Goal: Transaction & Acquisition: Book appointment/travel/reservation

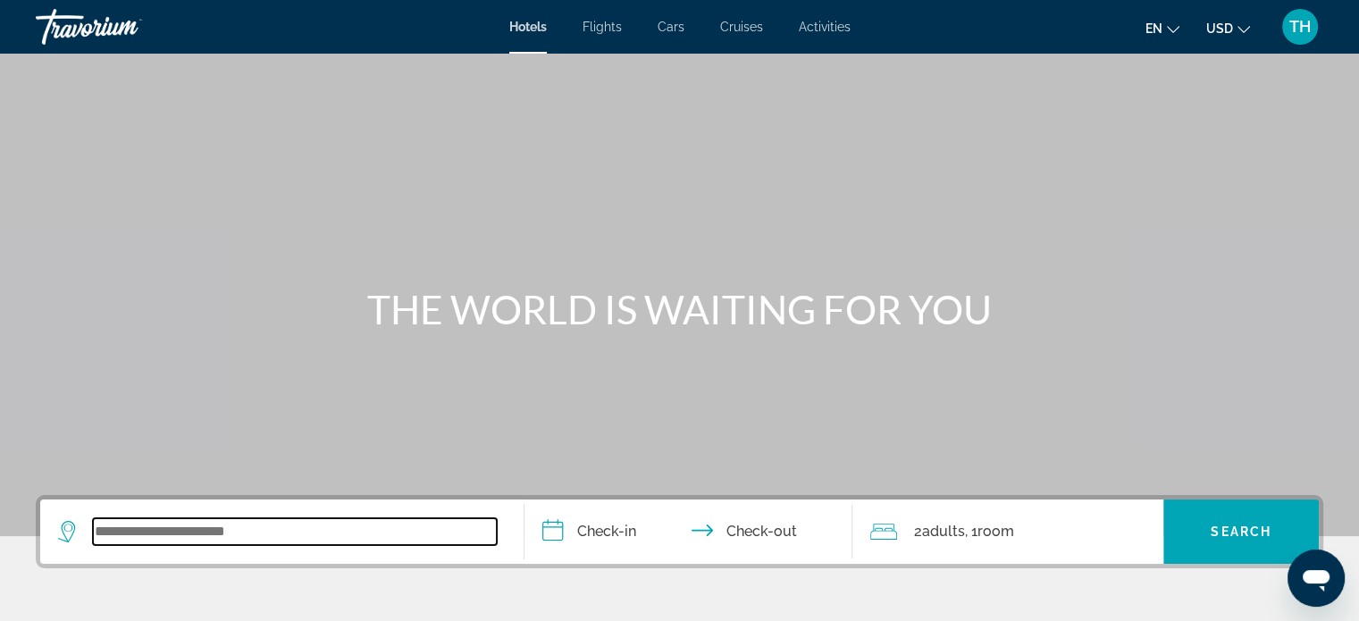
click at [236, 530] on input "Search widget" at bounding box center [295, 531] width 404 height 27
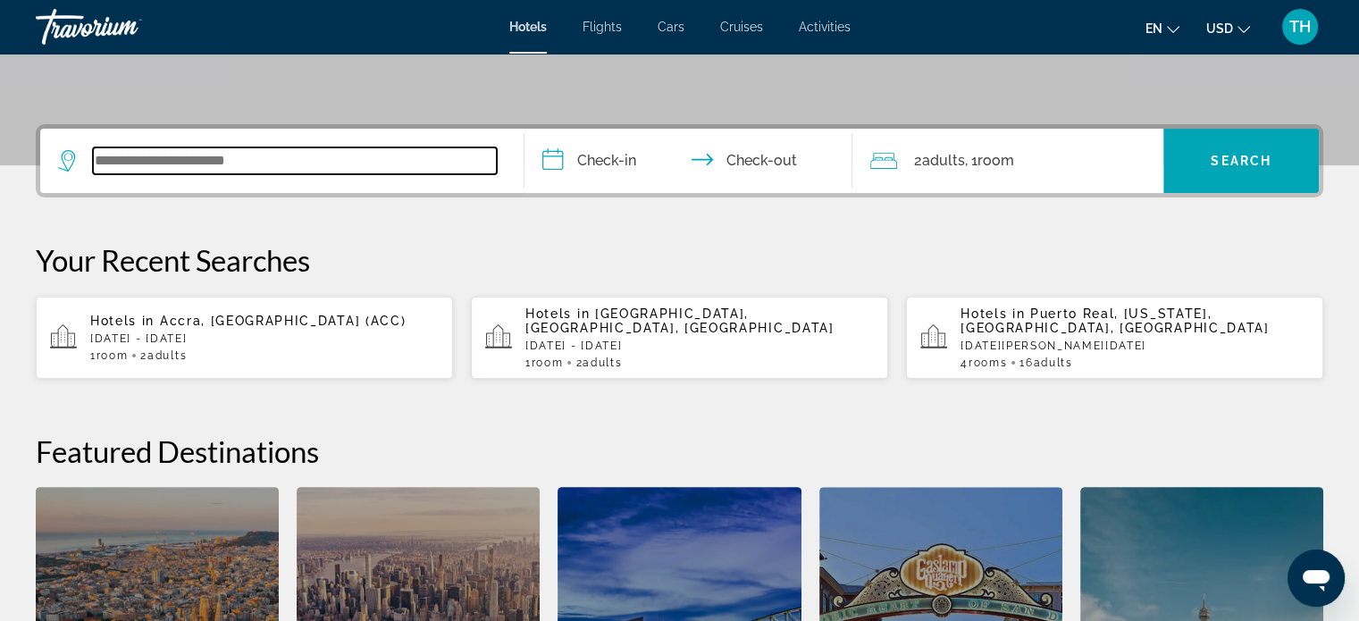
scroll to position [436, 0]
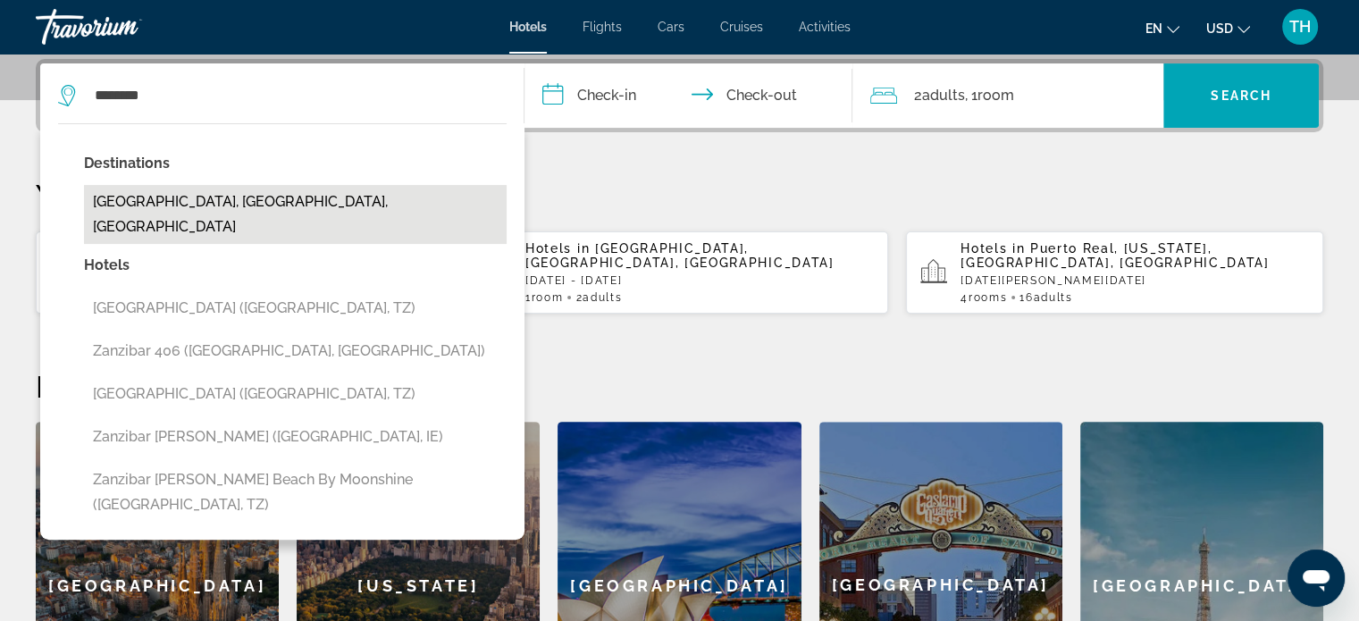
click at [195, 197] on button "Zanzibar Town, Zanzibar, Tanzania" at bounding box center [295, 214] width 423 height 59
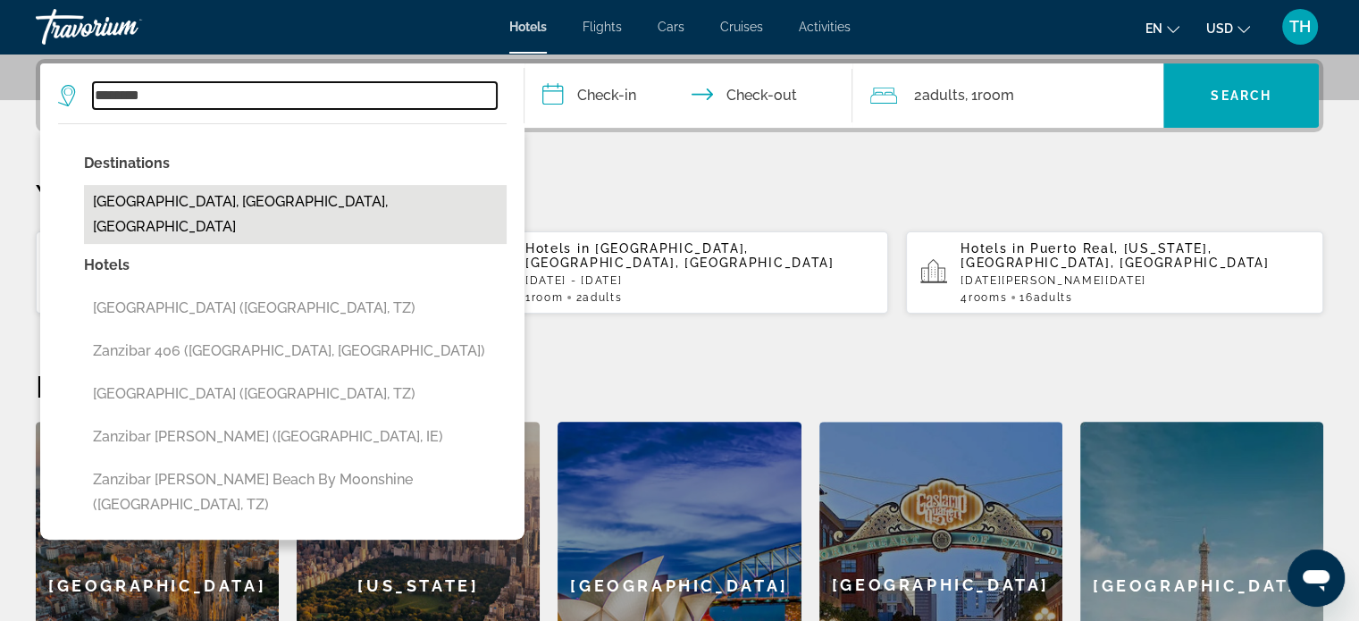
type input "**********"
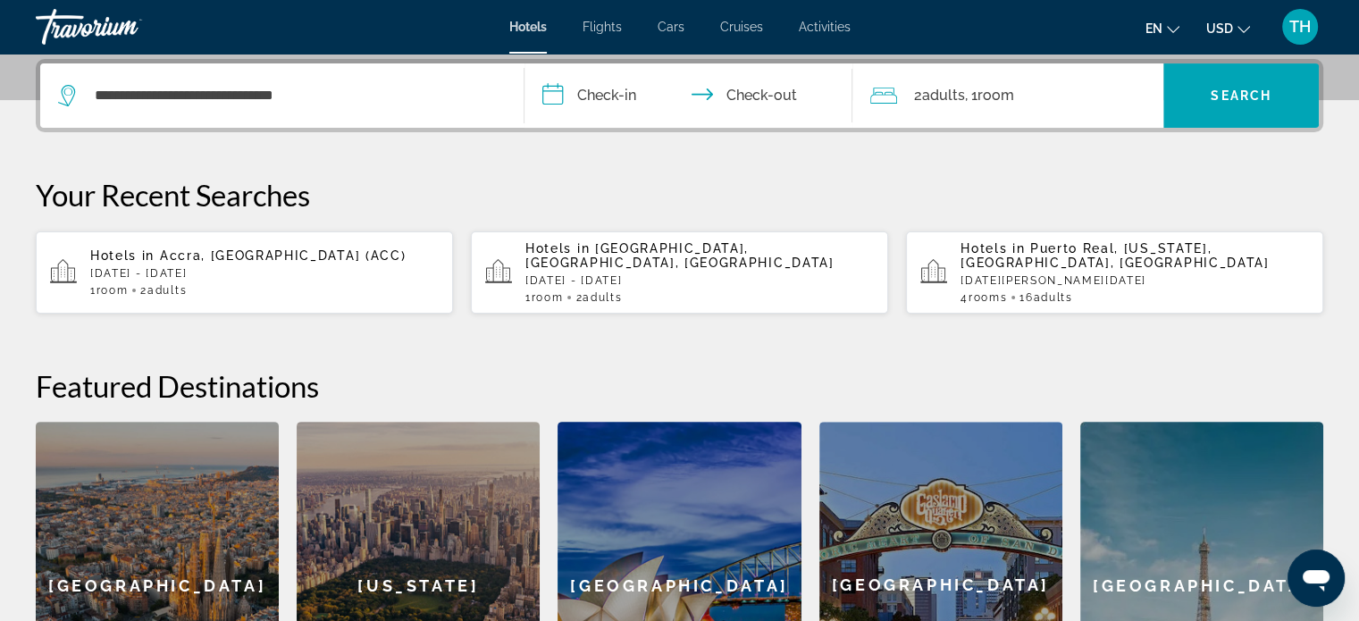
click at [550, 90] on input "**********" at bounding box center [692, 98] width 336 height 70
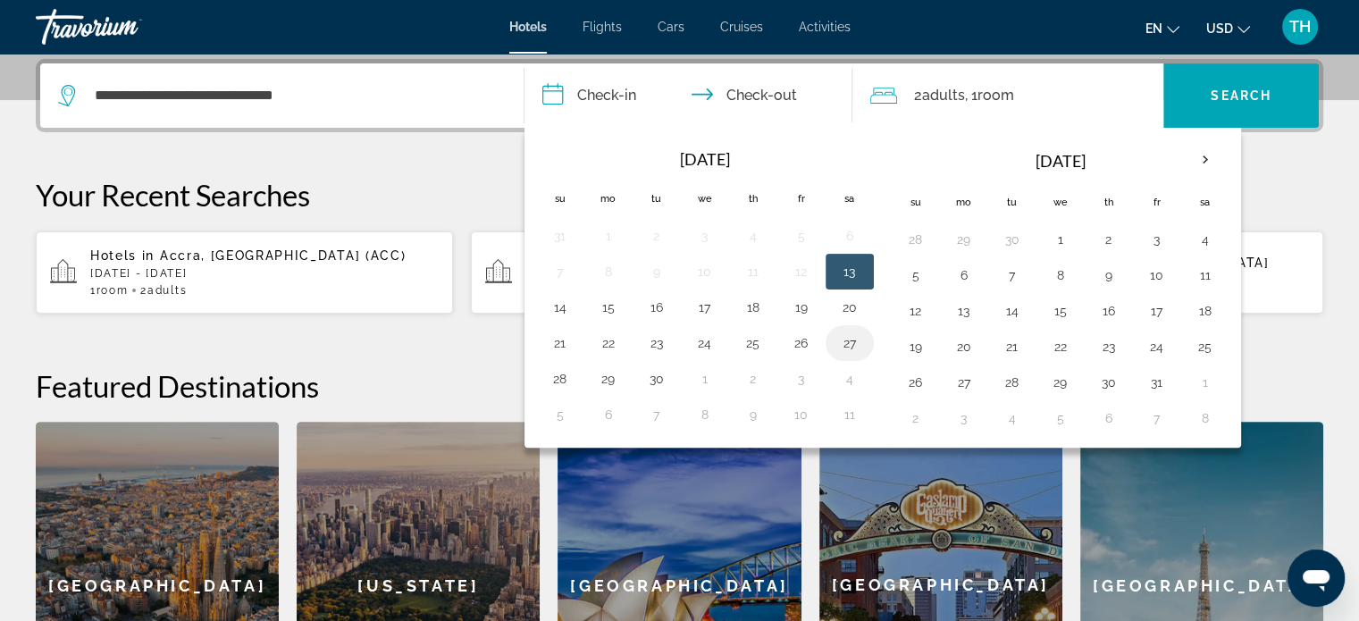
click at [847, 339] on button "27" at bounding box center [849, 343] width 29 height 25
click at [607, 371] on button "29" at bounding box center [608, 378] width 29 height 25
type input "**********"
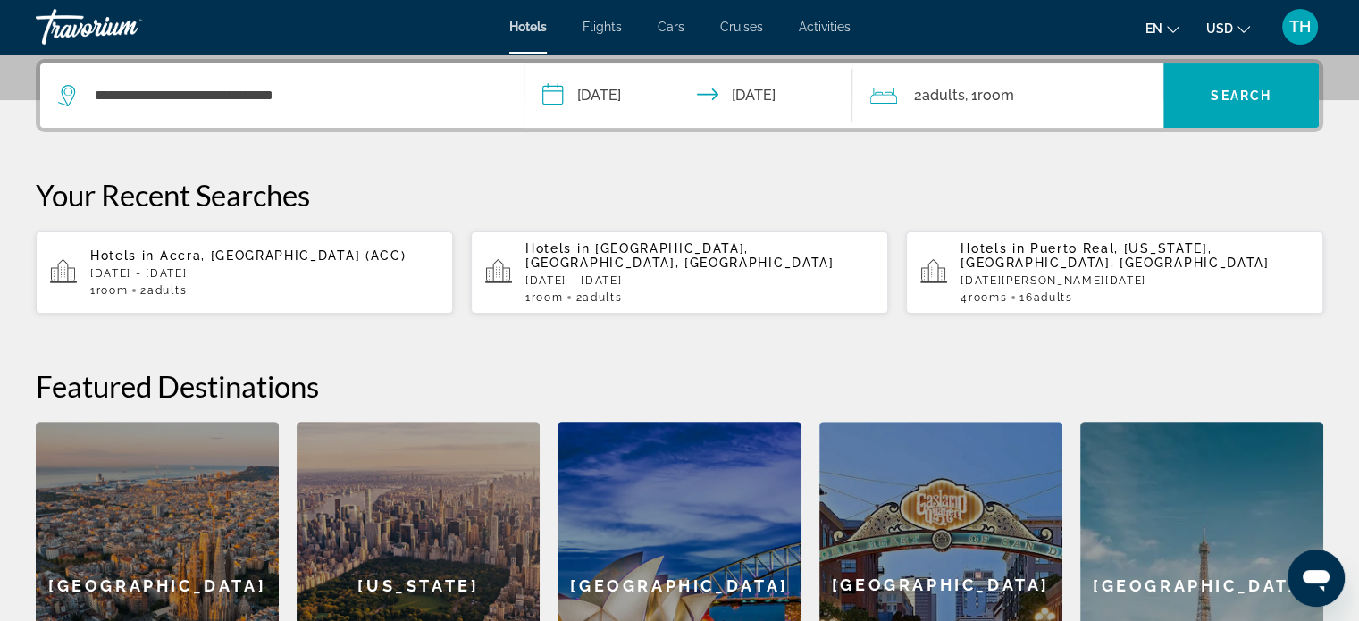
click at [1025, 95] on div "2 Adult Adults , 1 Room rooms" at bounding box center [1016, 95] width 293 height 25
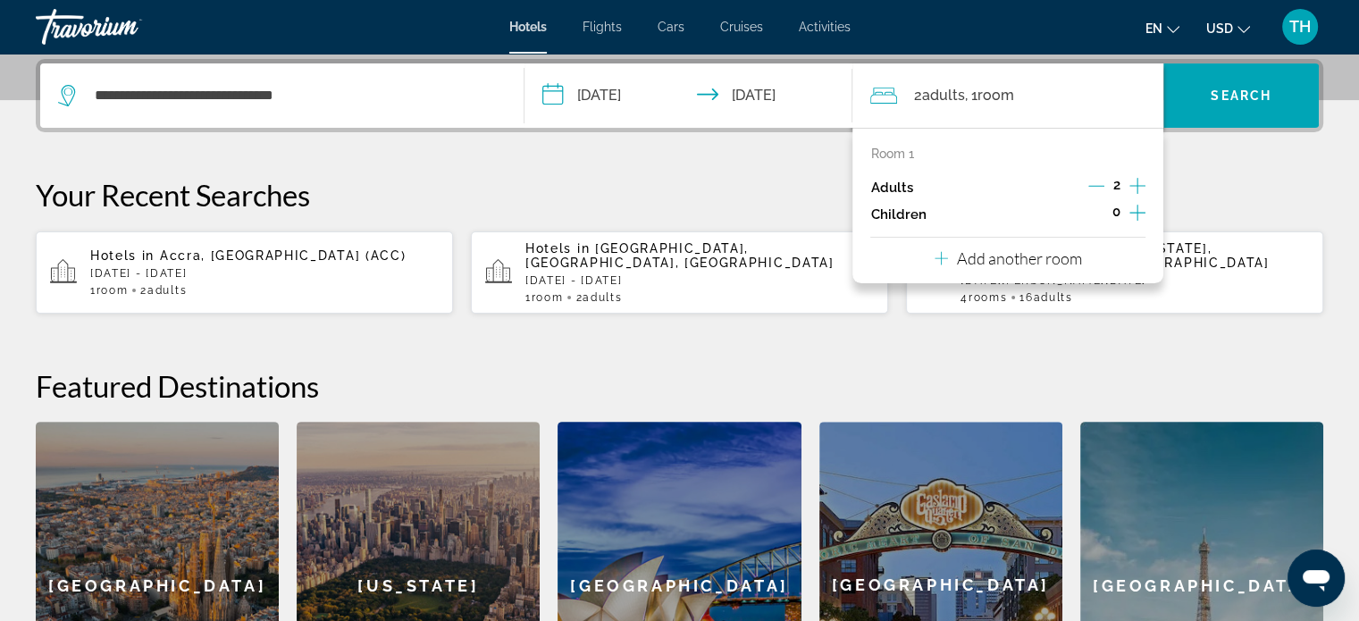
click at [1011, 255] on p "Add another room" at bounding box center [1019, 258] width 125 height 20
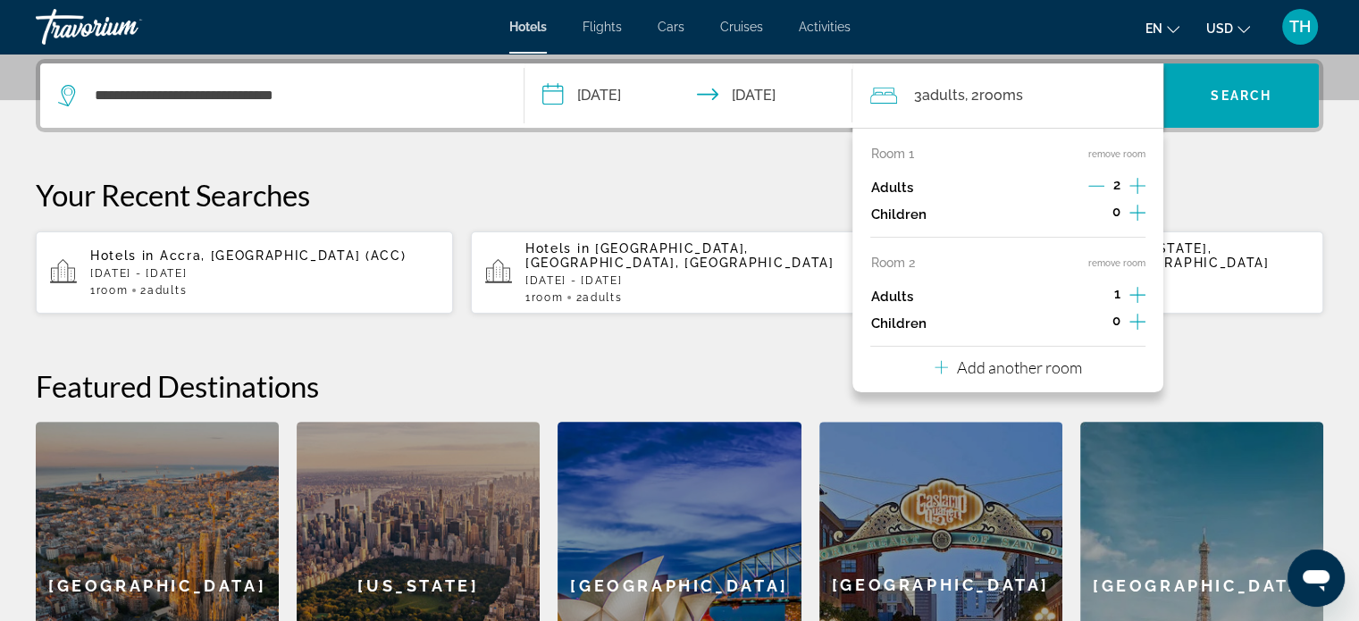
click at [985, 364] on p "Add another room" at bounding box center [1019, 367] width 125 height 20
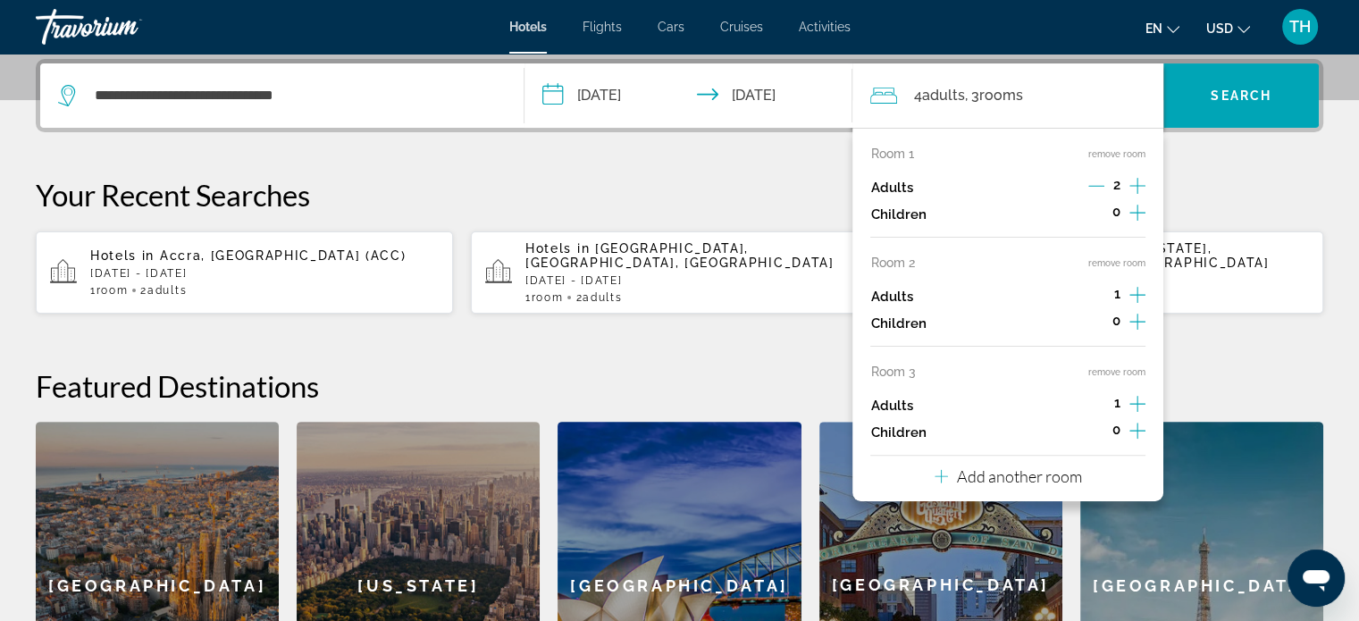
click at [993, 473] on p "Add another room" at bounding box center [1019, 476] width 125 height 20
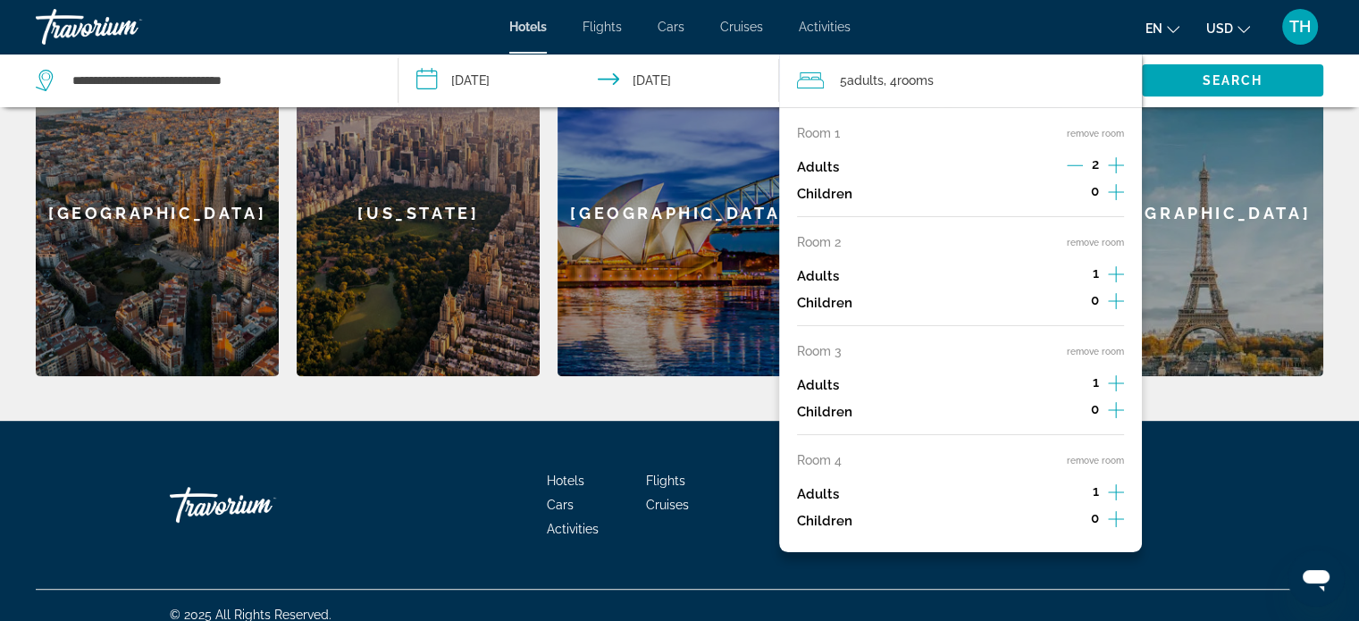
scroll to position [826, 0]
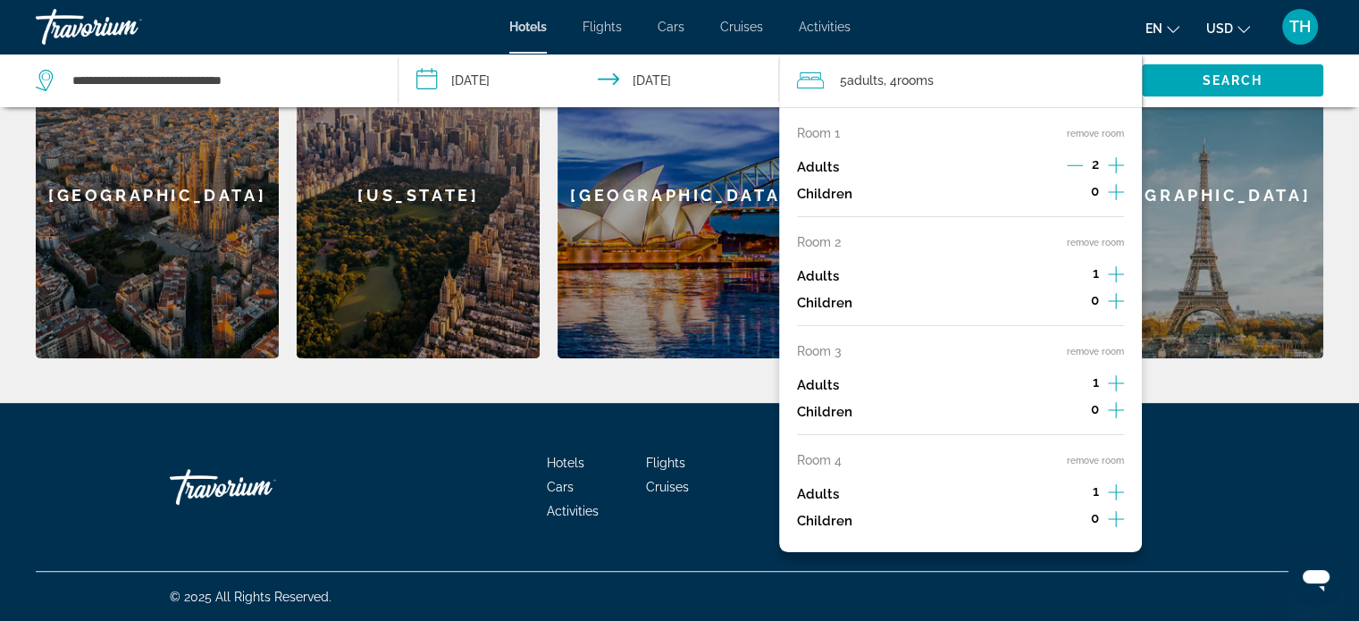
click at [1114, 271] on icon "Increment adults" at bounding box center [1116, 274] width 16 height 21
click at [1111, 382] on icon "Increment adults" at bounding box center [1116, 382] width 16 height 21
click at [1112, 494] on icon "Increment adults" at bounding box center [1116, 491] width 16 height 21
click at [1090, 457] on button "remove room" at bounding box center [1095, 461] width 57 height 12
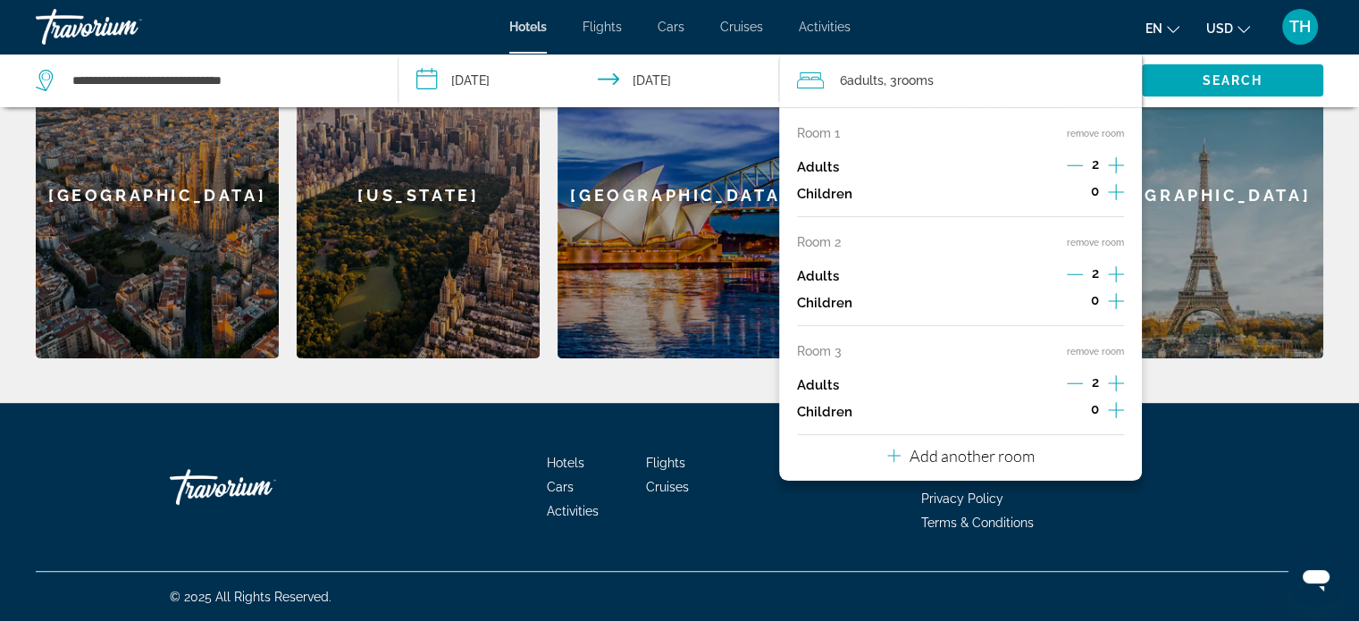
click at [1100, 347] on button "remove room" at bounding box center [1095, 352] width 57 height 12
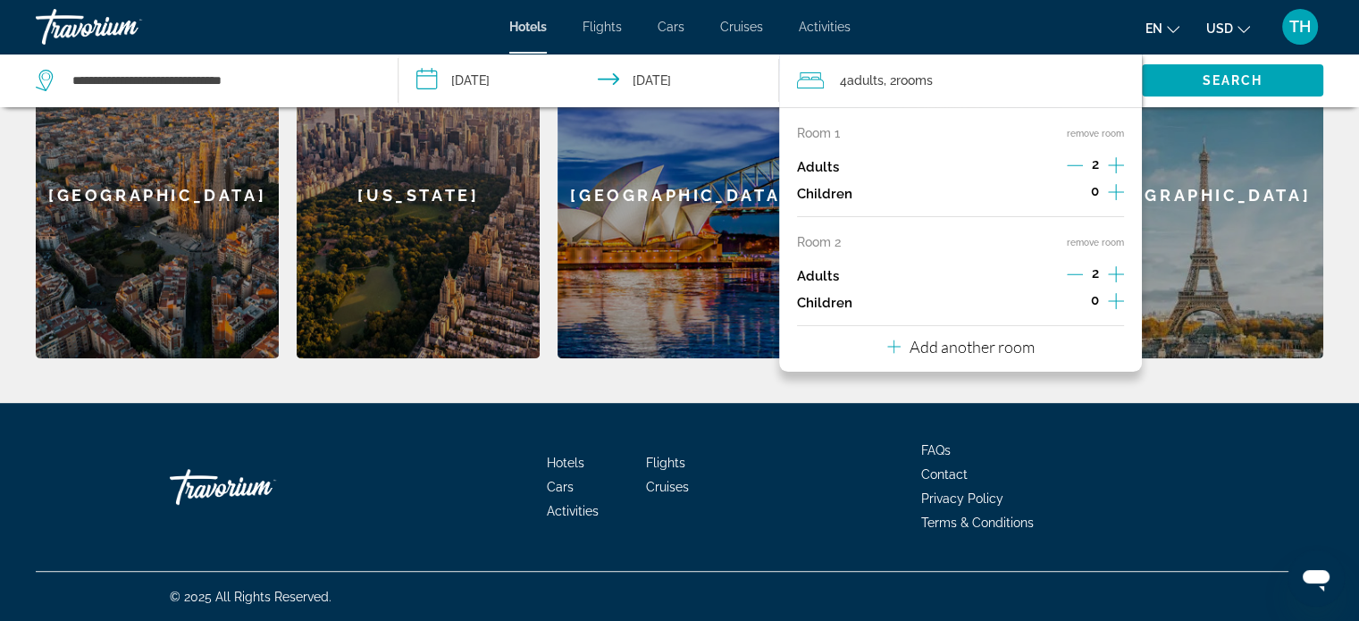
click at [1093, 243] on button "remove room" at bounding box center [1095, 243] width 57 height 12
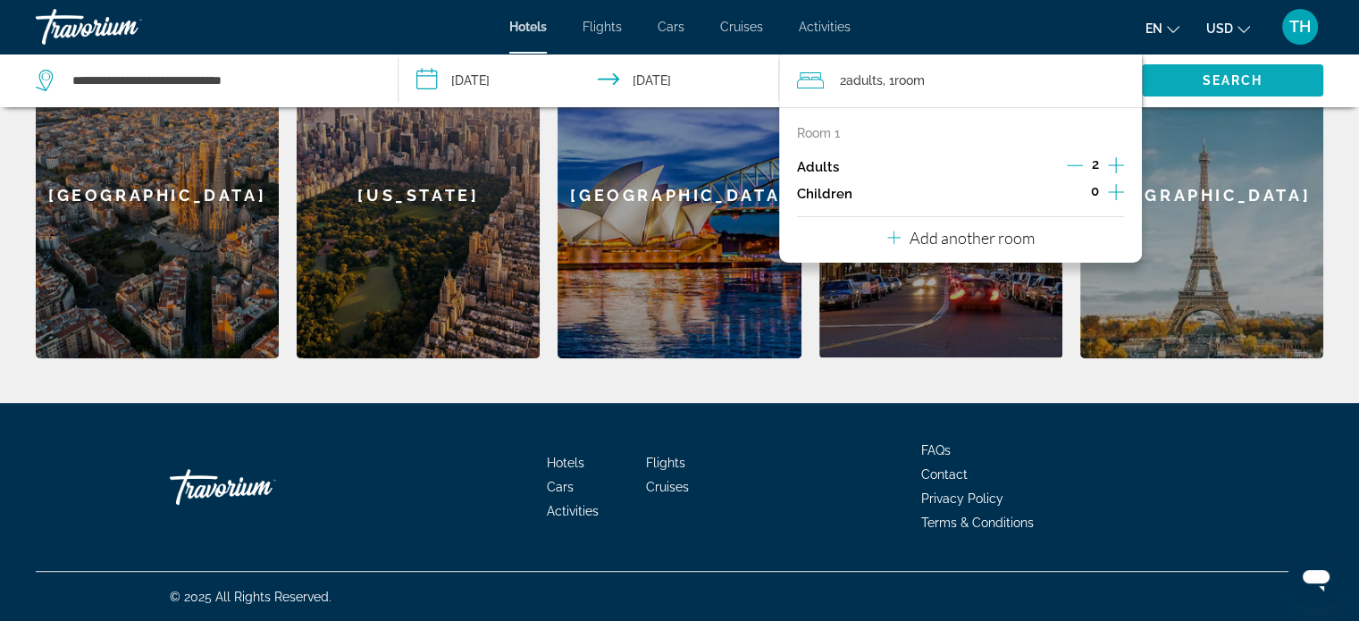
click at [1202, 79] on span "Search" at bounding box center [1232, 80] width 61 height 14
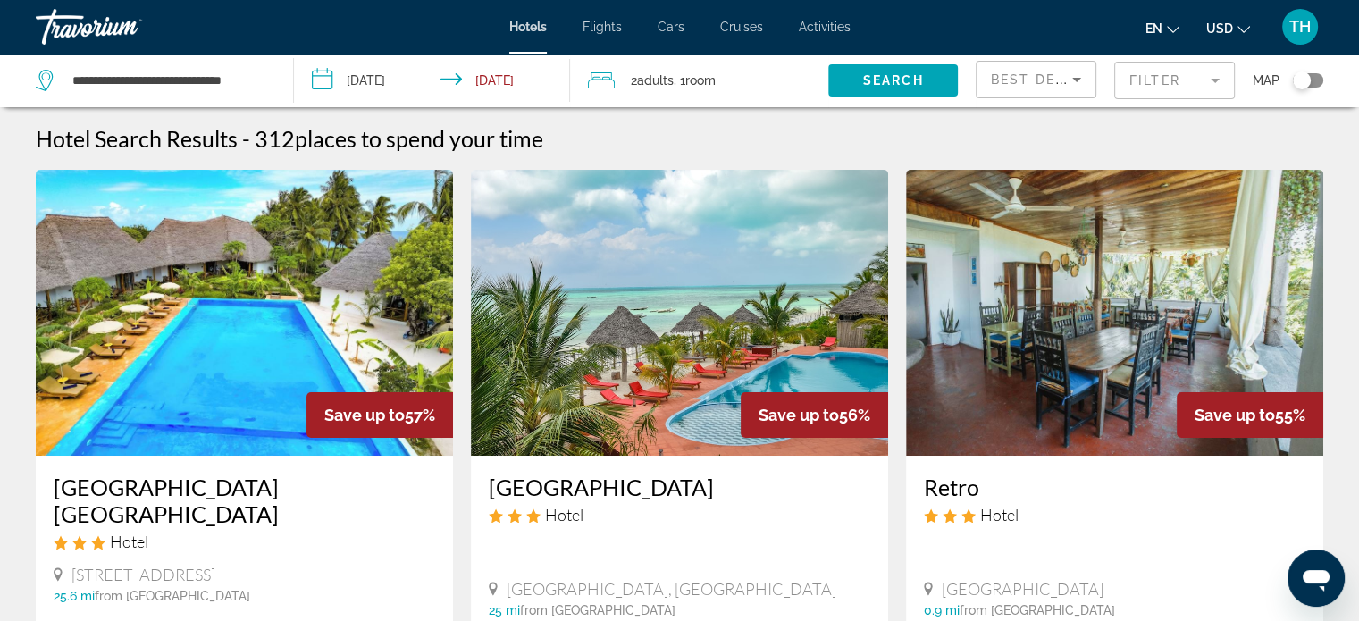
click at [1215, 75] on mat-form-field "Filter" at bounding box center [1174, 81] width 121 height 38
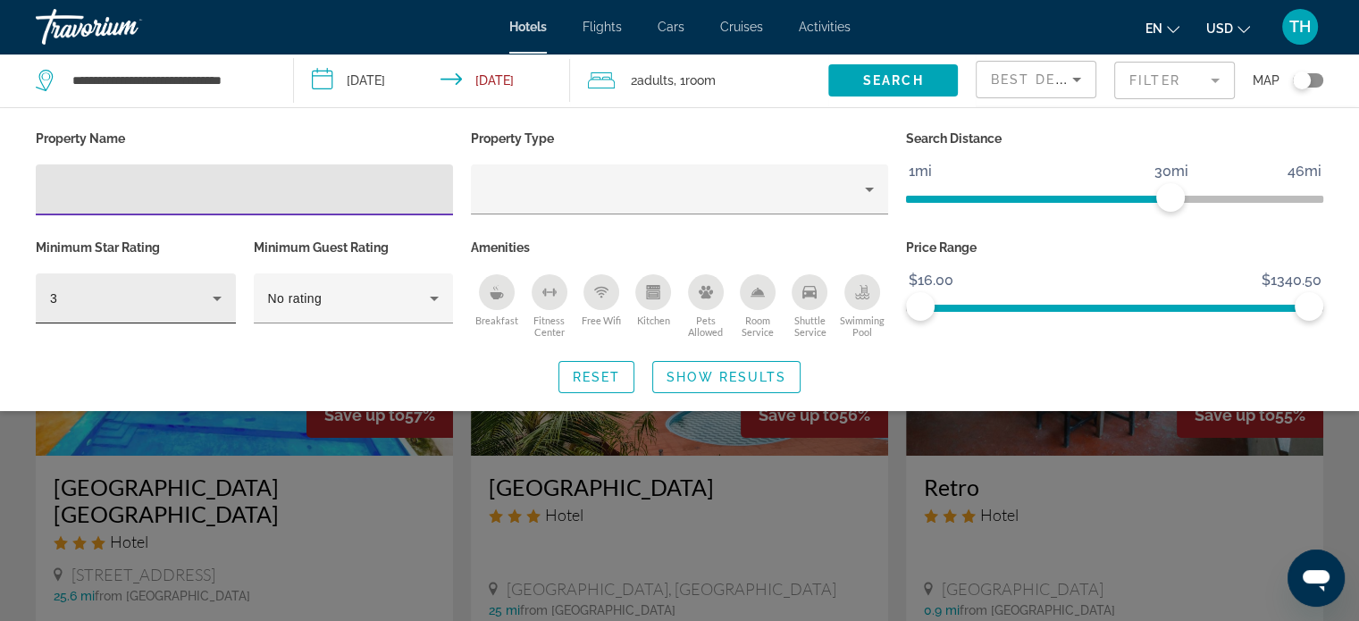
click at [211, 295] on icon "Hotel Filters" at bounding box center [216, 298] width 21 height 21
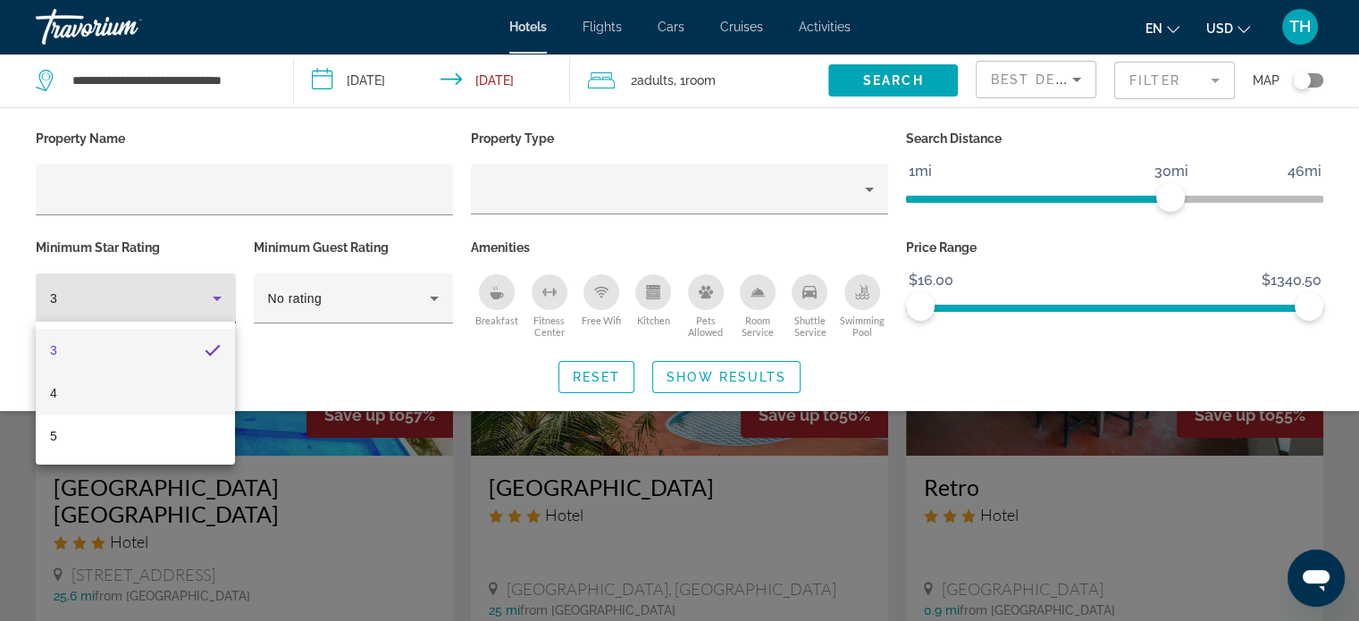
click at [64, 391] on mat-option "4" at bounding box center [135, 393] width 199 height 43
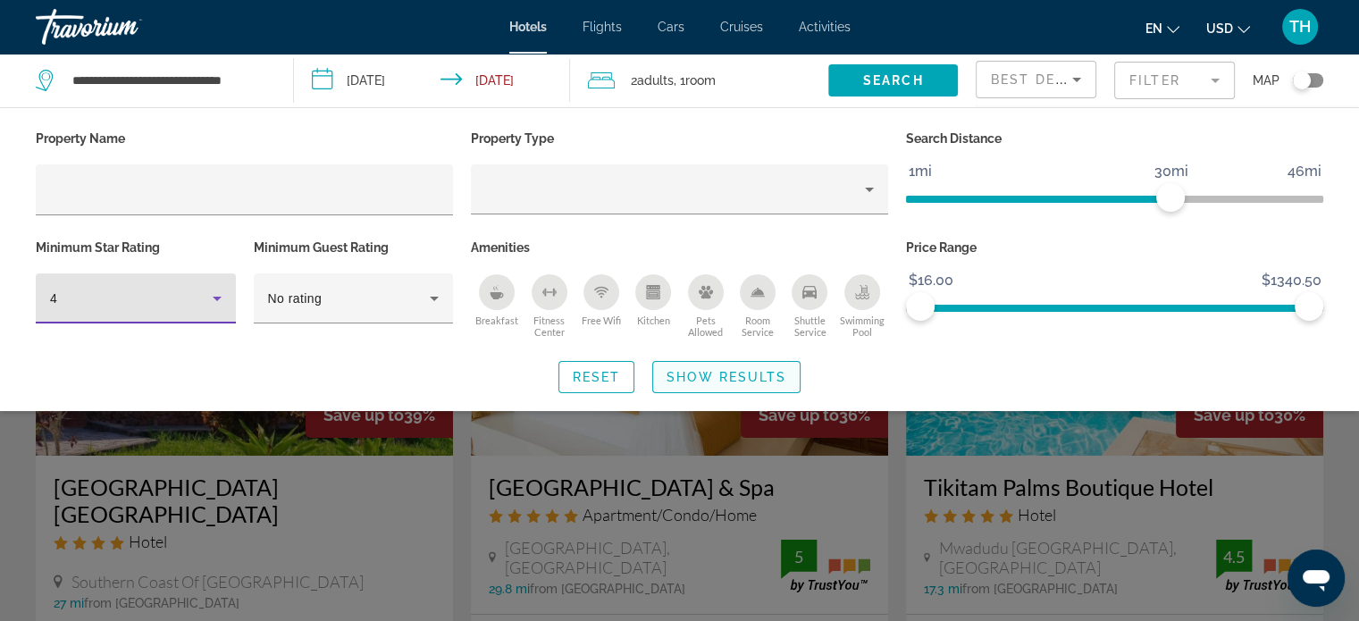
click at [767, 374] on span "Show Results" at bounding box center [726, 377] width 120 height 14
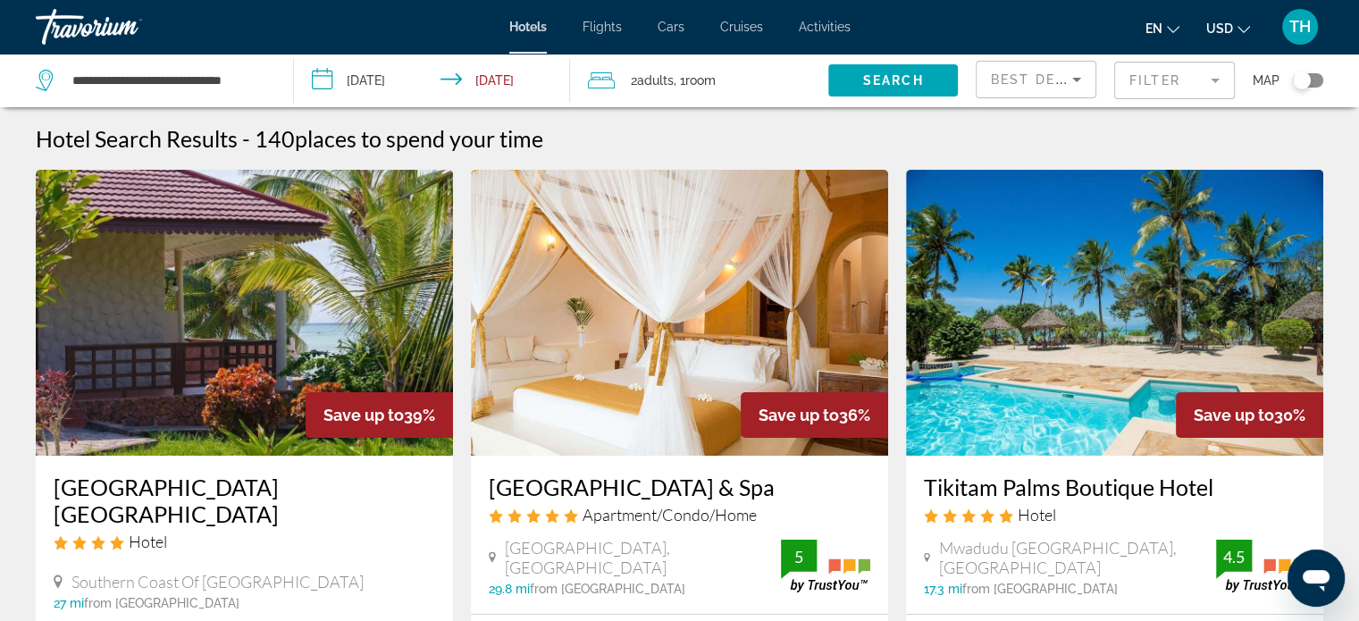
click at [268, 76] on div "**********" at bounding box center [155, 81] width 239 height 54
drag, startPoint x: 261, startPoint y: 82, endPoint x: 264, endPoint y: 91, distance: 9.3
click at [262, 82] on input "**********" at bounding box center [169, 80] width 196 height 27
drag, startPoint x: 210, startPoint y: 68, endPoint x: 63, endPoint y: 80, distance: 147.8
click at [51, 74] on div "**********" at bounding box center [151, 80] width 230 height 27
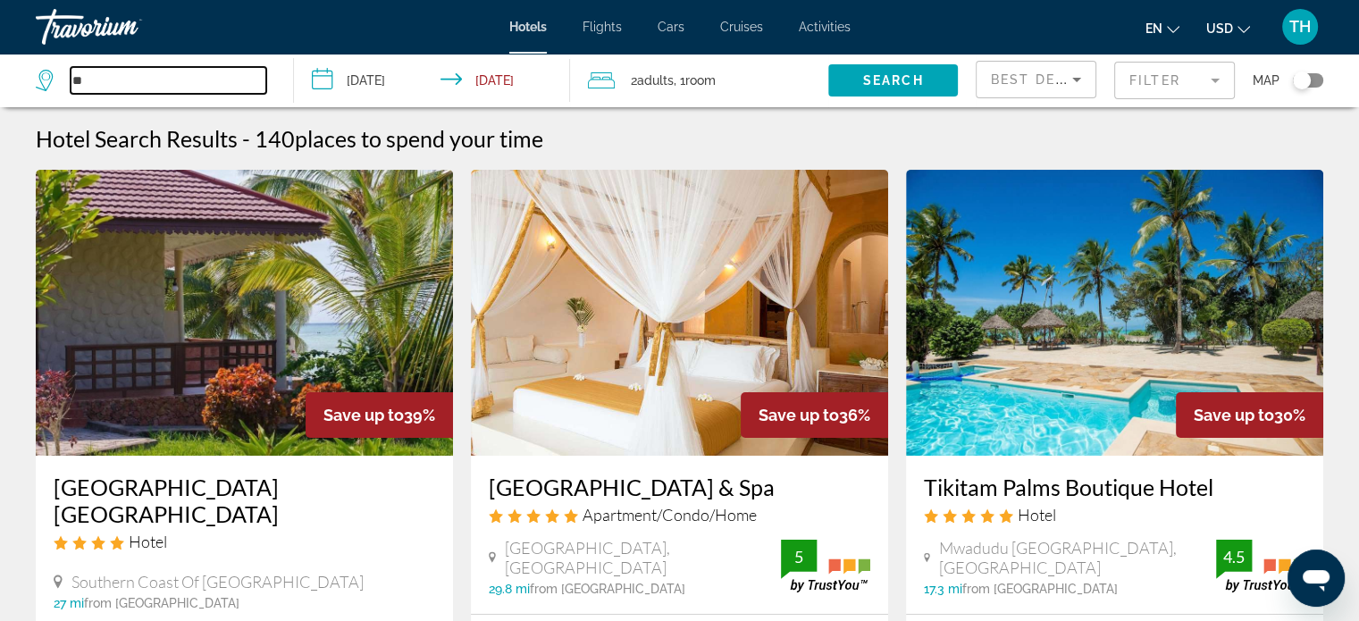
type input "*"
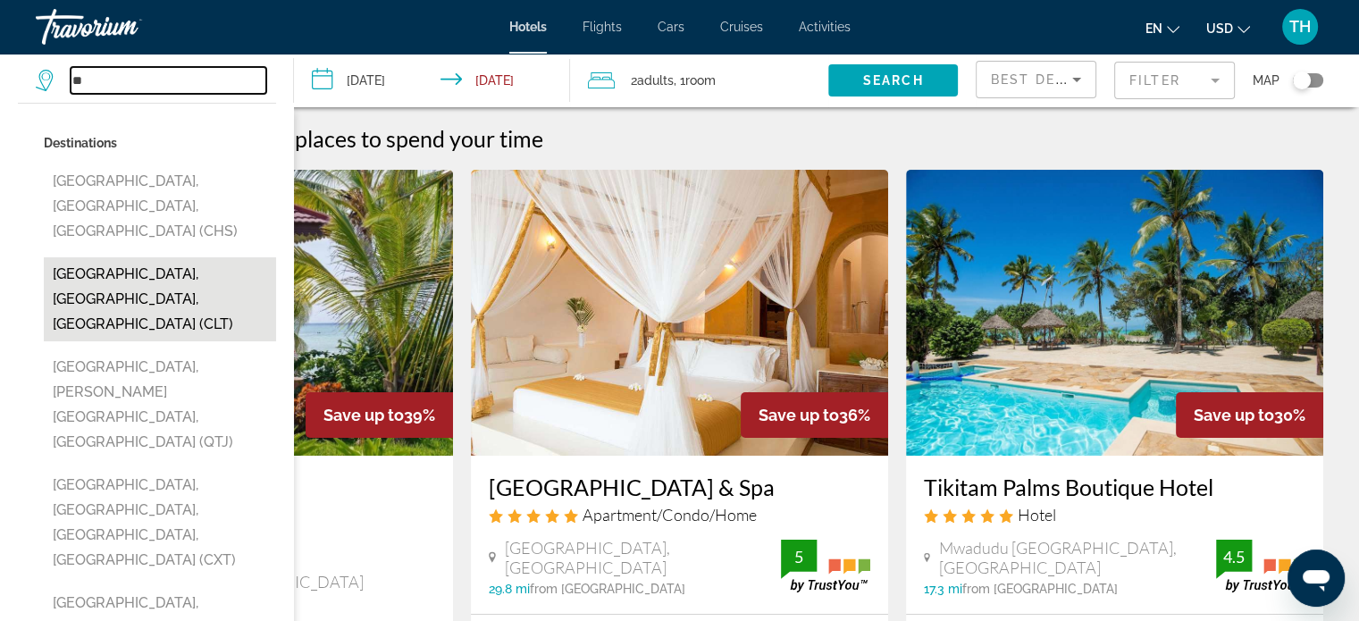
type input "*"
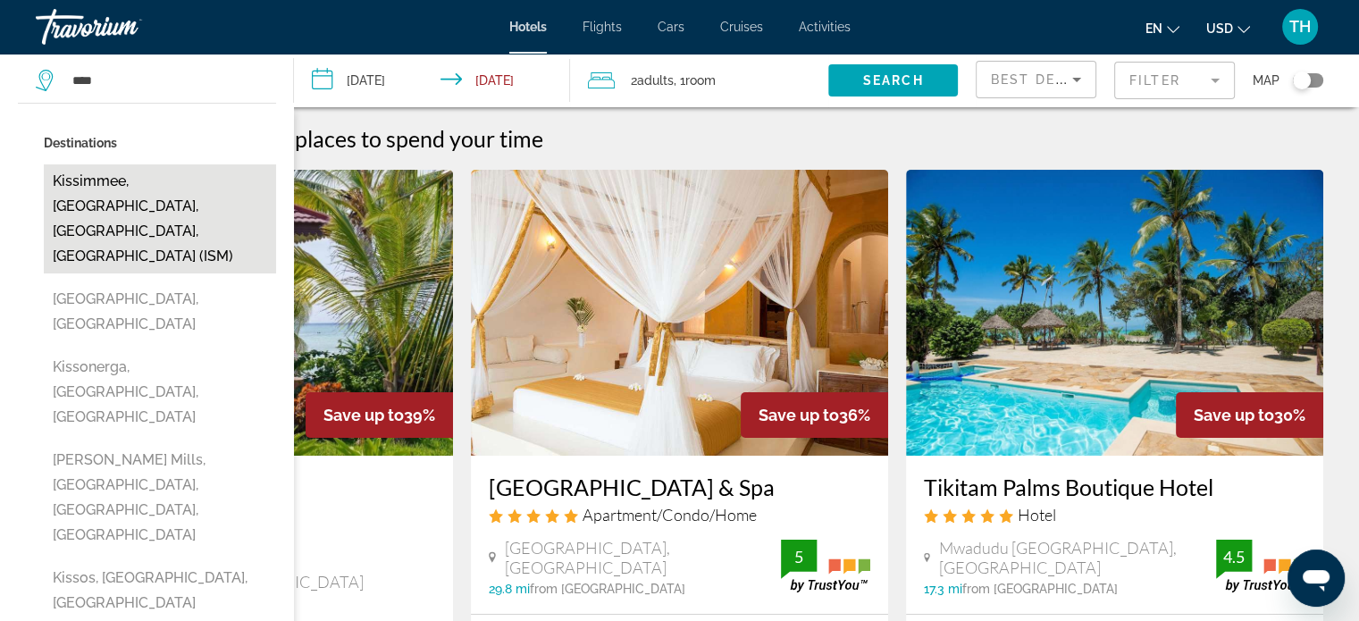
click at [137, 195] on button "Kissimmee, Orlando, FL, United States (ISM)" at bounding box center [160, 218] width 232 height 109
type input "**********"
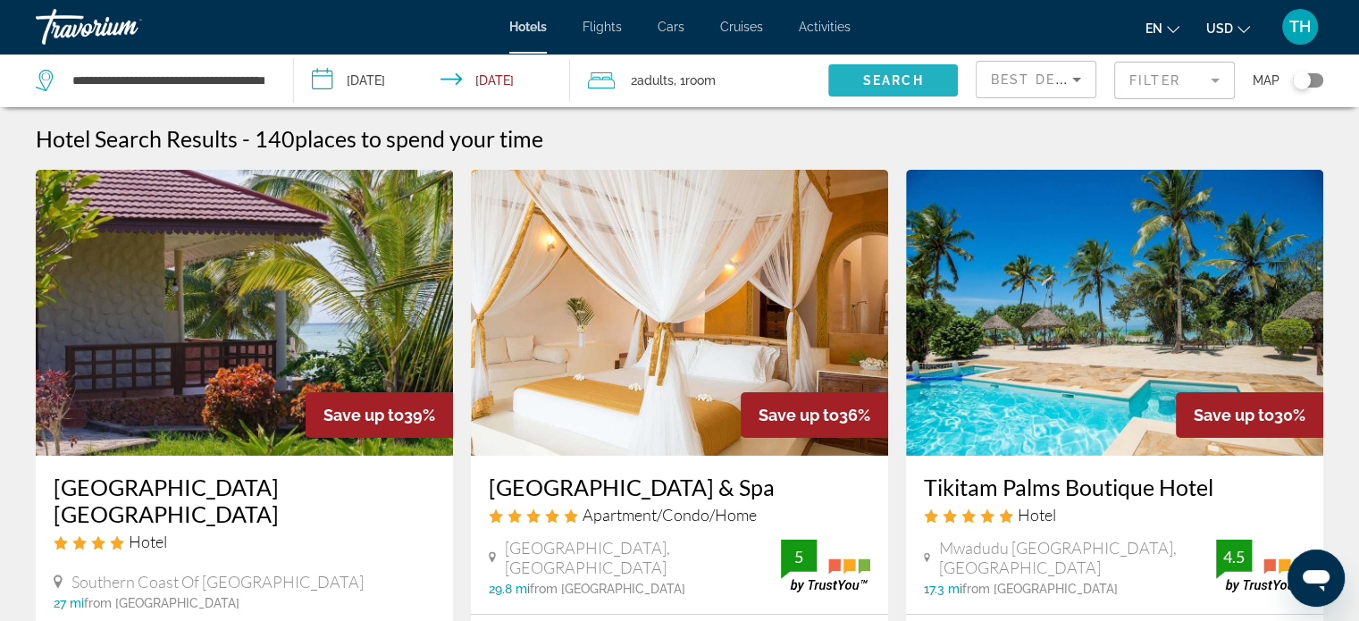
click at [873, 77] on span "Search" at bounding box center [893, 80] width 61 height 14
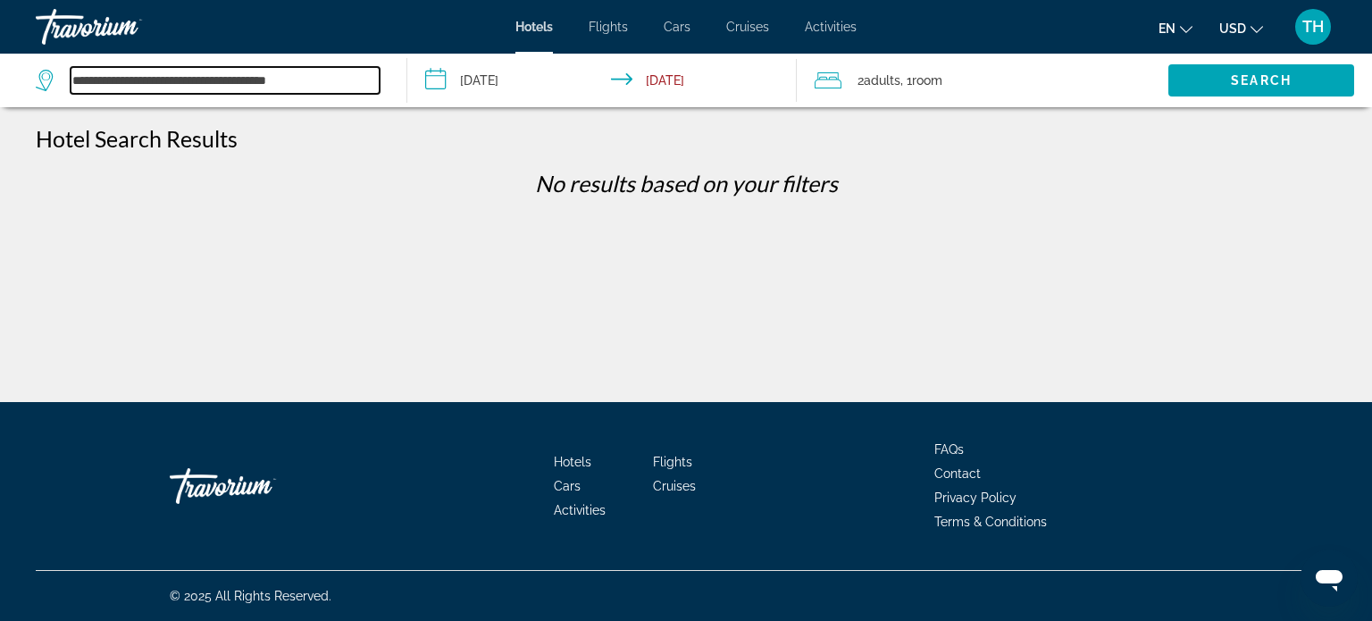
click at [131, 81] on input "**********" at bounding box center [225, 80] width 309 height 27
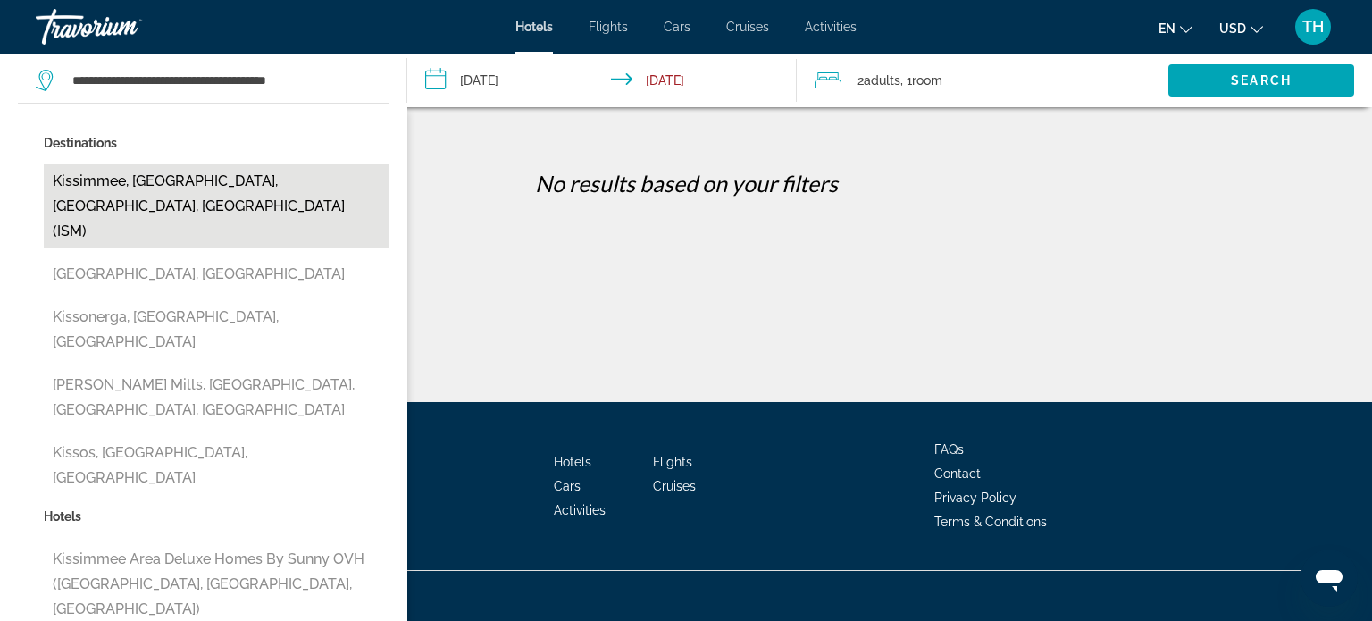
click at [200, 182] on button "Kissimmee, Orlando, FL, United States (ISM)" at bounding box center [217, 206] width 346 height 84
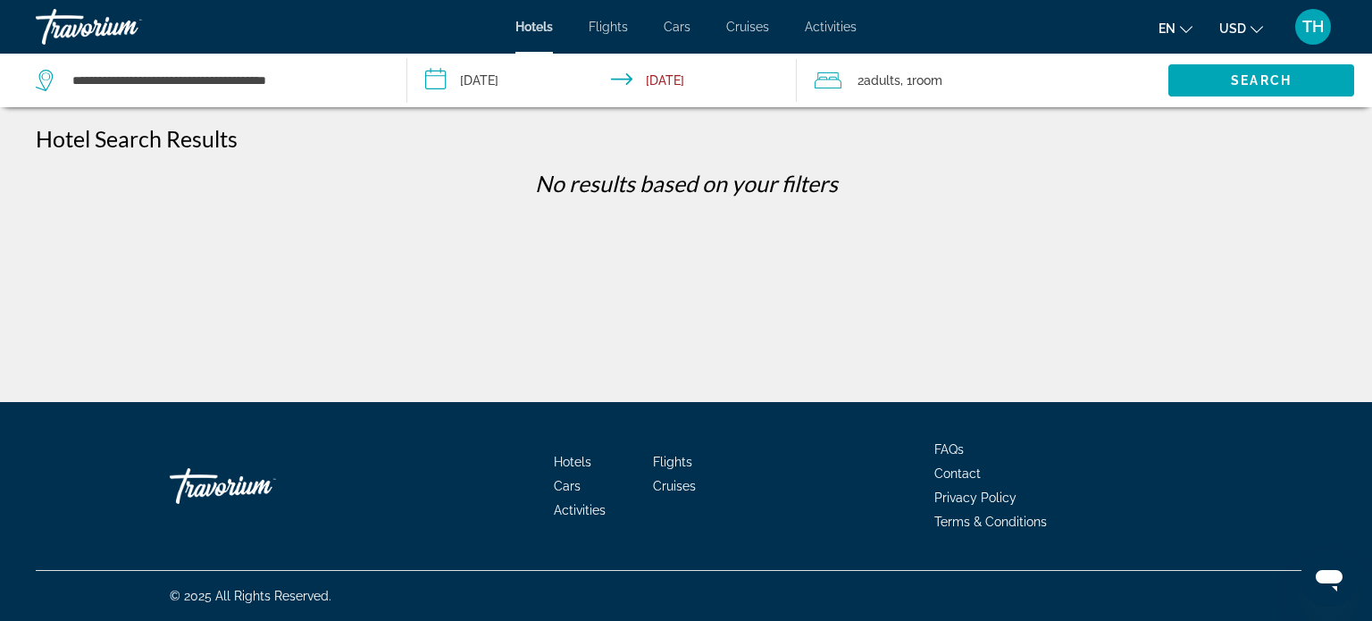
click at [531, 81] on input "**********" at bounding box center [605, 83] width 397 height 59
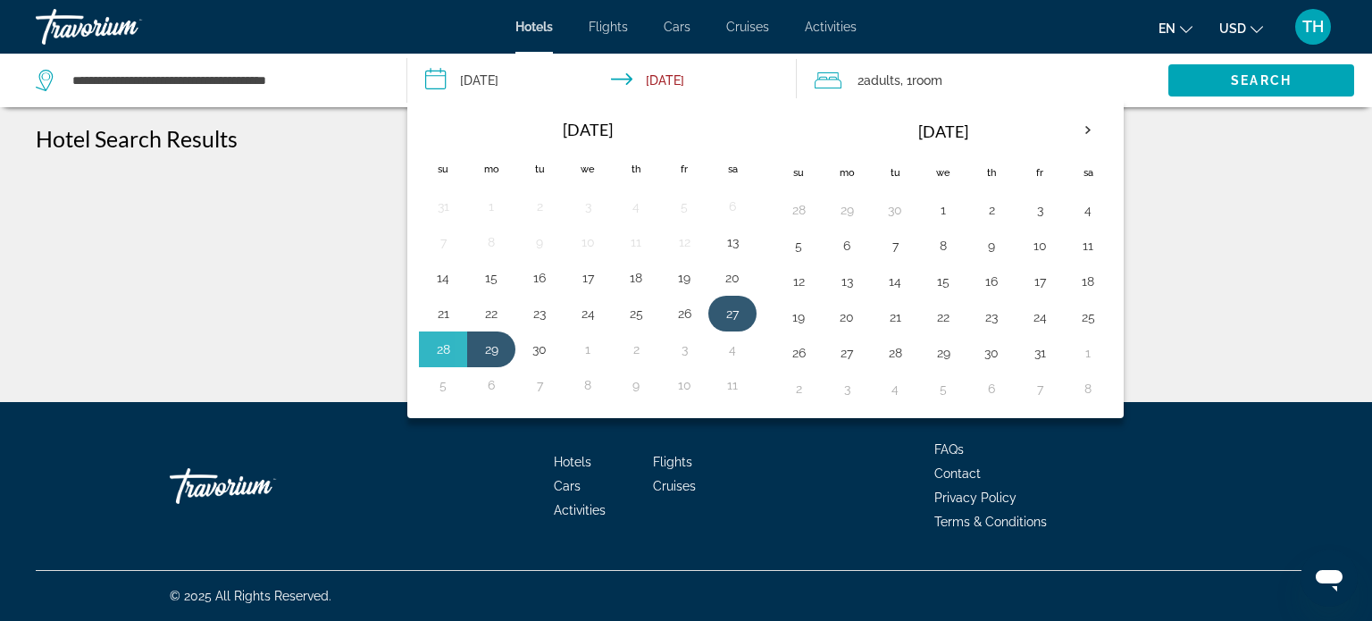
click at [732, 310] on button "27" at bounding box center [732, 313] width 29 height 25
click at [719, 81] on input "**********" at bounding box center [605, 83] width 397 height 59
click at [650, 82] on input "**********" at bounding box center [605, 83] width 397 height 59
click at [540, 346] on button "30" at bounding box center [539, 349] width 29 height 25
type input "**********"
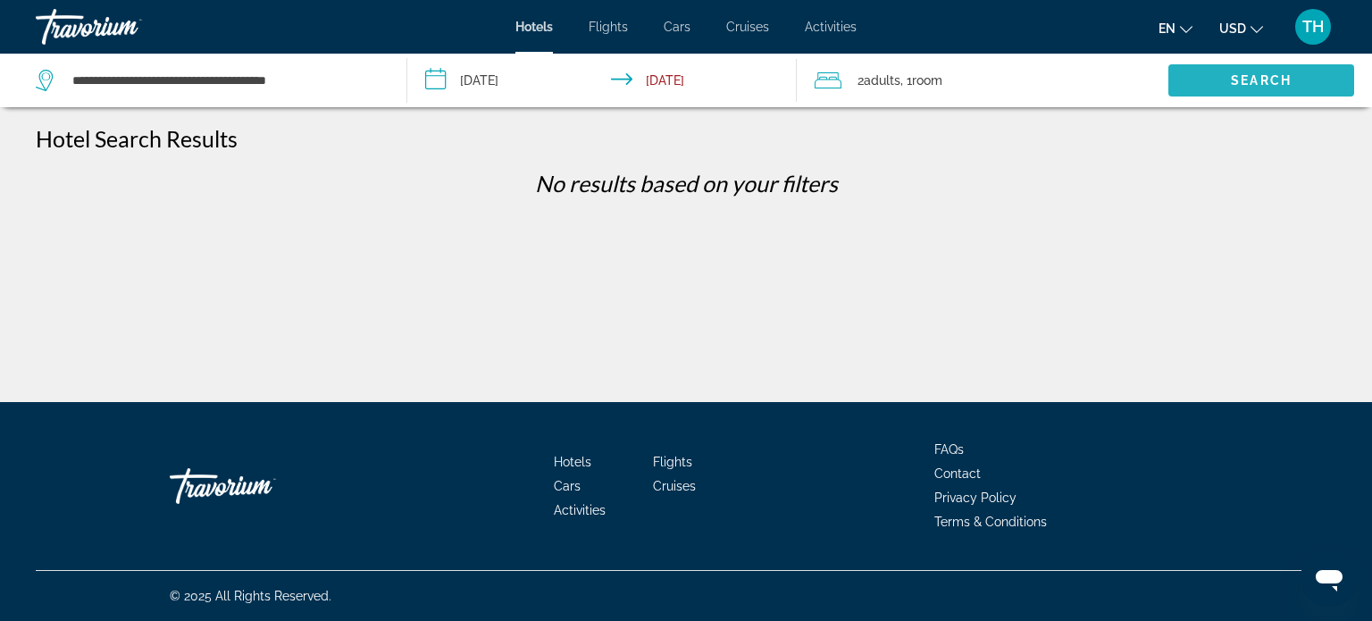
click at [1229, 78] on span "Search widget" at bounding box center [1261, 80] width 186 height 43
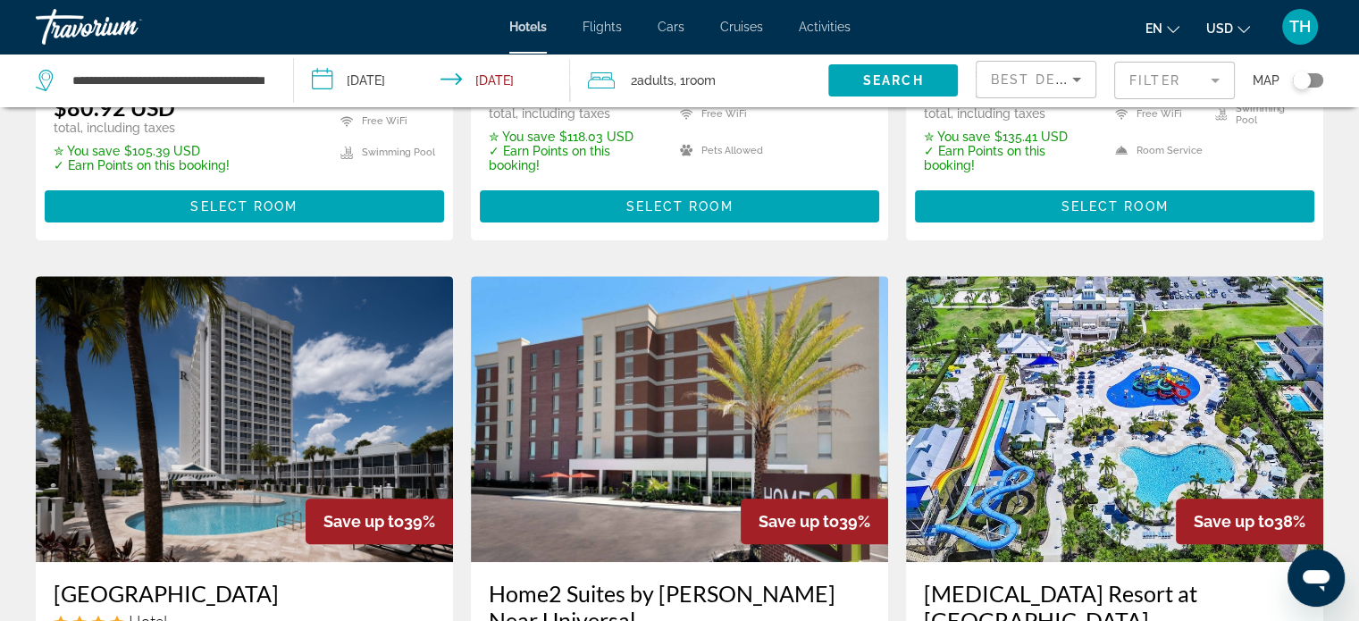
scroll to position [625, 0]
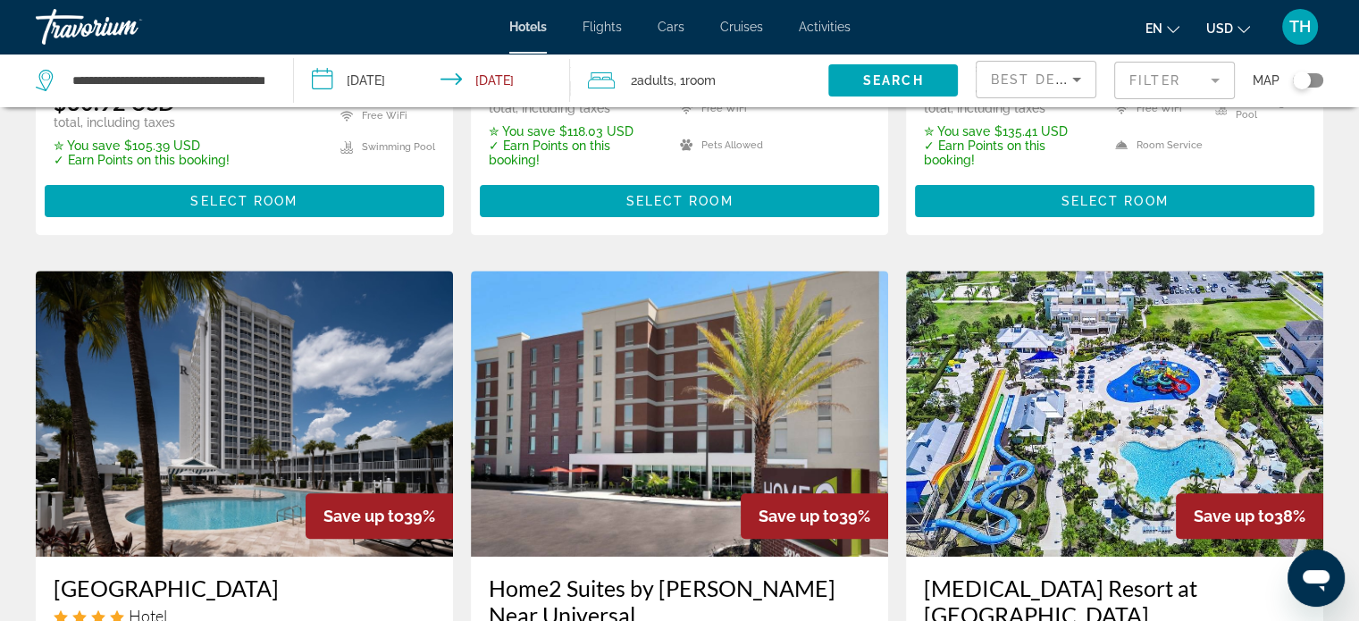
click at [1206, 79] on mat-form-field "Filter" at bounding box center [1174, 81] width 121 height 38
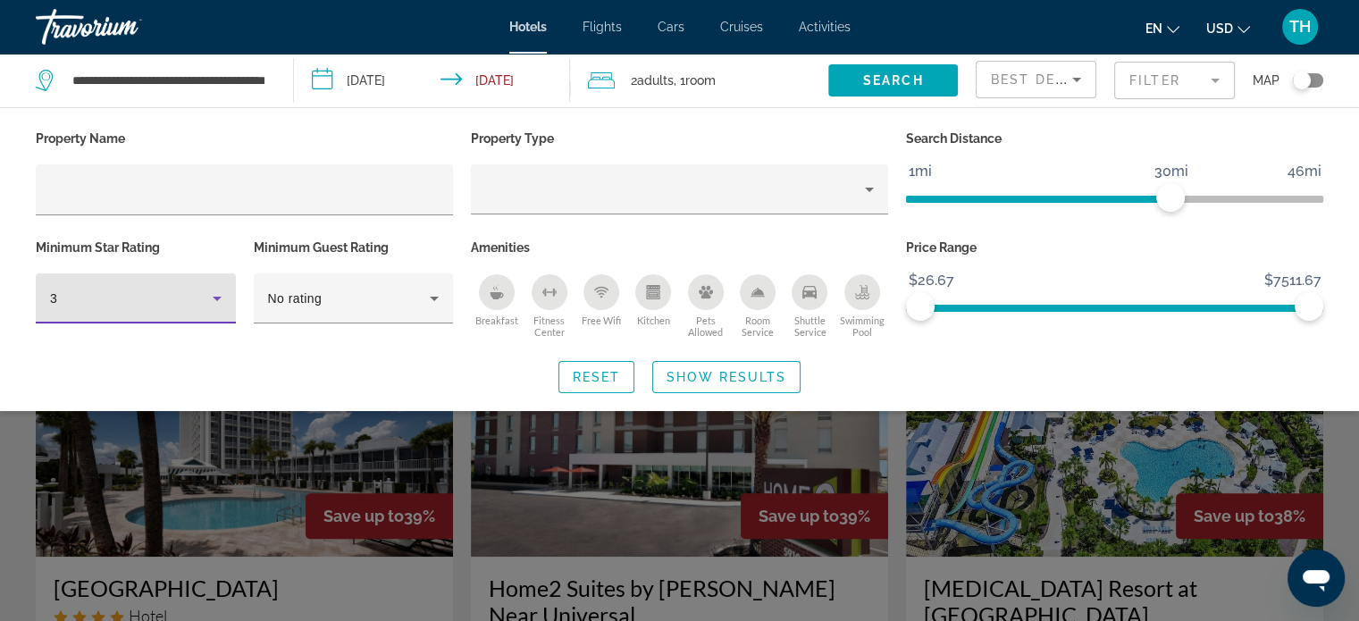
click at [213, 297] on icon "Hotel Filters" at bounding box center [217, 299] width 9 height 4
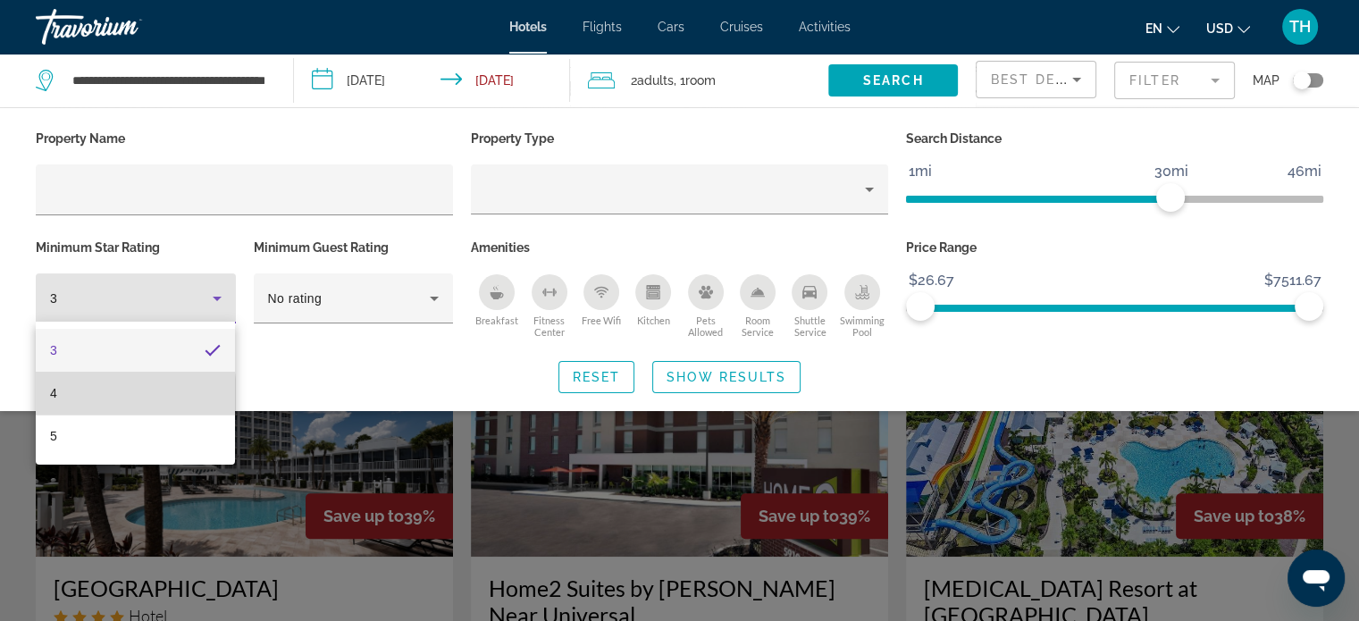
click at [93, 399] on mat-option "4" at bounding box center [135, 393] width 199 height 43
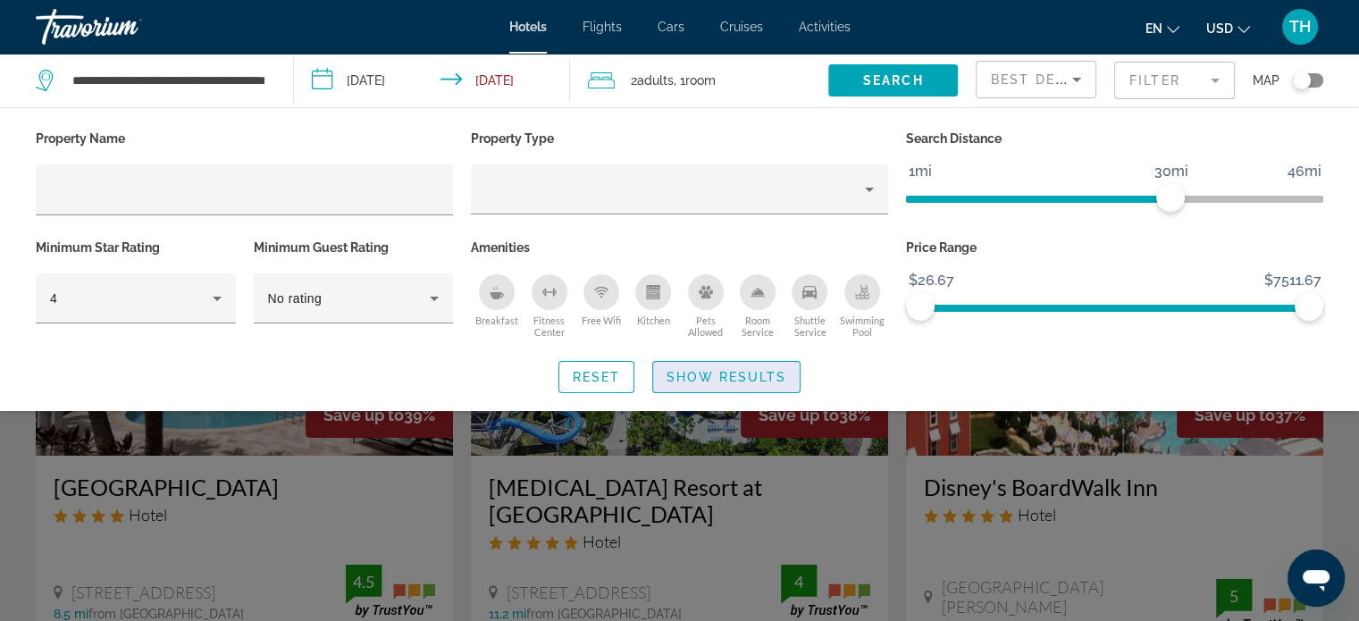
click at [713, 375] on span "Show Results" at bounding box center [726, 377] width 120 height 14
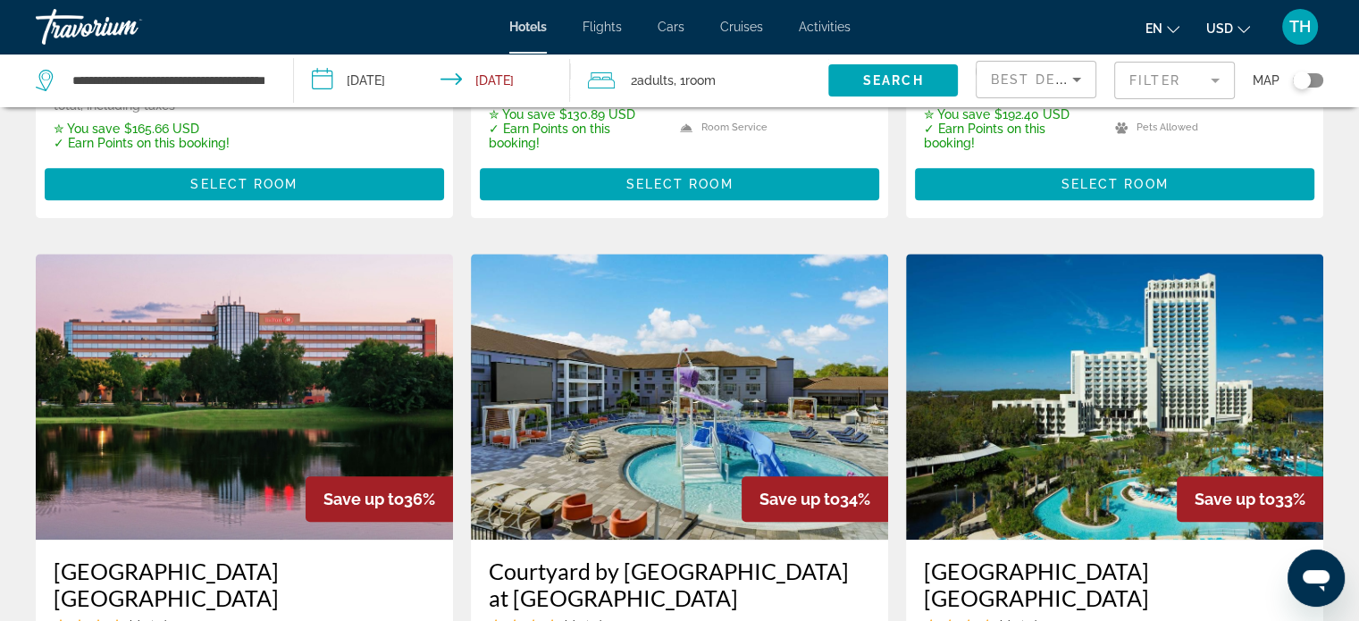
scroll to position [1161, 0]
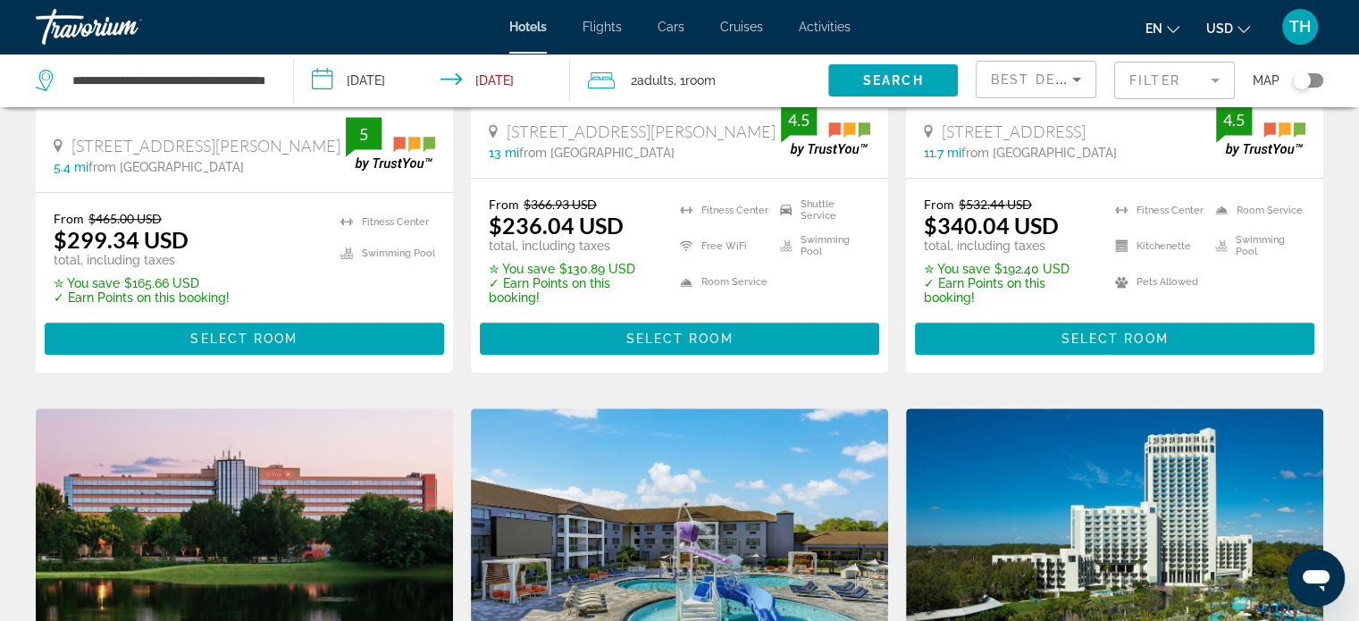
click at [817, 29] on span "Activities" at bounding box center [825, 27] width 52 height 14
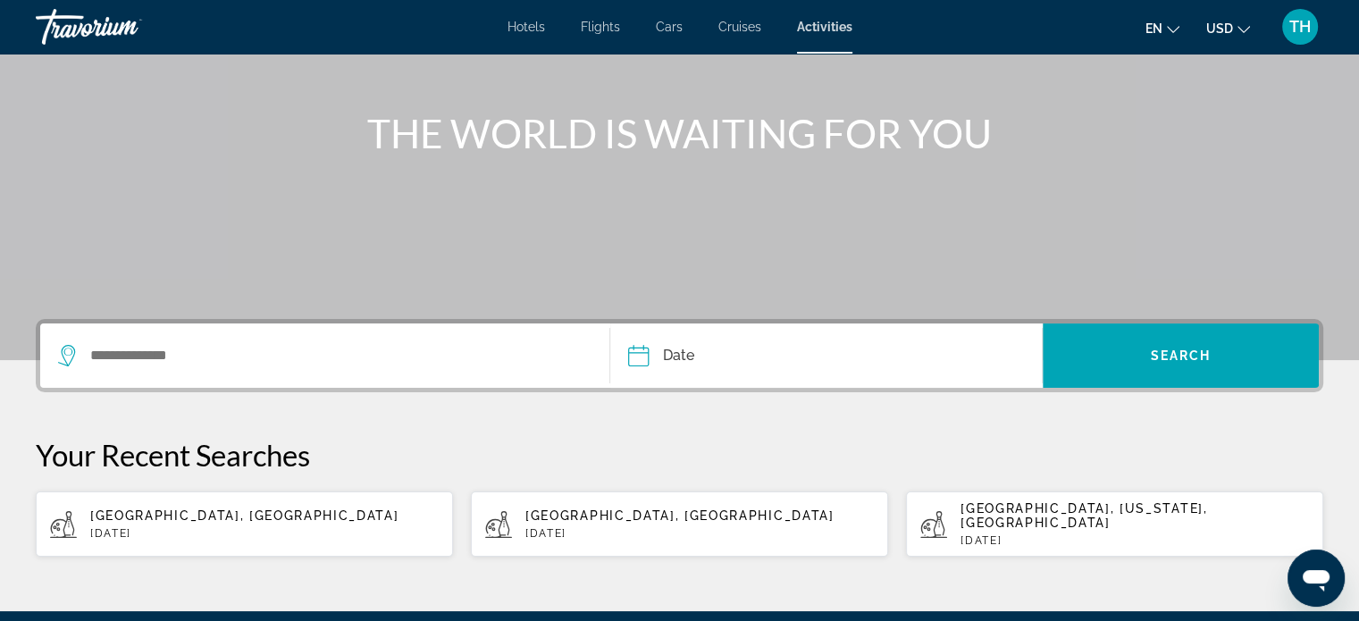
scroll to position [179, 0]
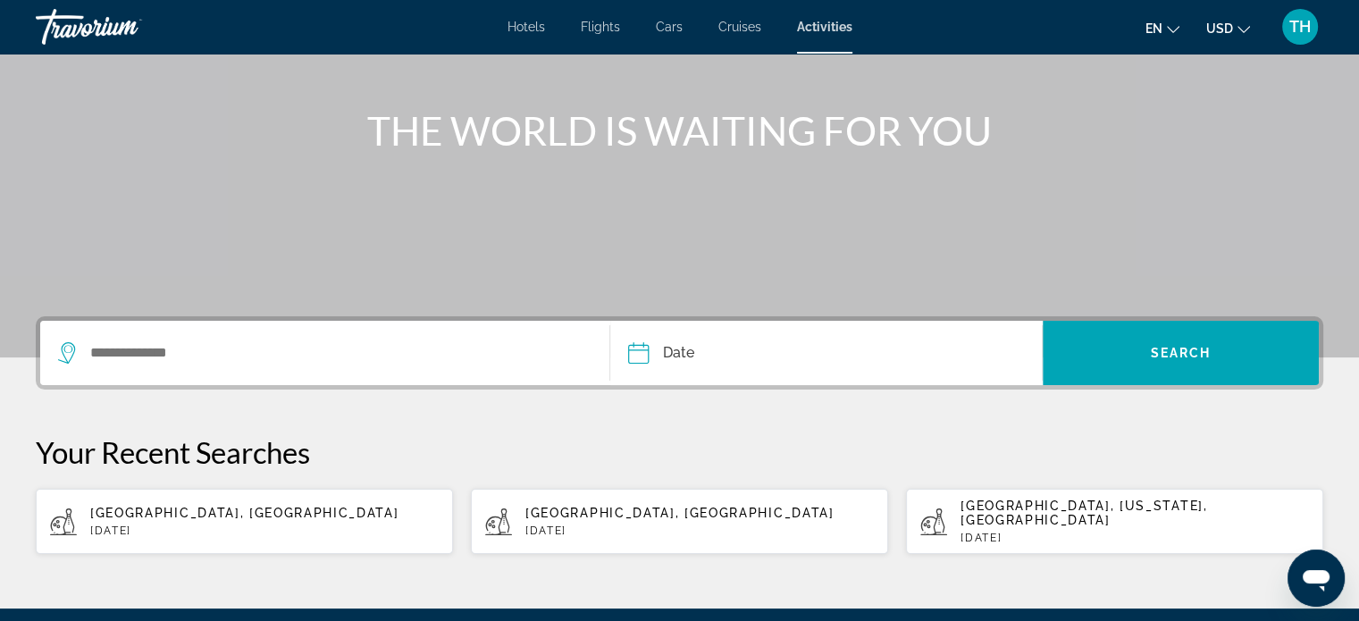
click at [170, 510] on span "Dubai, United Arab Emirates" at bounding box center [244, 513] width 308 height 14
type input "**********"
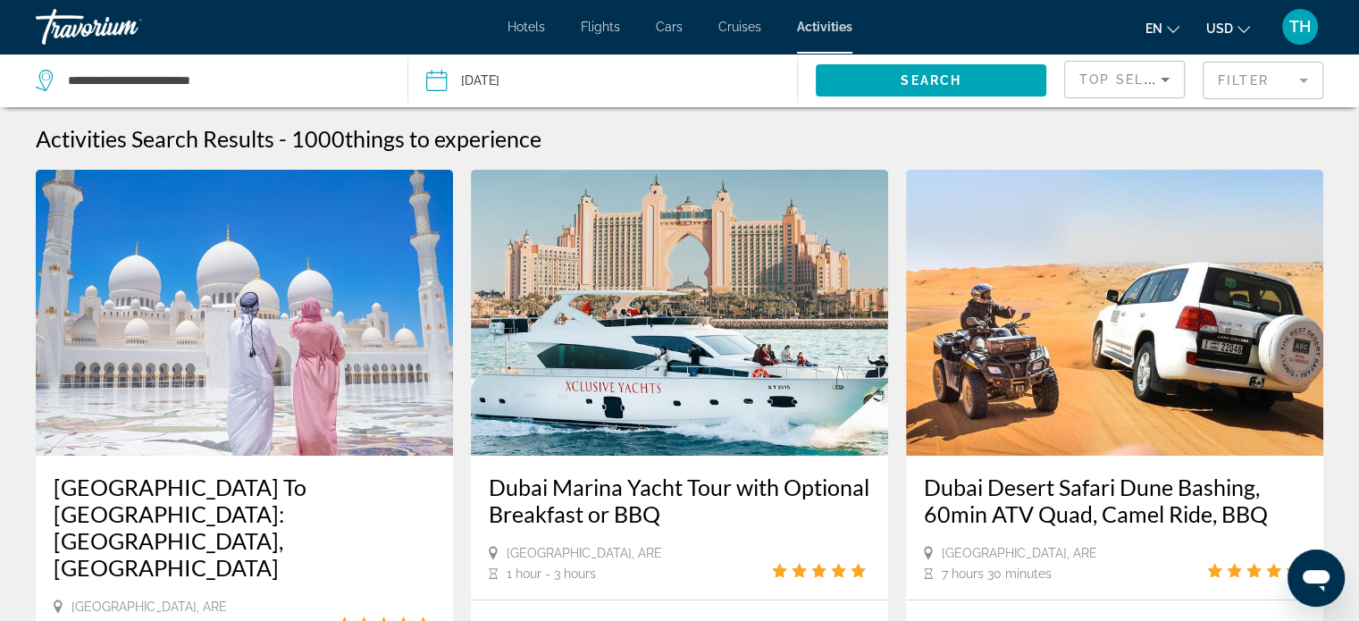
click at [1292, 68] on mat-form-field "Filter" at bounding box center [1262, 81] width 121 height 38
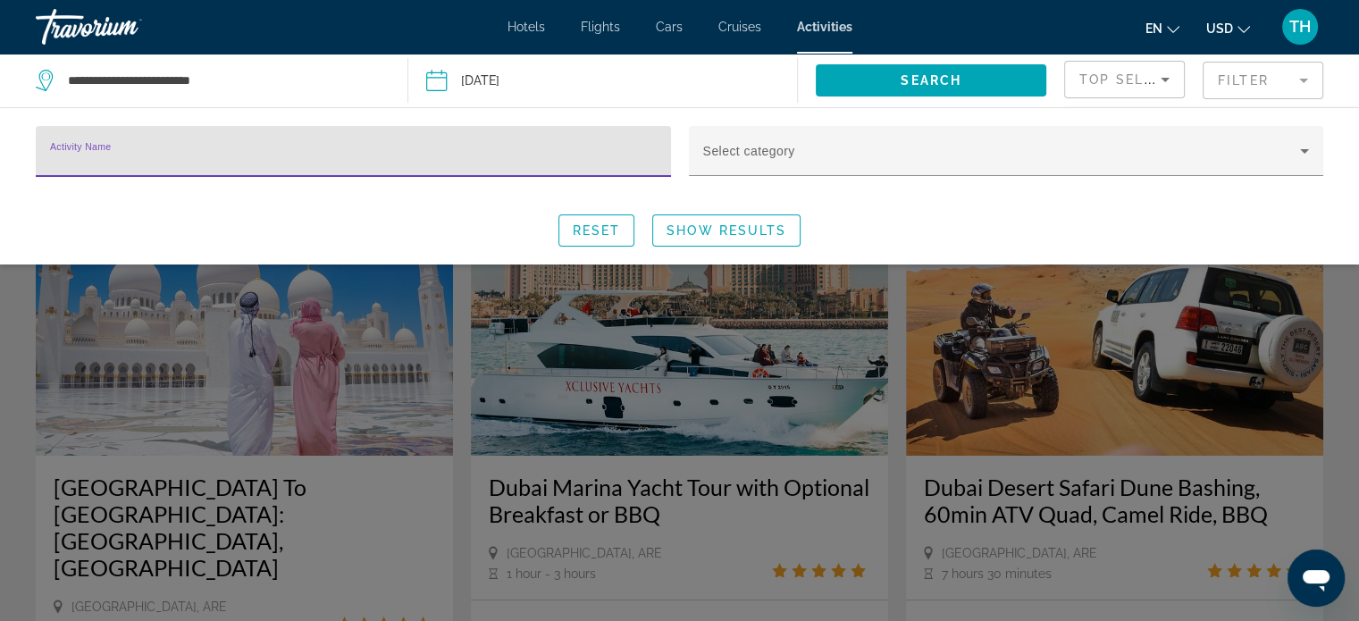
click at [963, 199] on div "Activity Name Select category Reset Show Results" at bounding box center [679, 186] width 1359 height 121
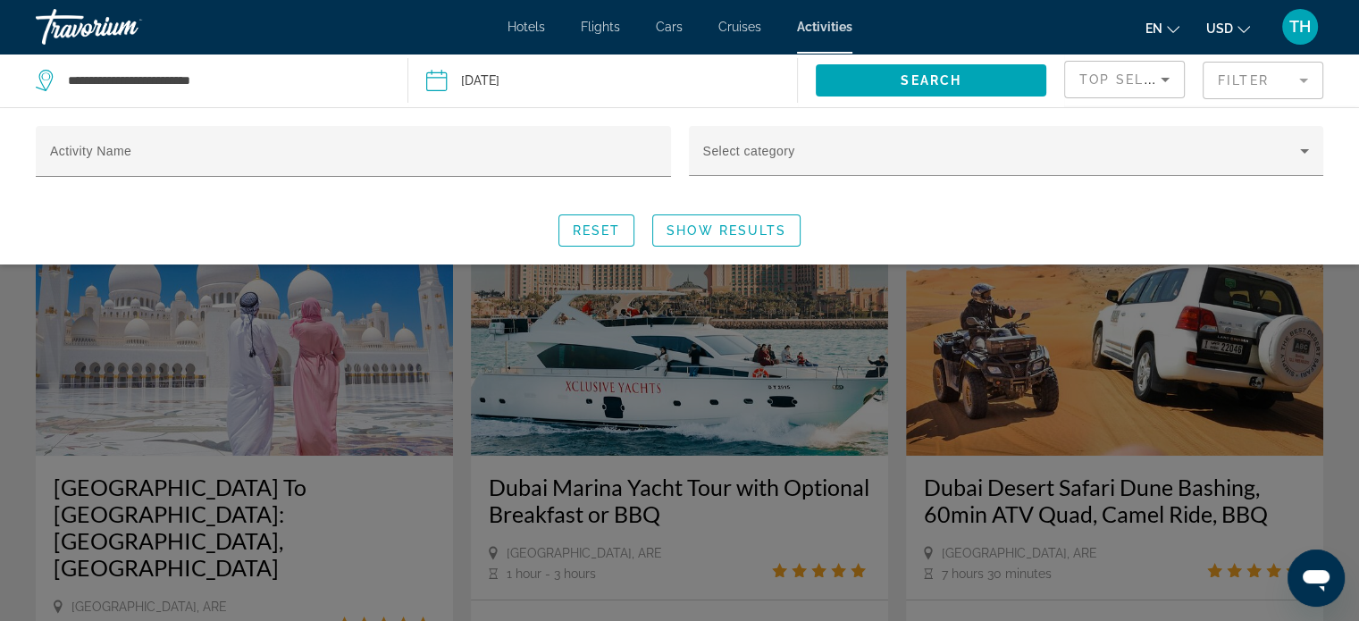
click at [1159, 74] on icon "Sort by" at bounding box center [1164, 79] width 21 height 21
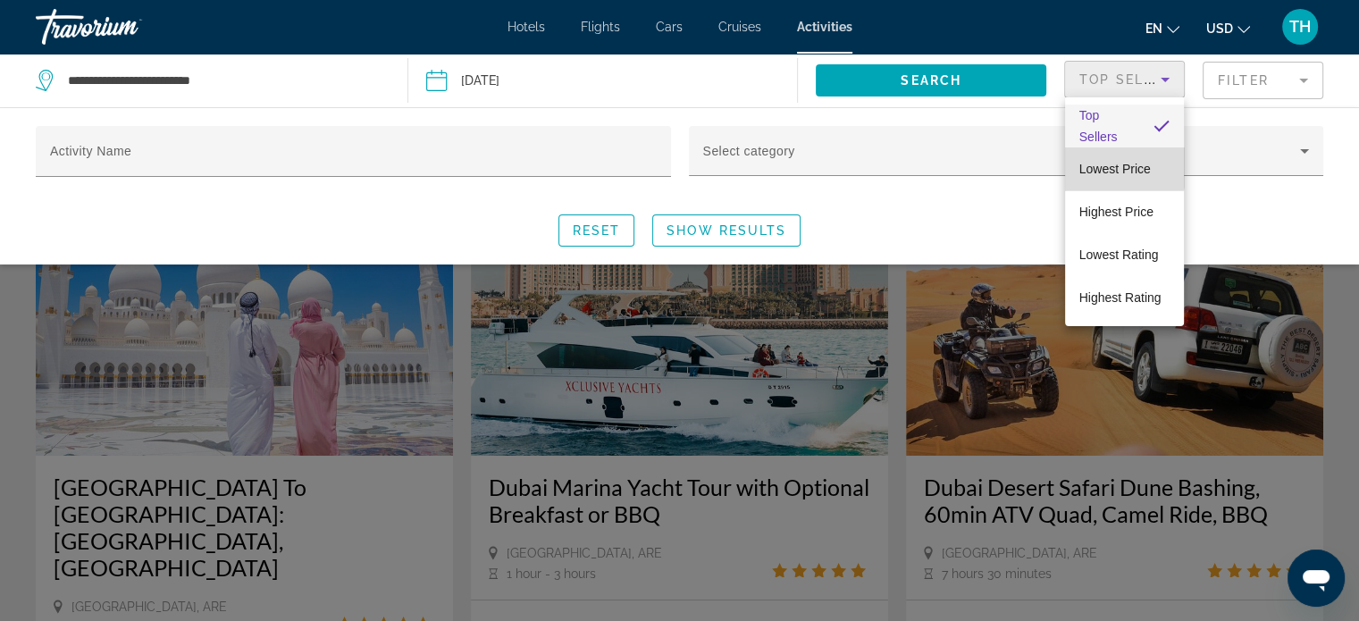
click at [1109, 167] on span "Lowest Price" at bounding box center [1114, 169] width 71 height 14
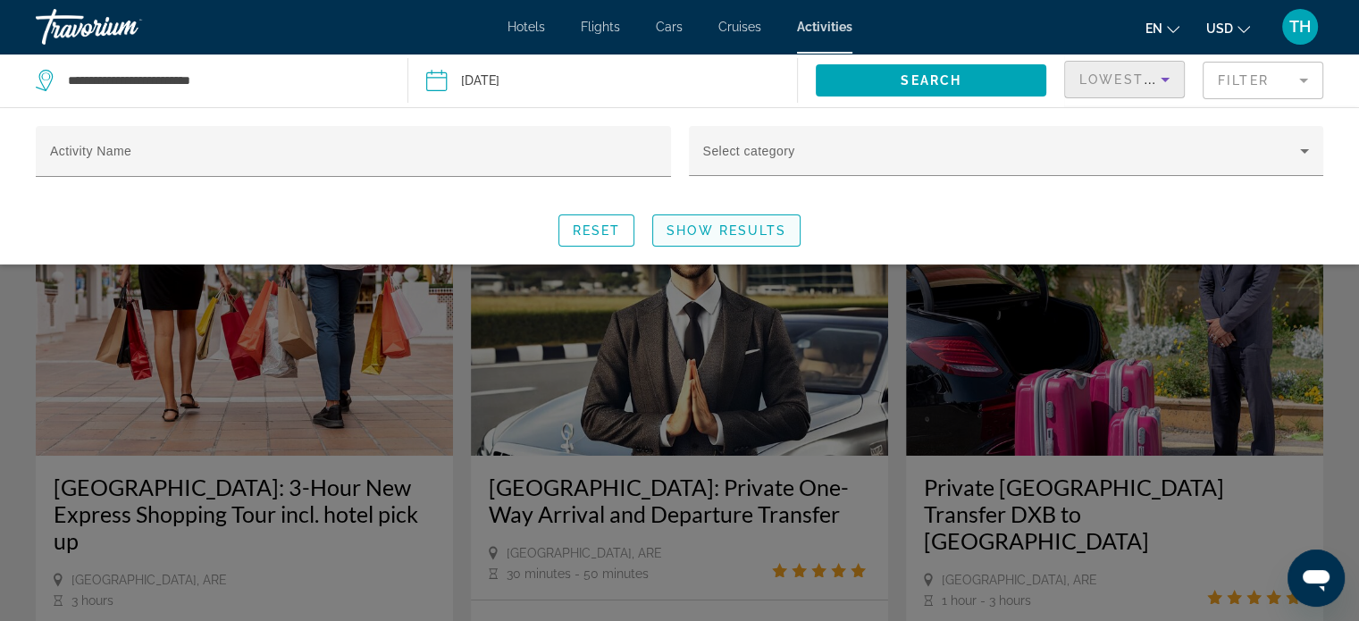
click at [754, 229] on span "Show Results" at bounding box center [726, 230] width 120 height 14
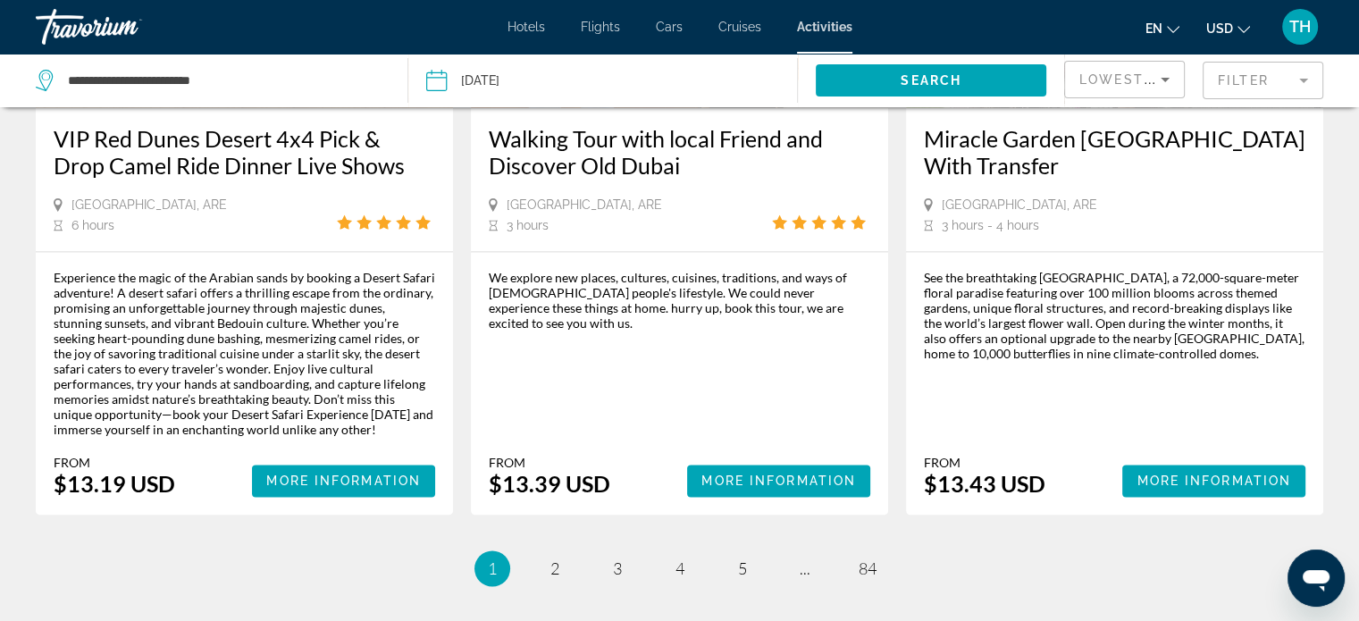
scroll to position [2680, 0]
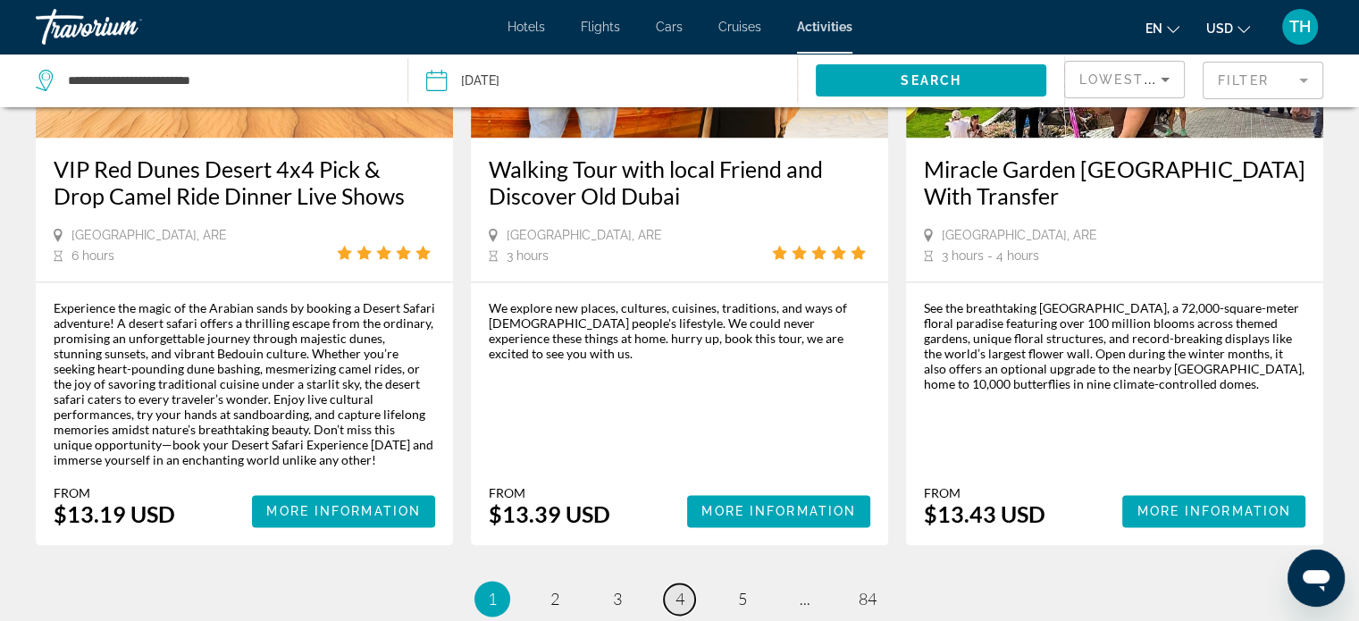
click at [681, 589] on span "4" at bounding box center [679, 599] width 9 height 20
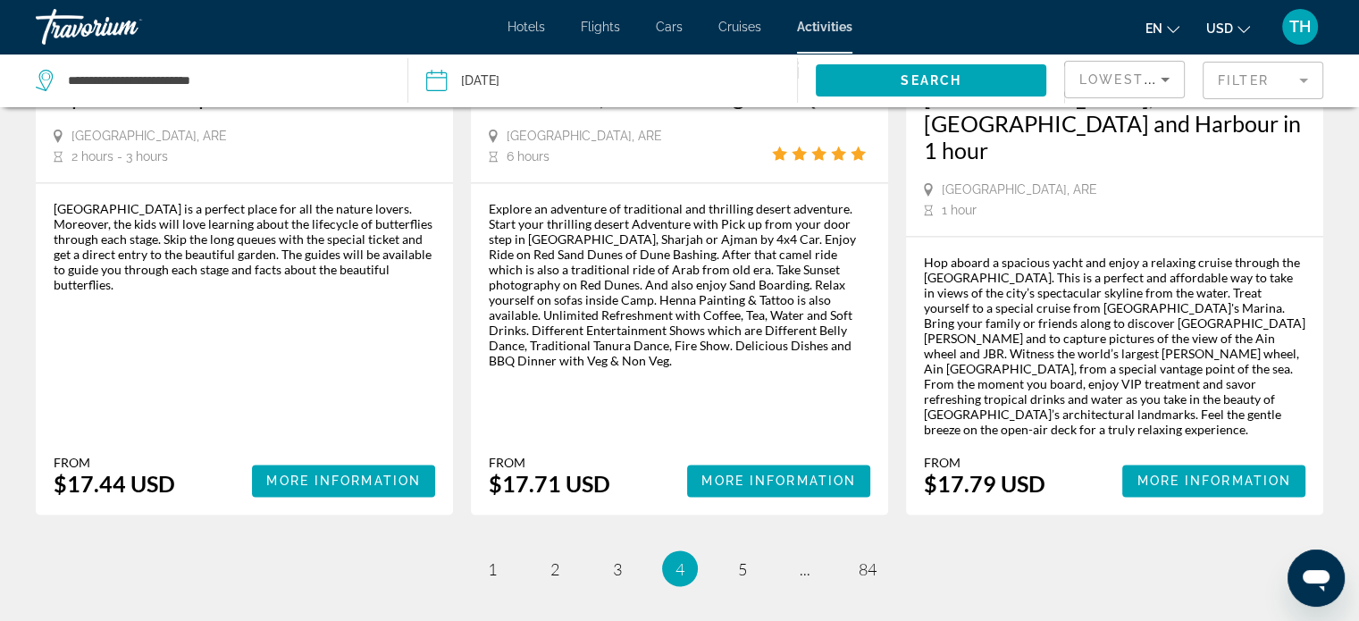
scroll to position [2933, 0]
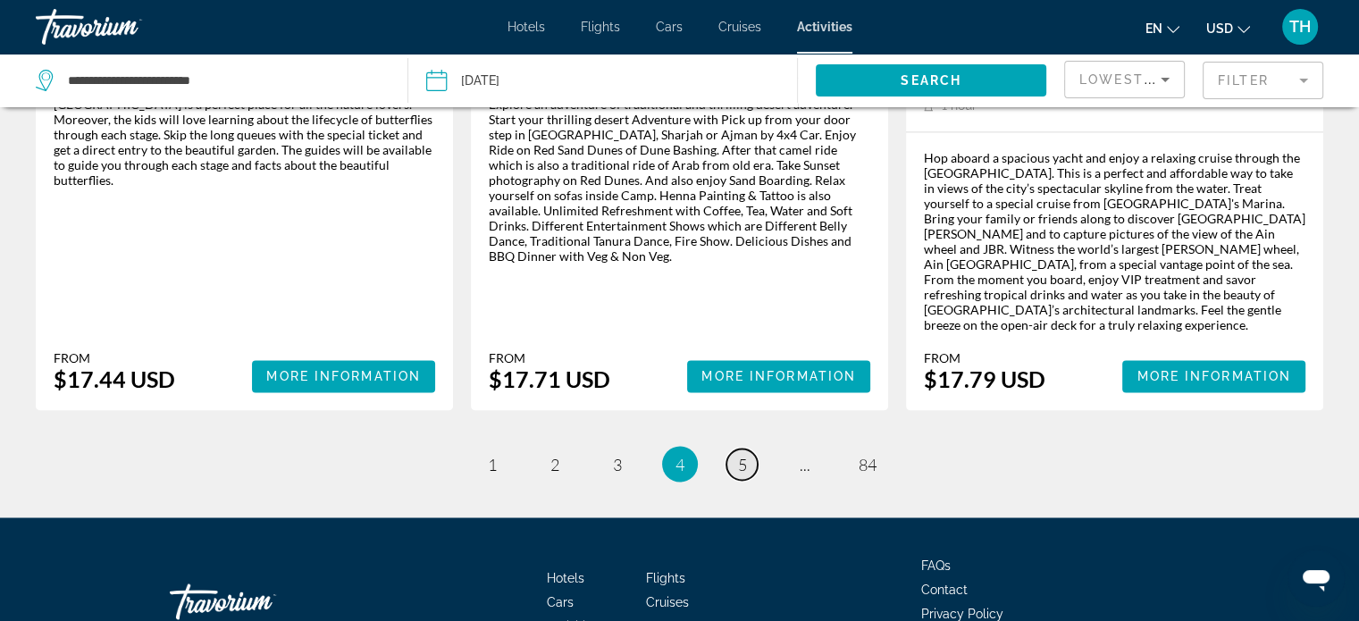
click at [742, 454] on span "5" at bounding box center [742, 464] width 9 height 20
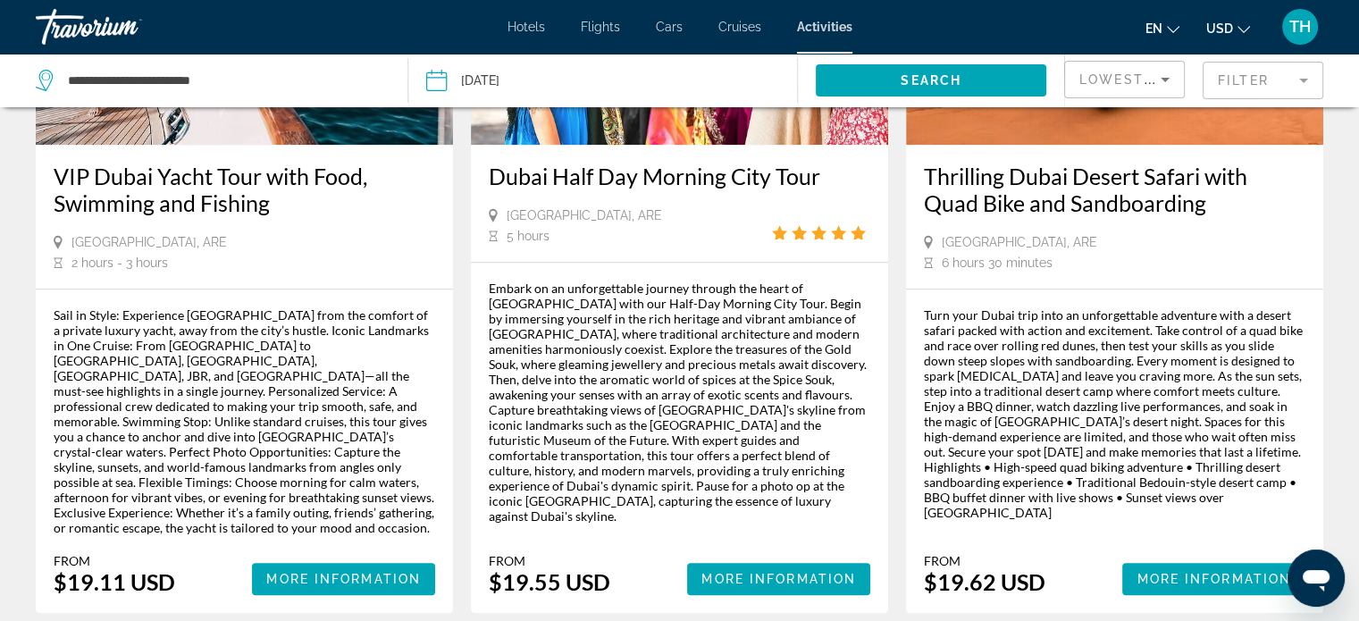
scroll to position [1876, 0]
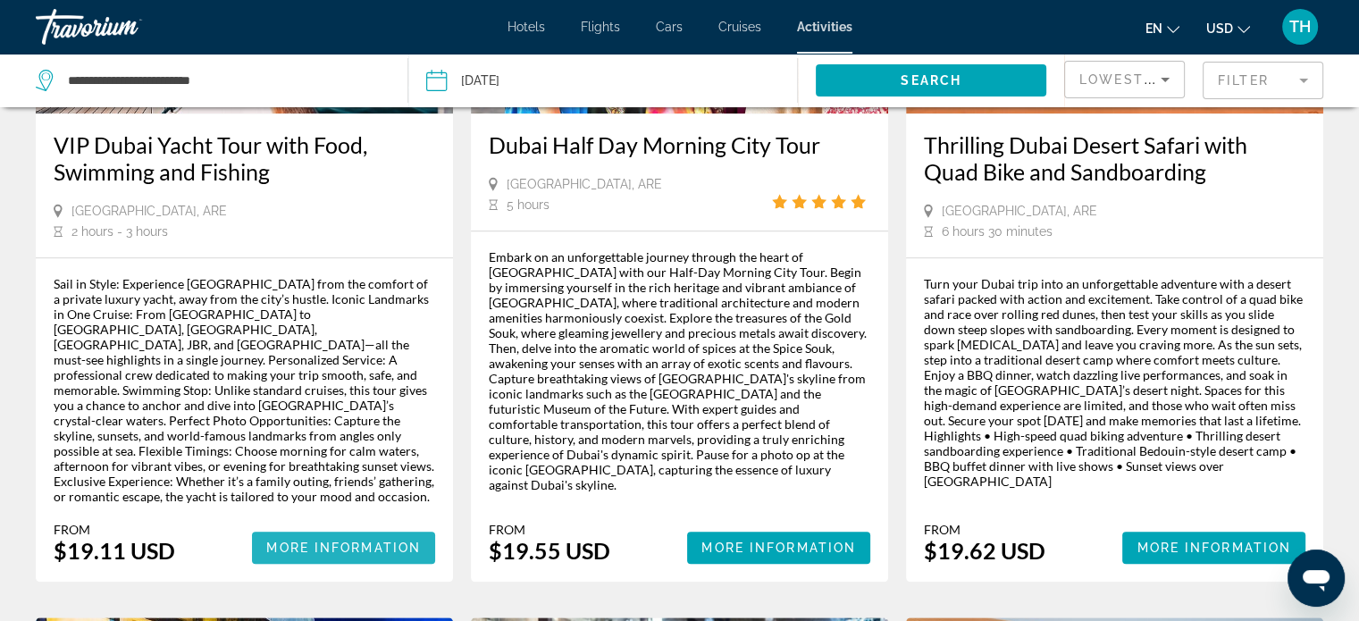
click at [353, 540] on span "More Information" at bounding box center [343, 547] width 155 height 14
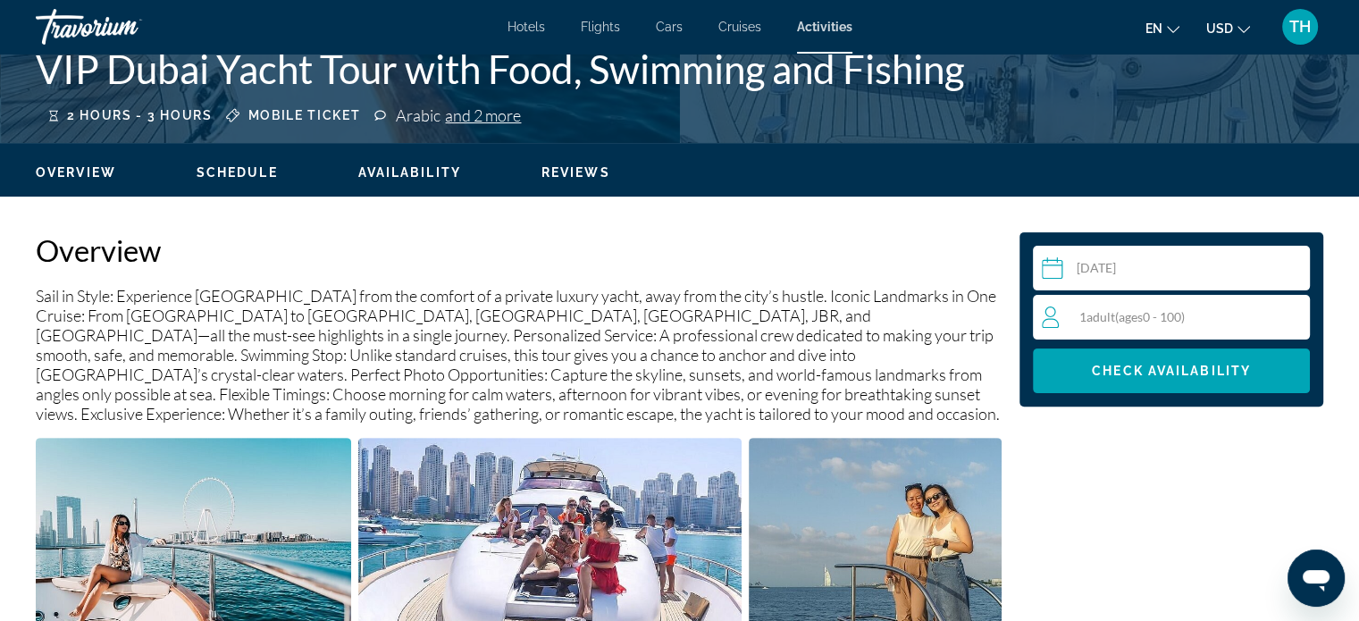
scroll to position [536, 0]
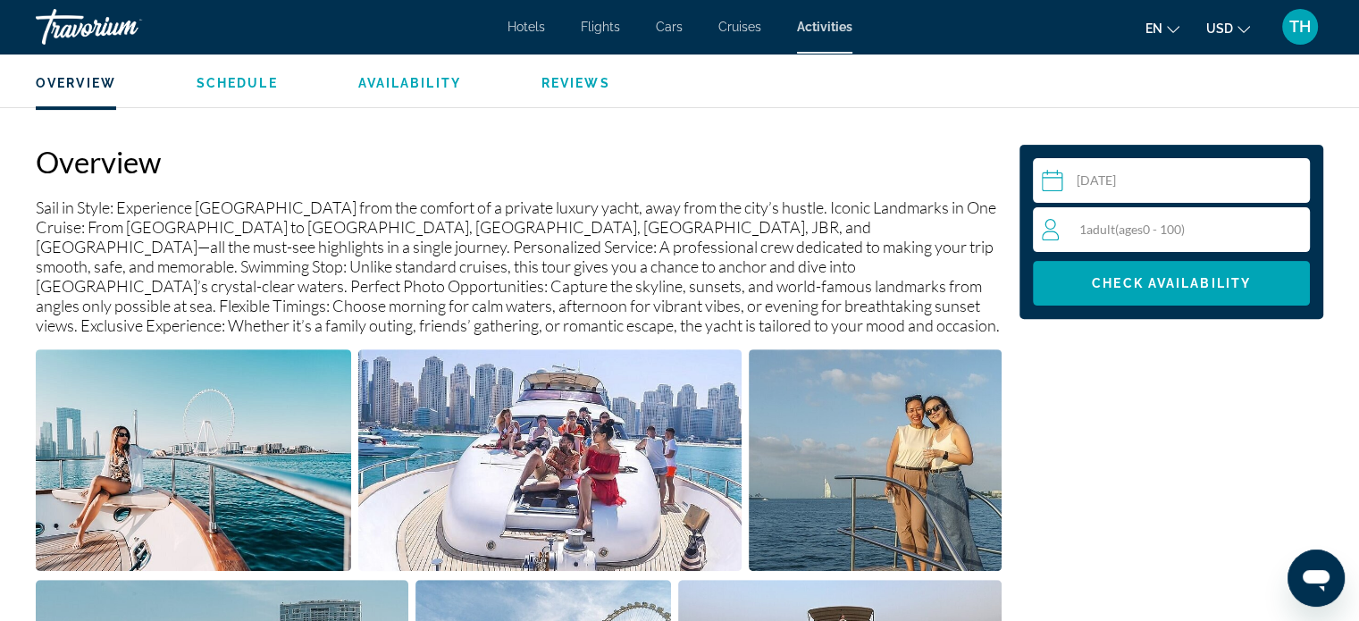
click at [1086, 235] on span "1 Adult Adults ( ages 0 - 100)" at bounding box center [1131, 229] width 105 height 15
click at [1293, 230] on icon "Increment adults" at bounding box center [1292, 228] width 16 height 21
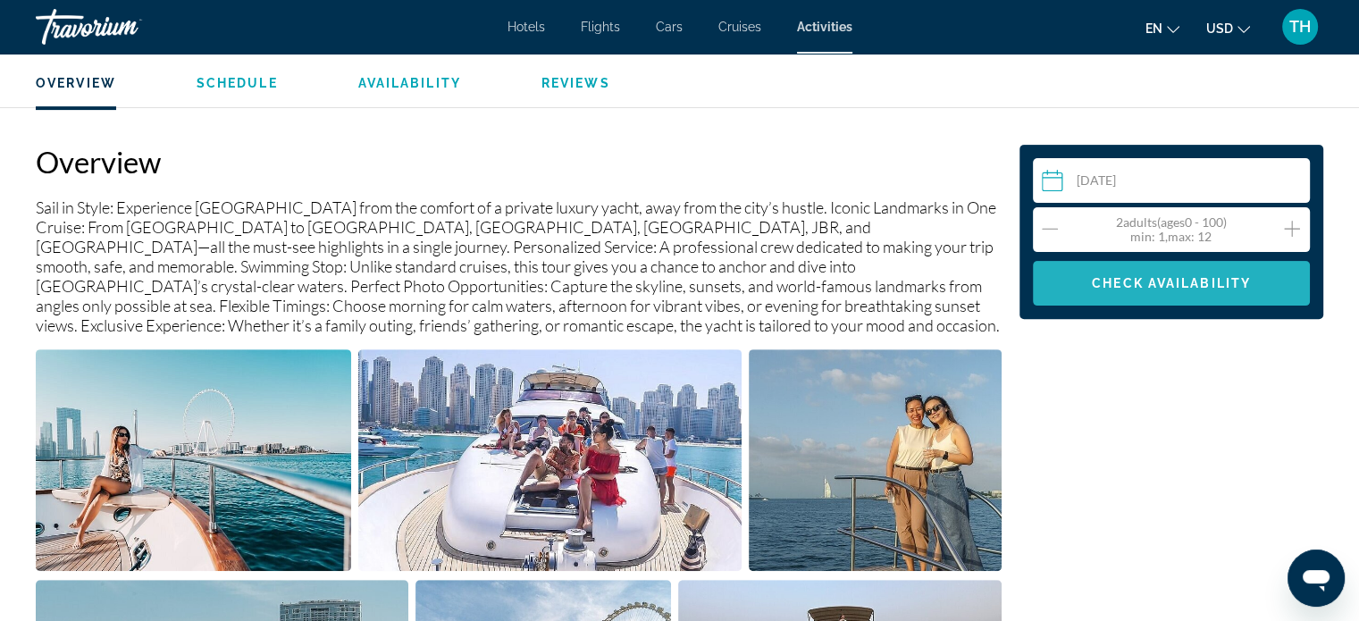
click at [1158, 280] on span "Check Availability" at bounding box center [1171, 283] width 159 height 14
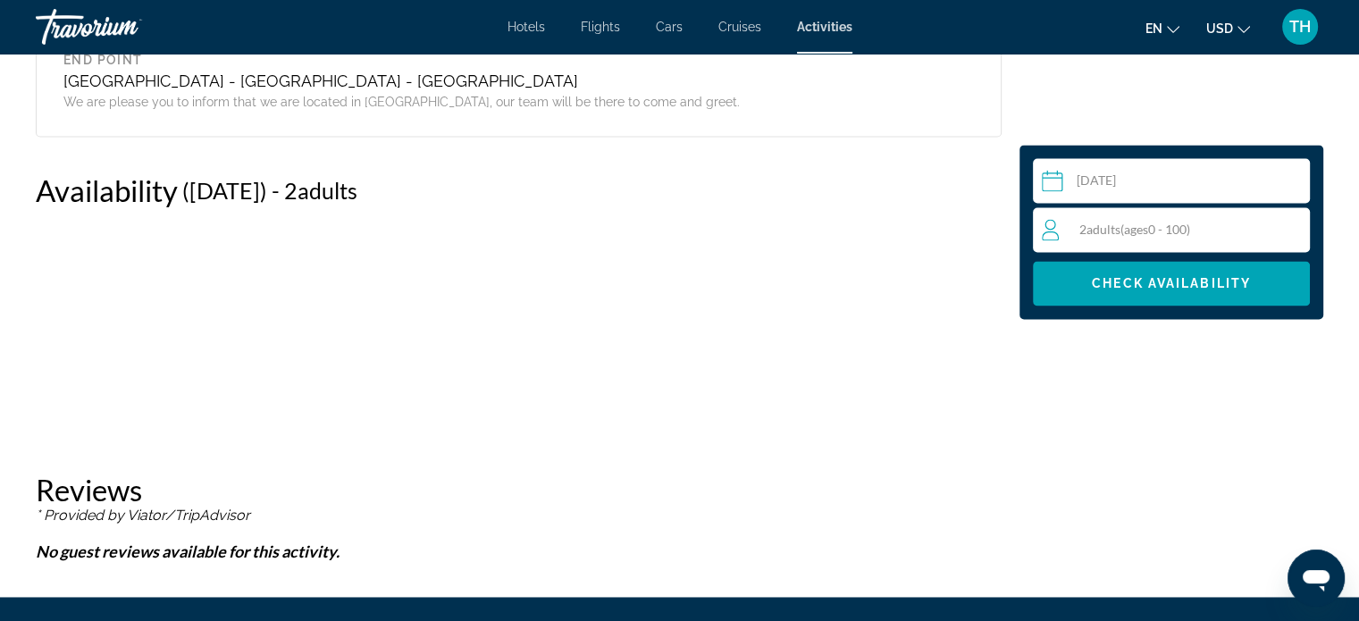
scroll to position [2701, 0]
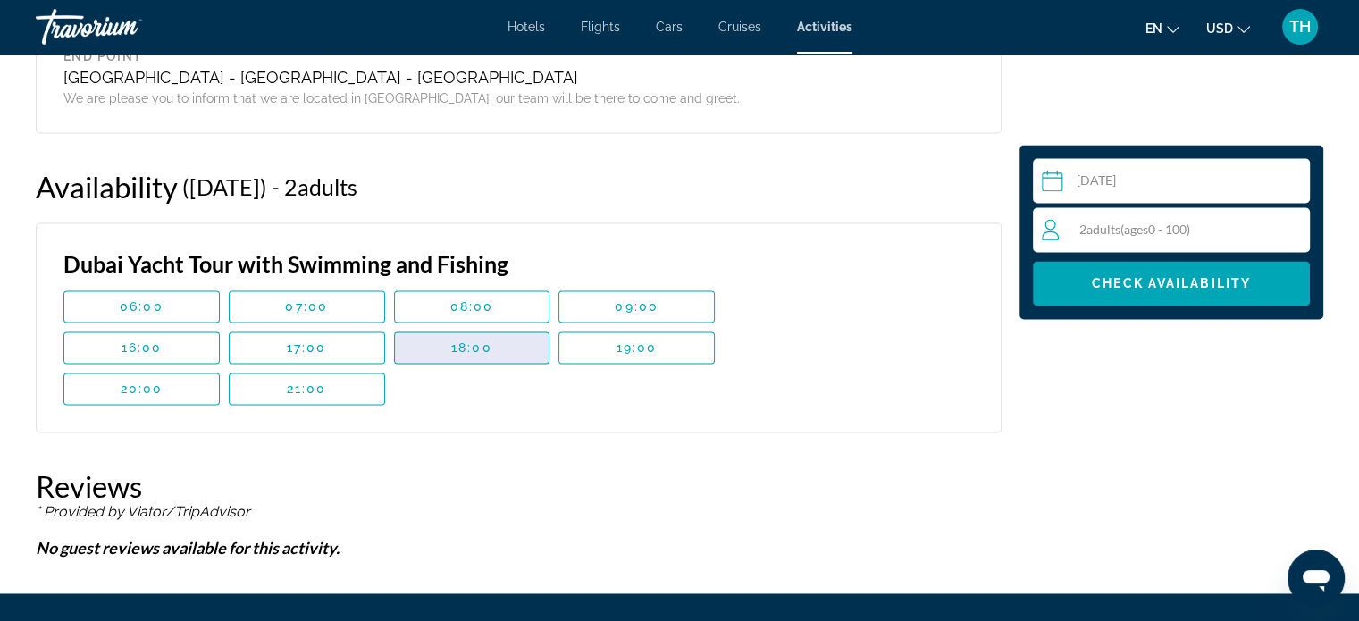
click at [473, 347] on span "18:00" at bounding box center [471, 347] width 41 height 14
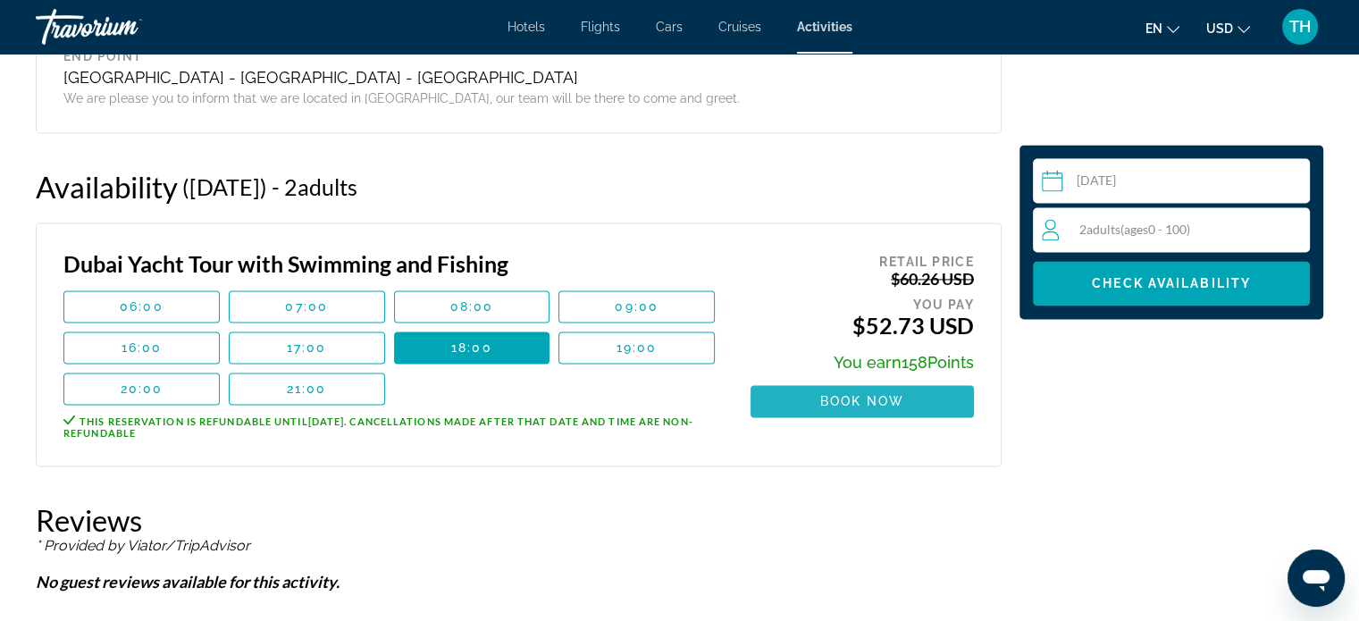
click at [835, 398] on span "Book now" at bounding box center [862, 401] width 85 height 14
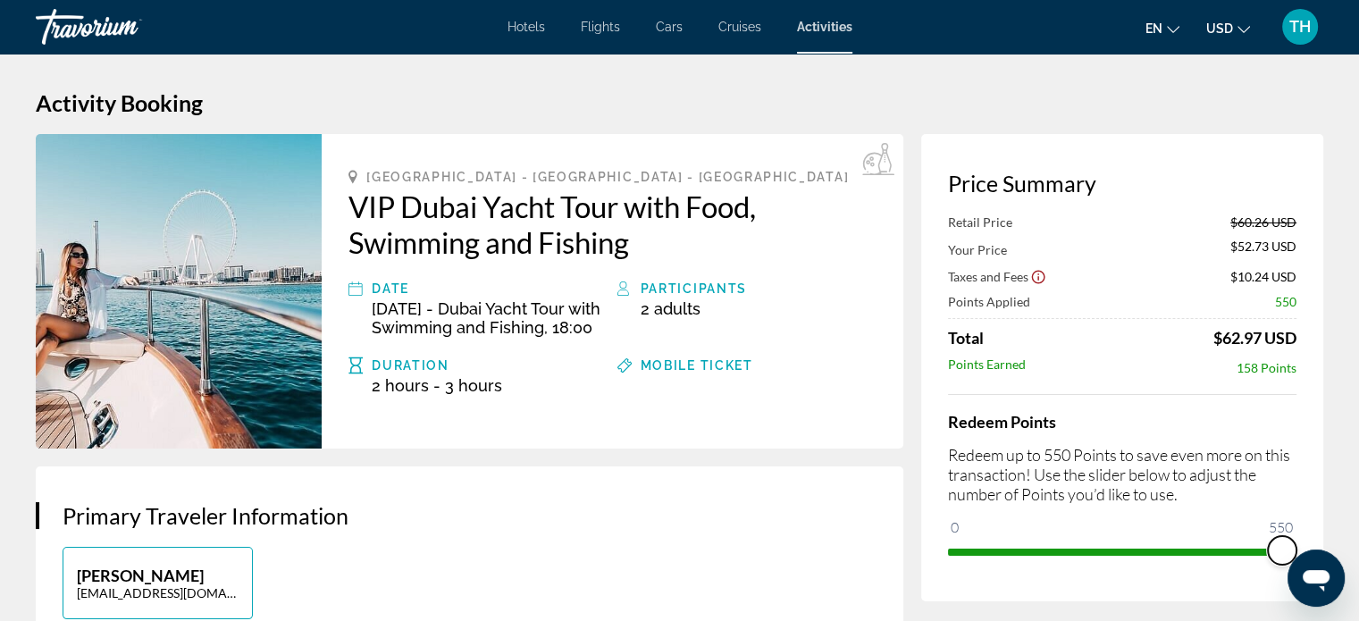
drag, startPoint x: 958, startPoint y: 521, endPoint x: 1333, endPoint y: 517, distance: 375.2
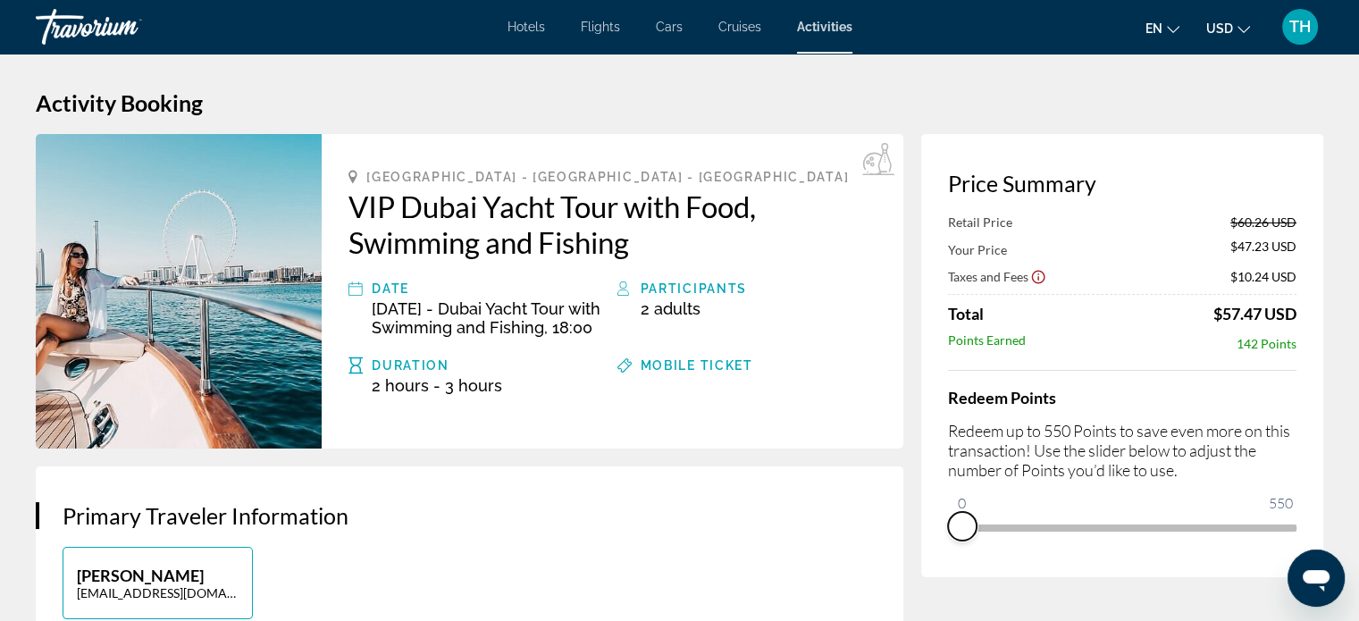
drag, startPoint x: 1283, startPoint y: 548, endPoint x: 870, endPoint y: 549, distance: 412.7
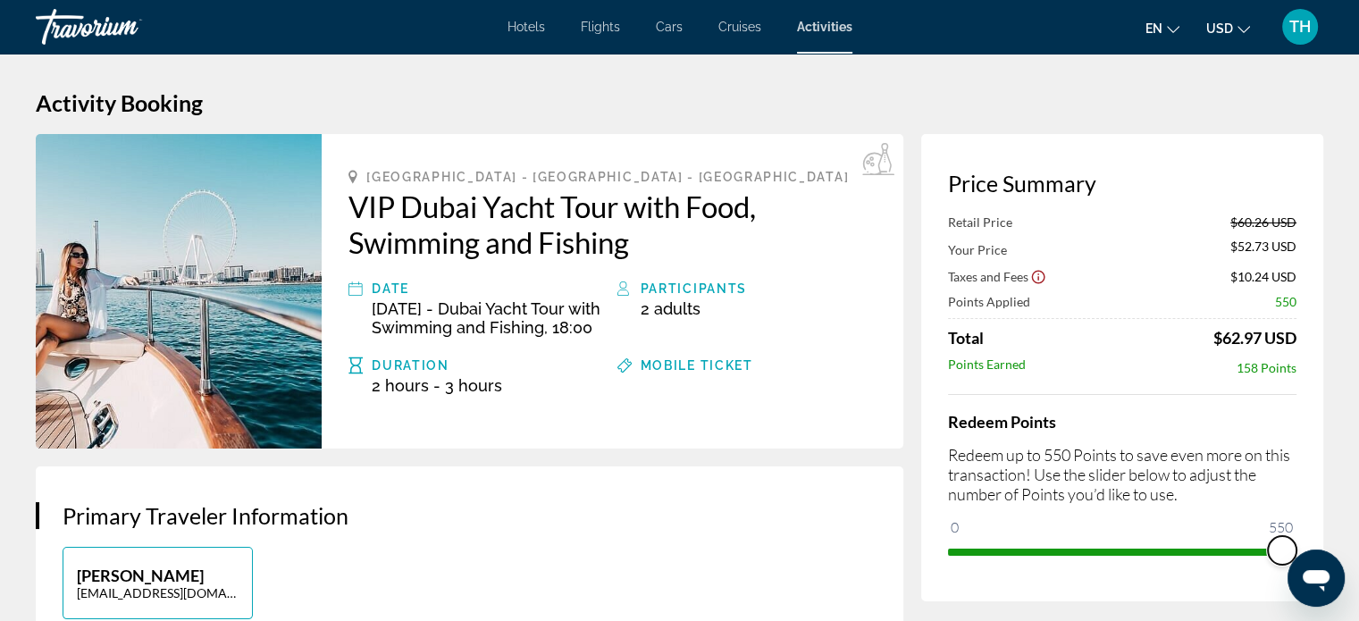
drag, startPoint x: 2248, startPoint y: 1070, endPoint x: 1338, endPoint y: 566, distance: 1040.4
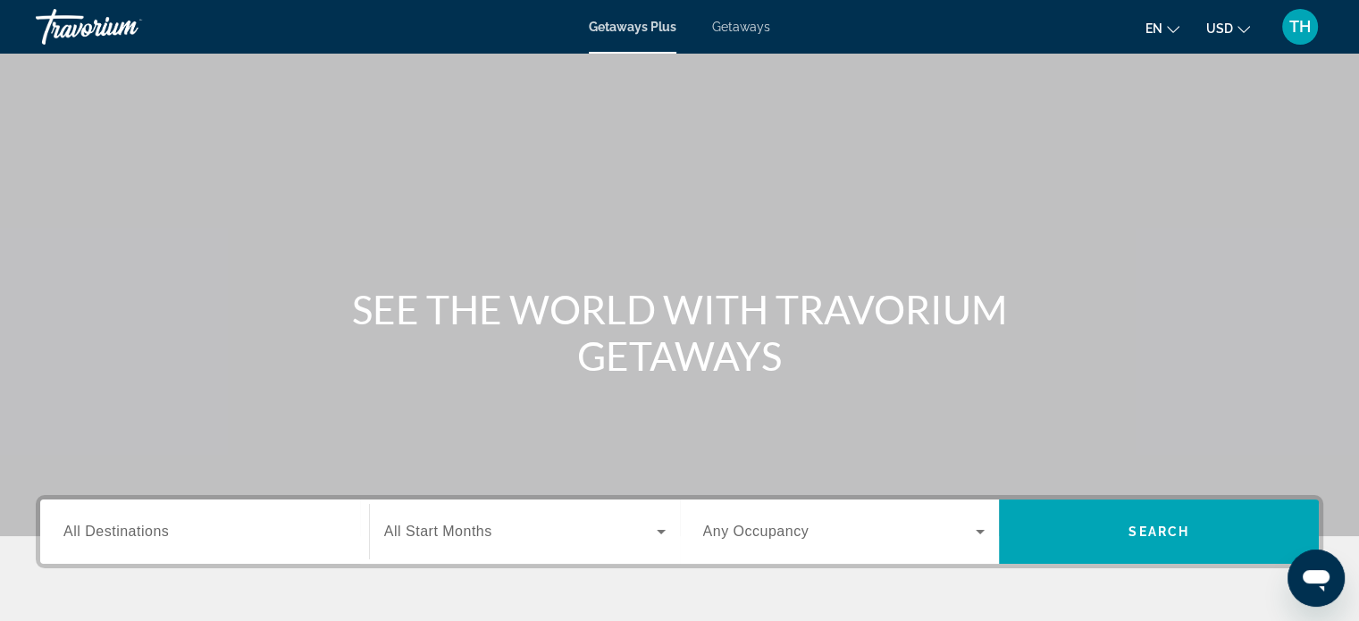
click at [132, 528] on span "All Destinations" at bounding box center [115, 530] width 105 height 15
click at [132, 528] on input "Destination All Destinations" at bounding box center [204, 532] width 282 height 21
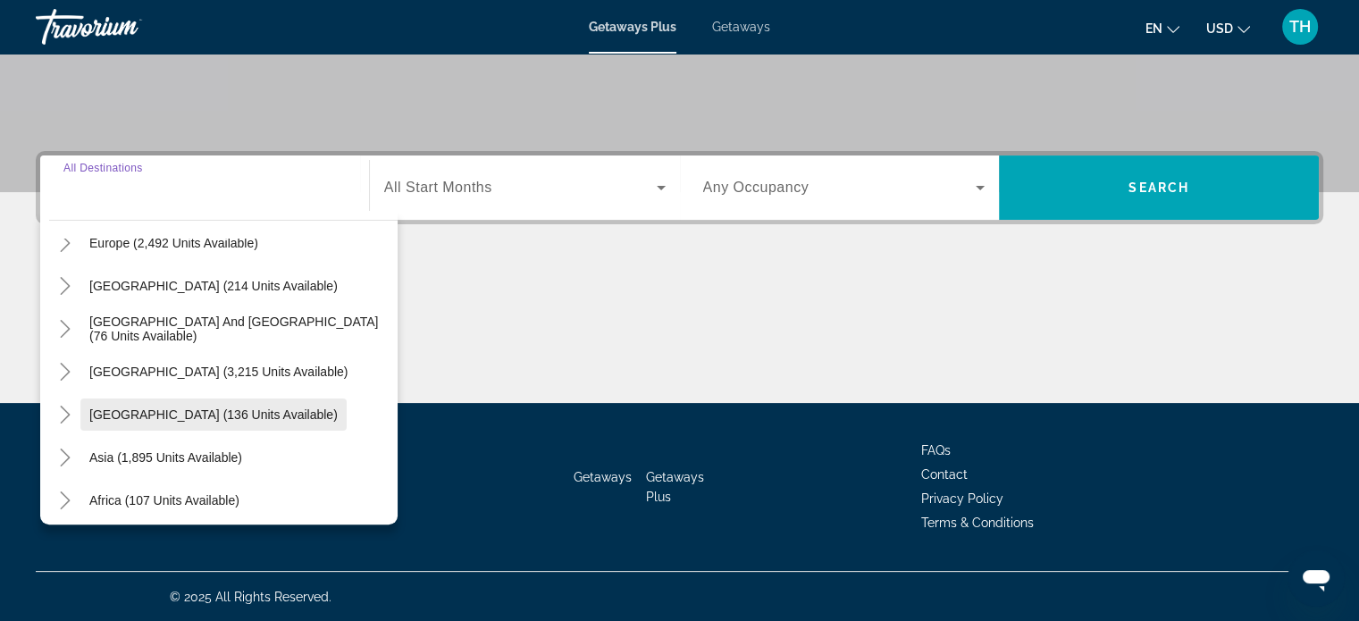
scroll to position [268, 0]
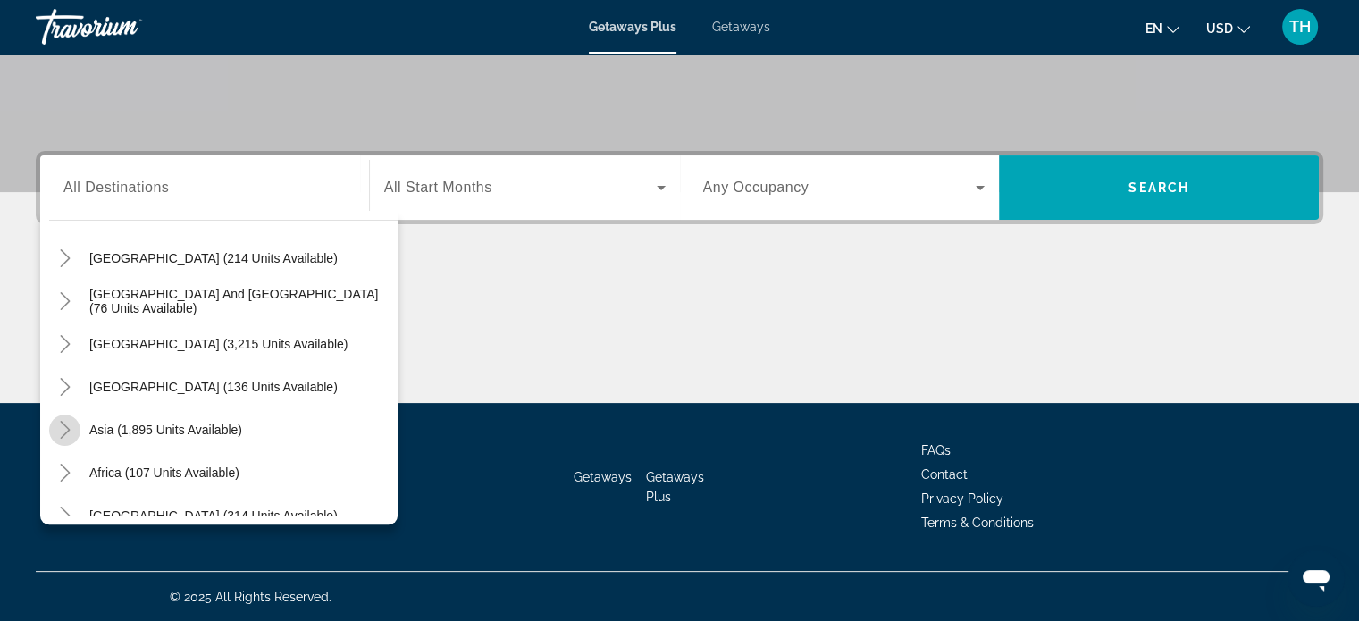
click at [66, 428] on icon "Toggle Asia (1,895 units available)" at bounding box center [65, 430] width 18 height 18
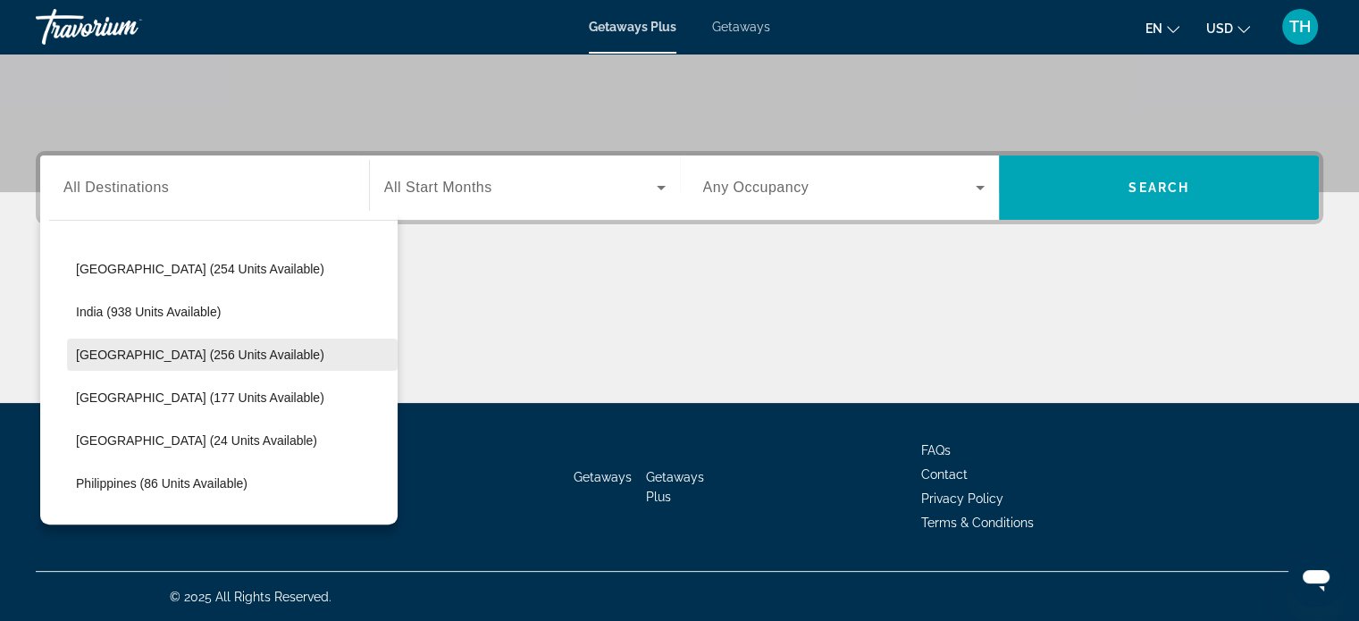
scroll to position [527, 0]
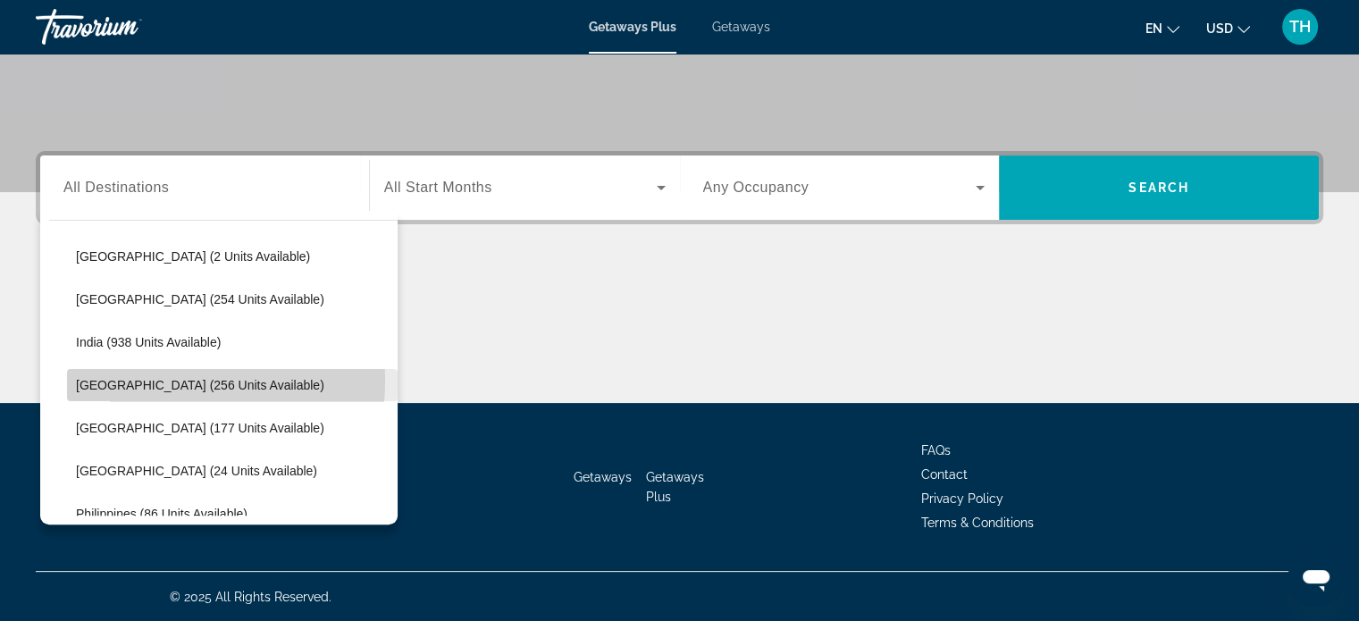
click at [133, 379] on span "[GEOGRAPHIC_DATA] (256 units available)" at bounding box center [200, 385] width 248 height 14
type input "**********"
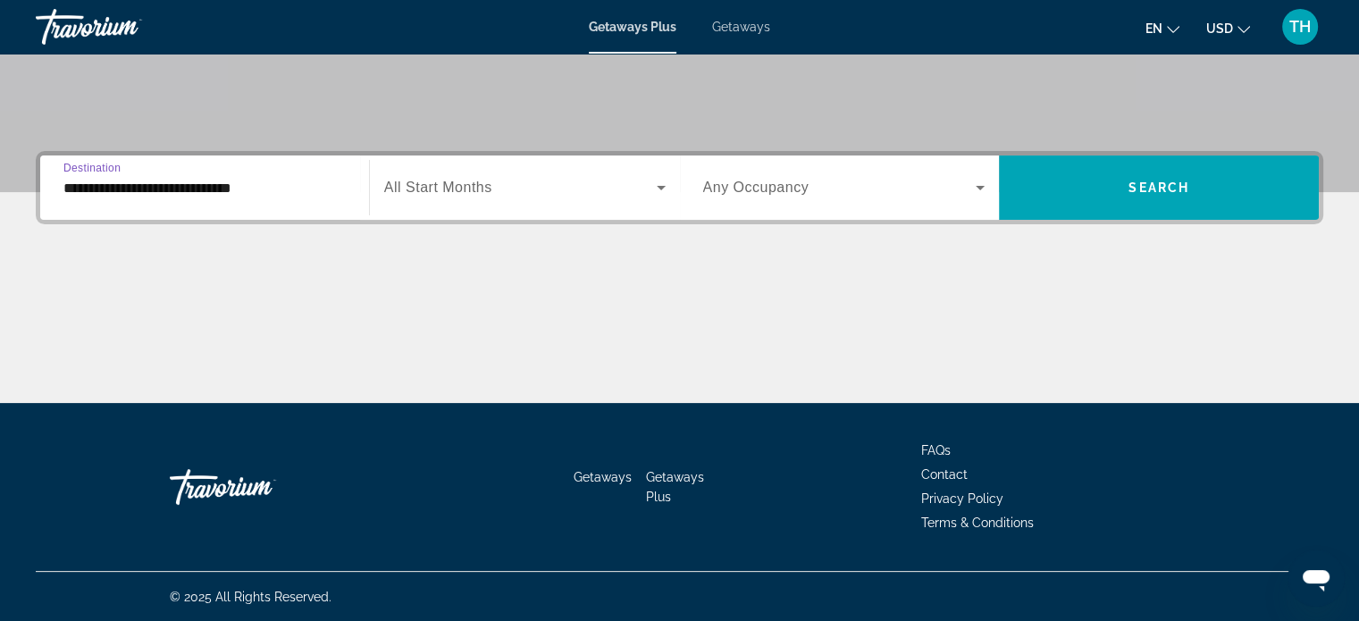
click at [584, 174] on div "Search widget" at bounding box center [524, 188] width 281 height 50
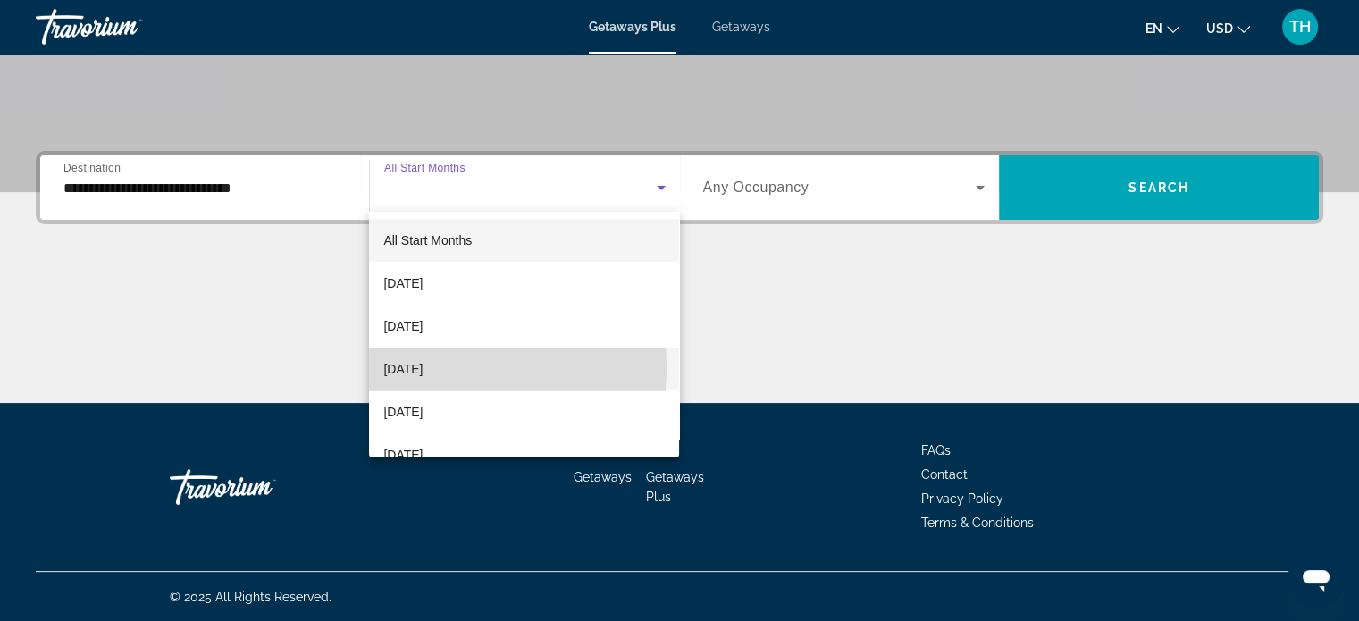
click at [414, 367] on span "[DATE]" at bounding box center [402, 368] width 39 height 21
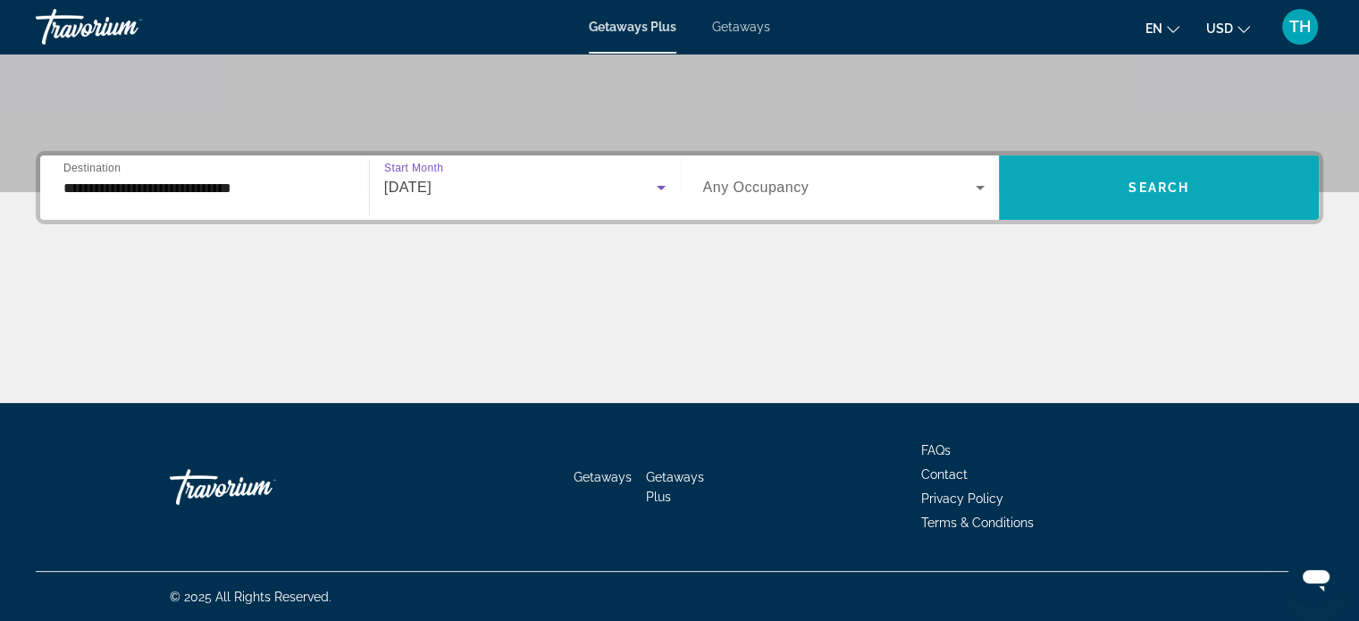
click at [1116, 188] on span "Search widget" at bounding box center [1159, 187] width 320 height 43
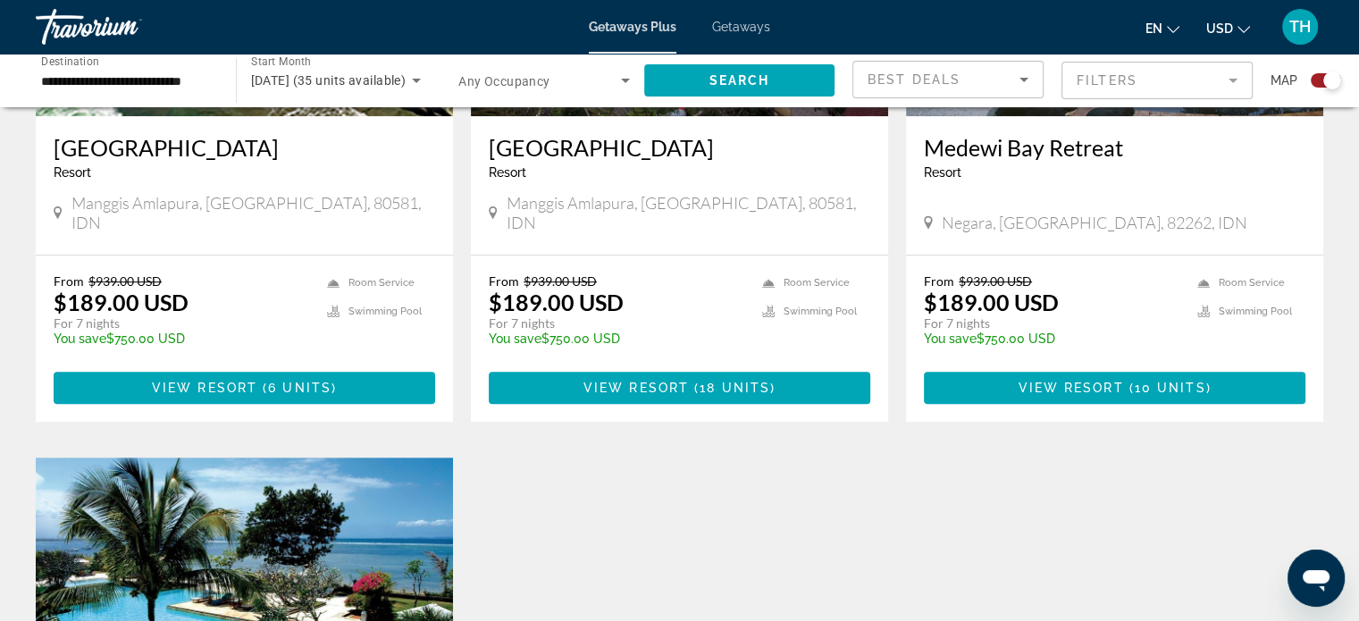
scroll to position [804, 0]
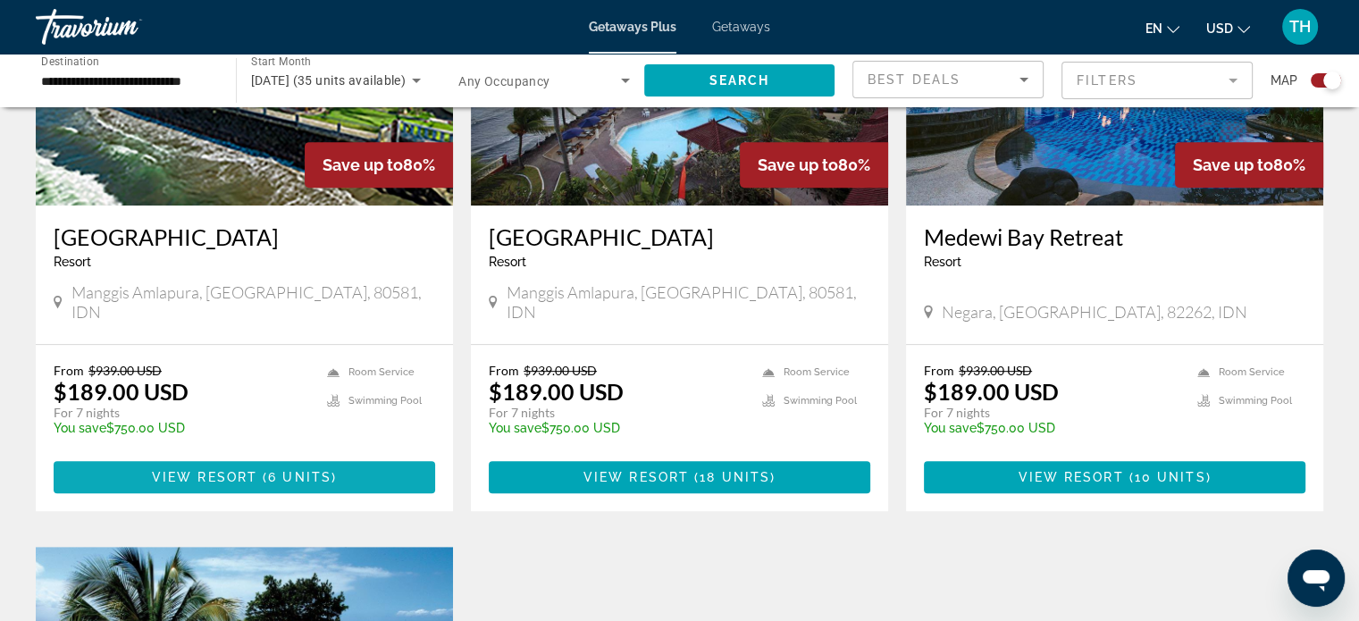
click at [250, 470] on span "View Resort" at bounding box center [204, 477] width 105 height 14
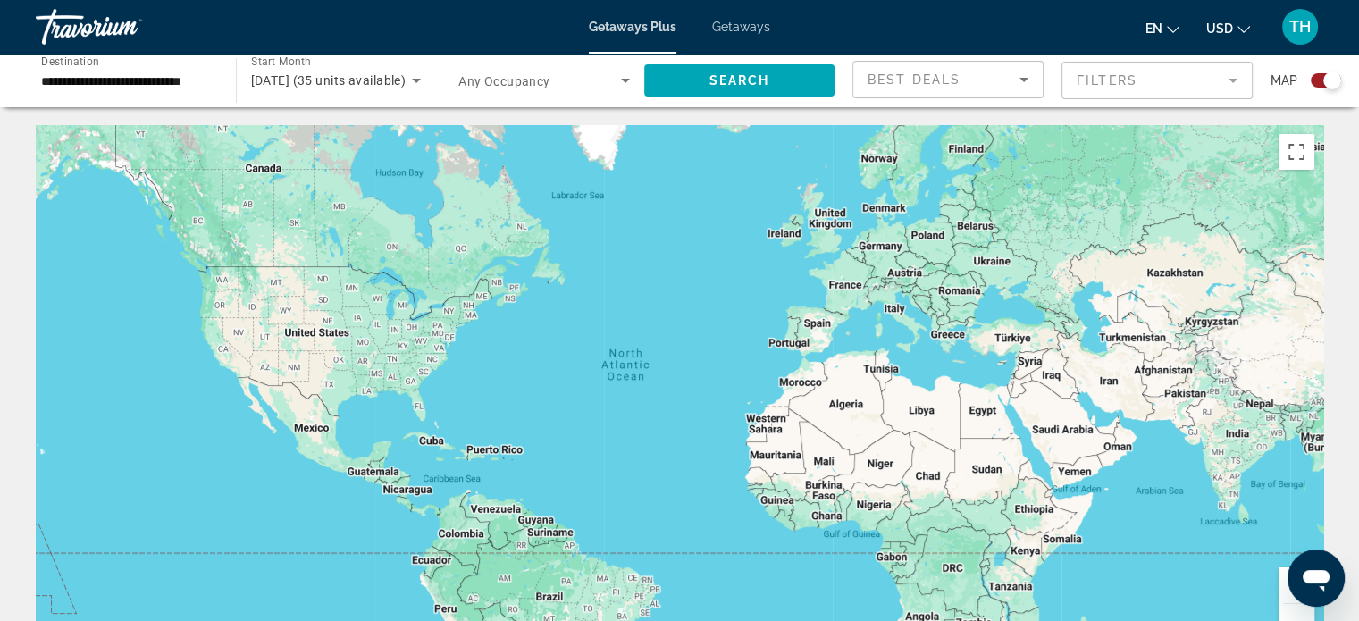
click at [166, 78] on input "**********" at bounding box center [127, 81] width 172 height 21
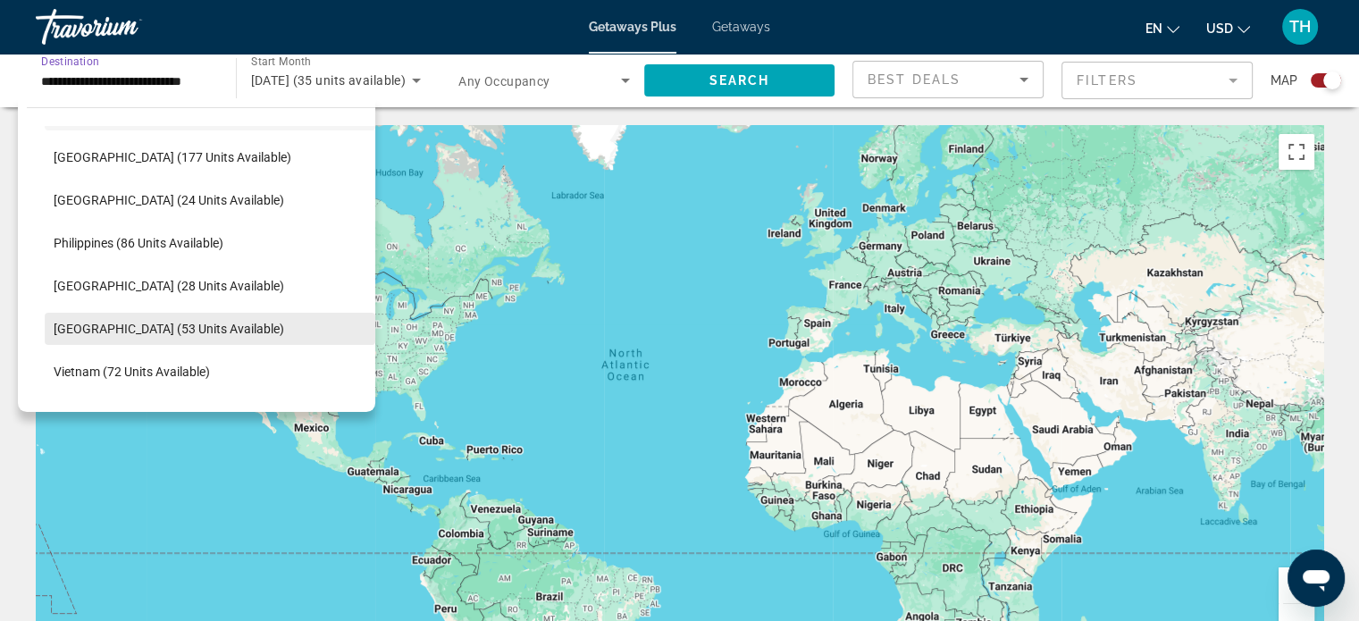
scroll to position [714, 0]
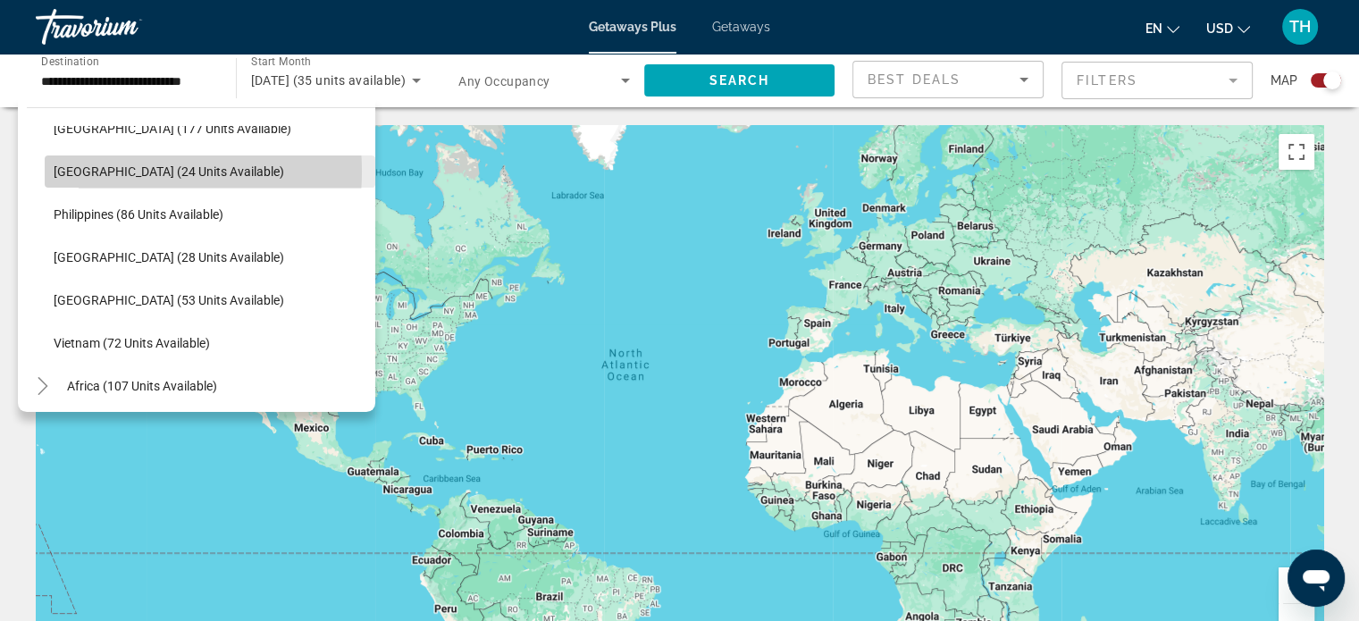
click at [106, 171] on span "[GEOGRAPHIC_DATA] (24 units available)" at bounding box center [169, 171] width 230 height 14
type input "**********"
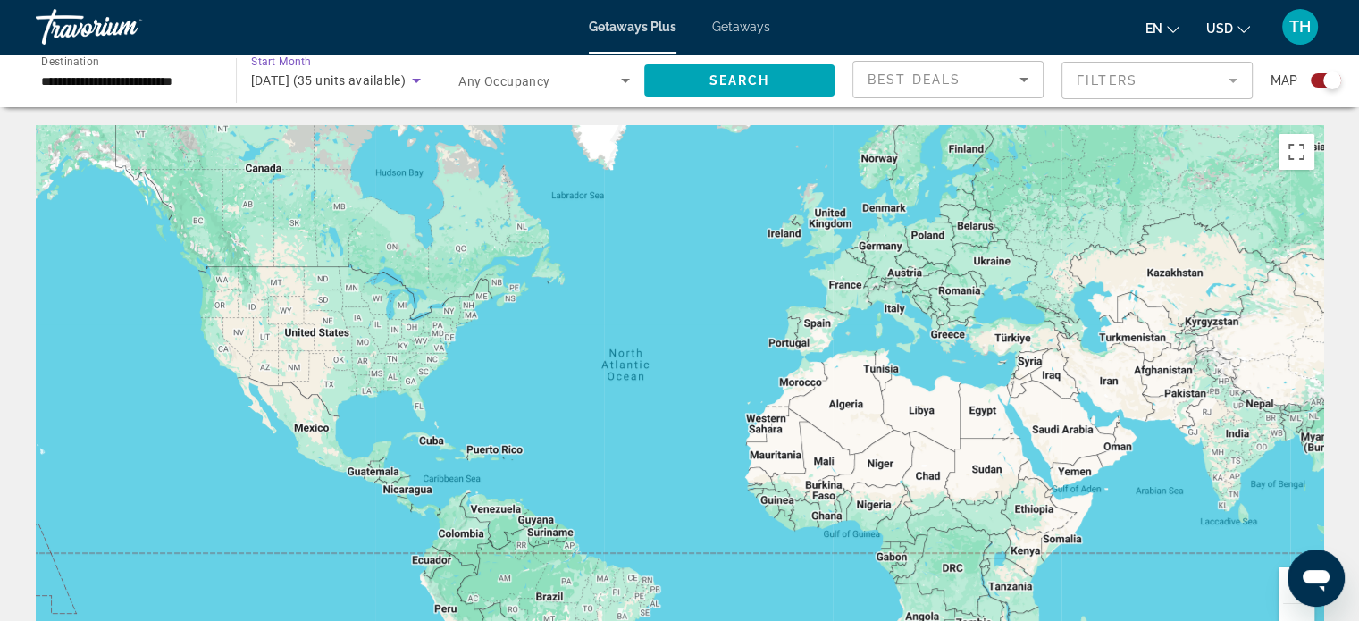
click at [418, 74] on icon "Search widget" at bounding box center [416, 80] width 21 height 21
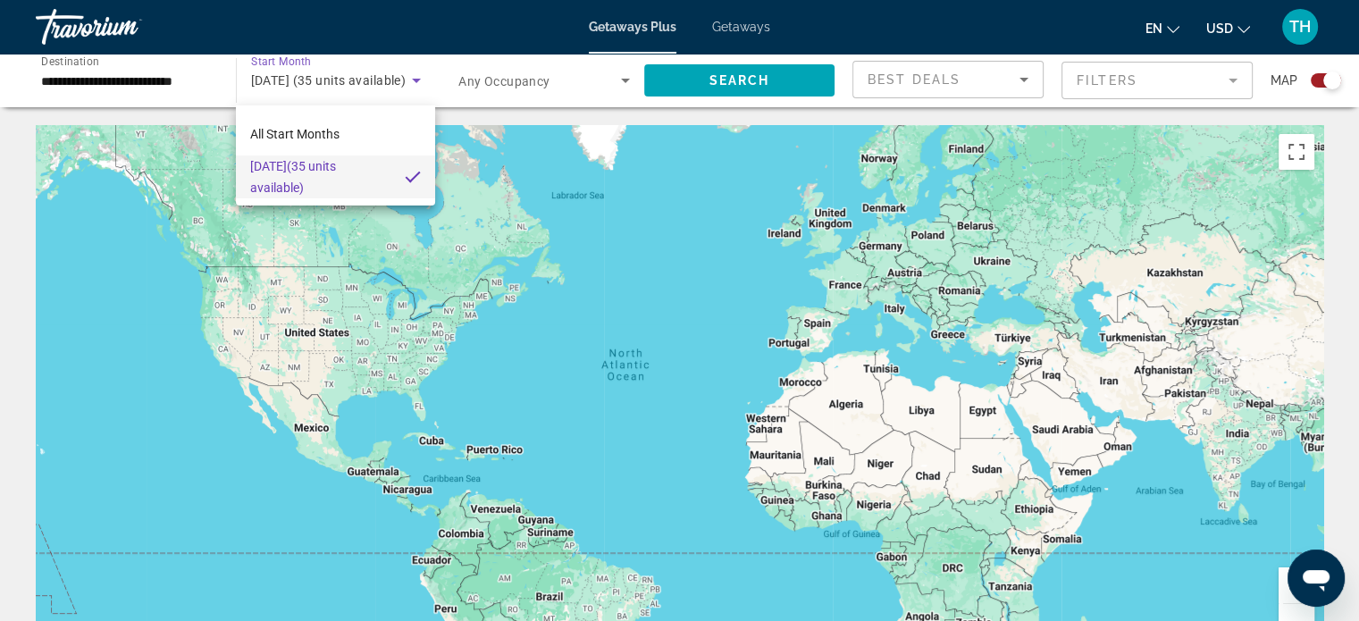
click at [415, 79] on div at bounding box center [679, 310] width 1359 height 621
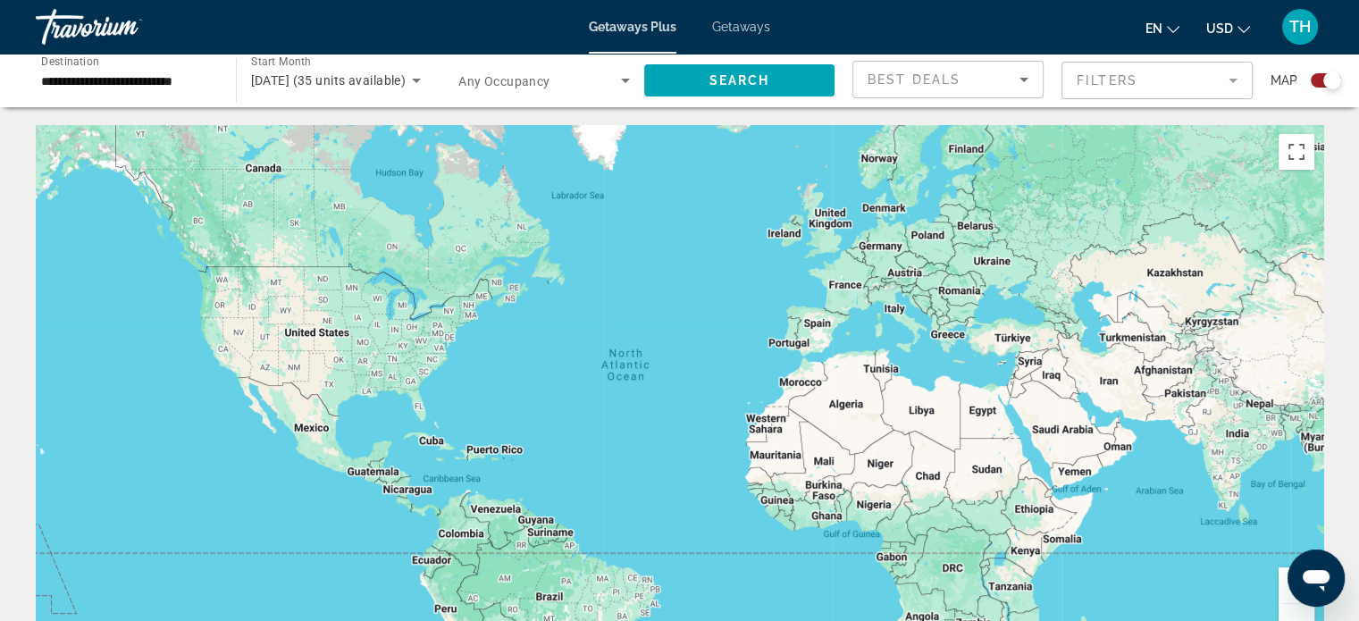
click at [268, 73] on span "[DATE] (35 units available)" at bounding box center [328, 80] width 155 height 14
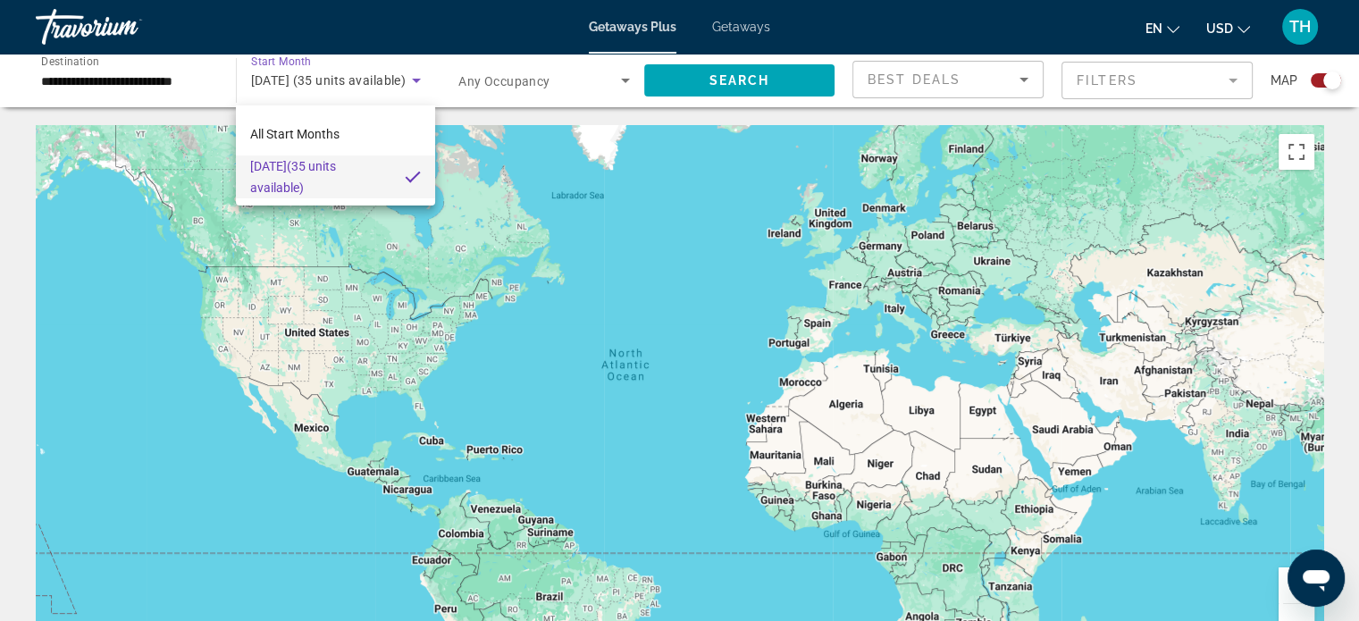
click at [732, 75] on div at bounding box center [679, 310] width 1359 height 621
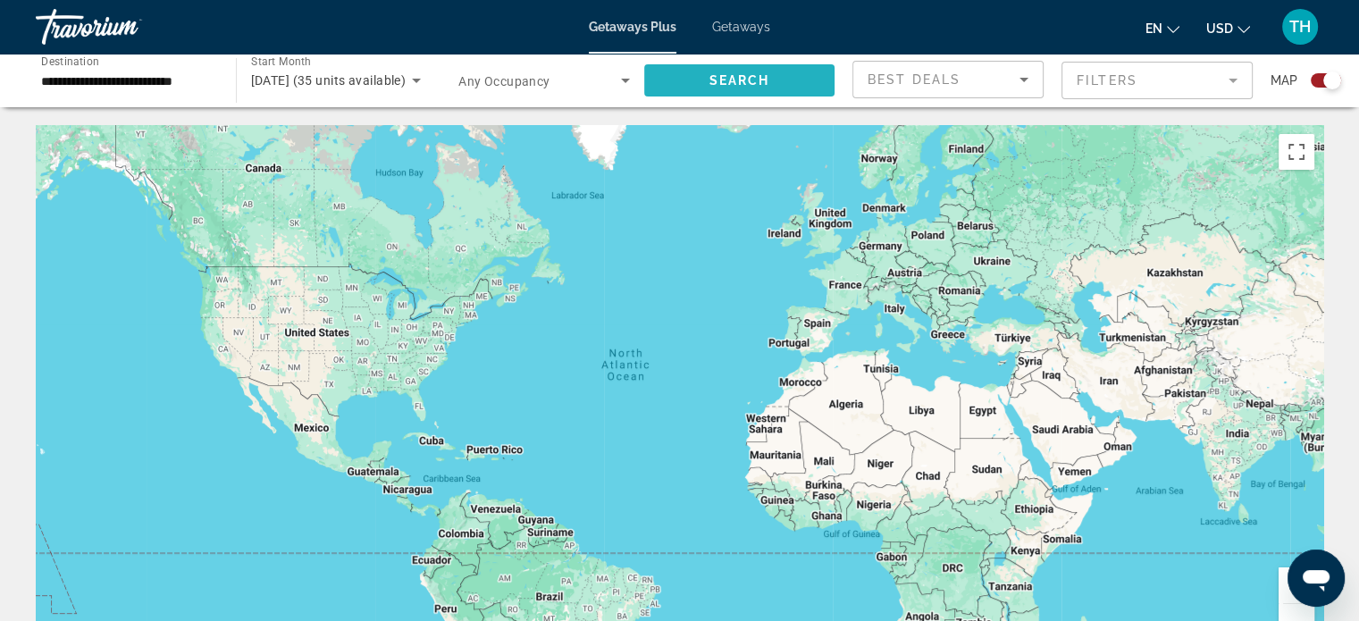
click at [768, 81] on span "Search" at bounding box center [738, 80] width 61 height 14
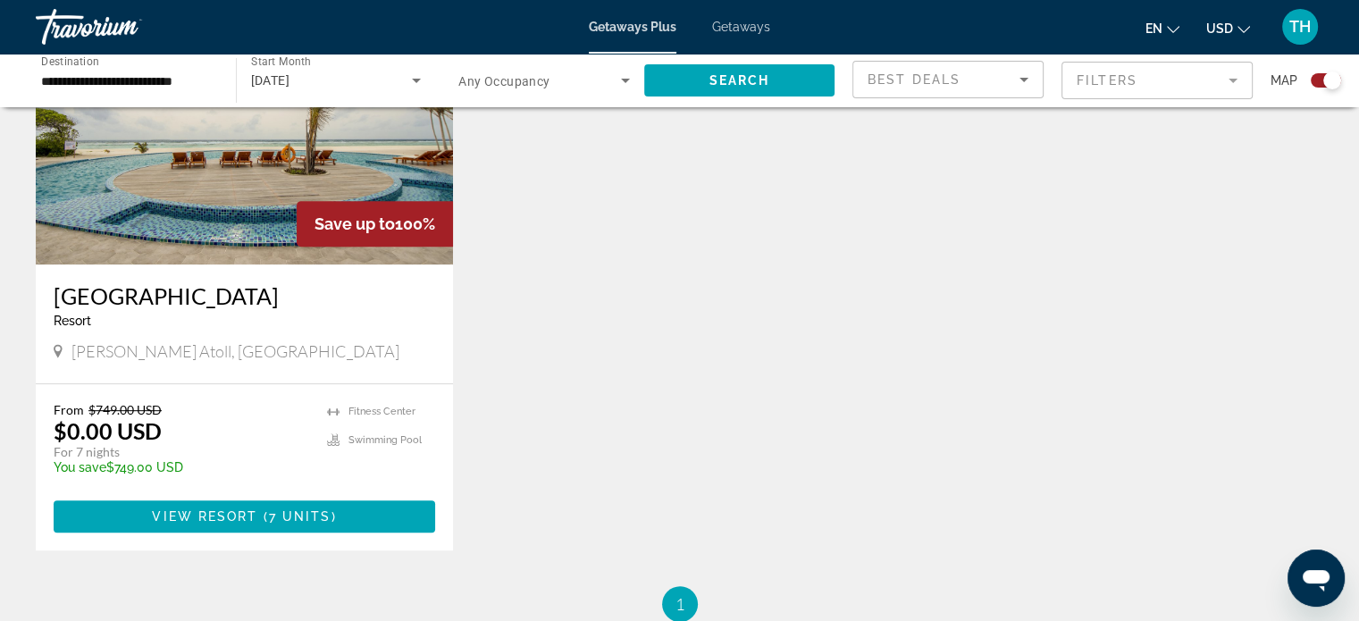
scroll to position [715, 0]
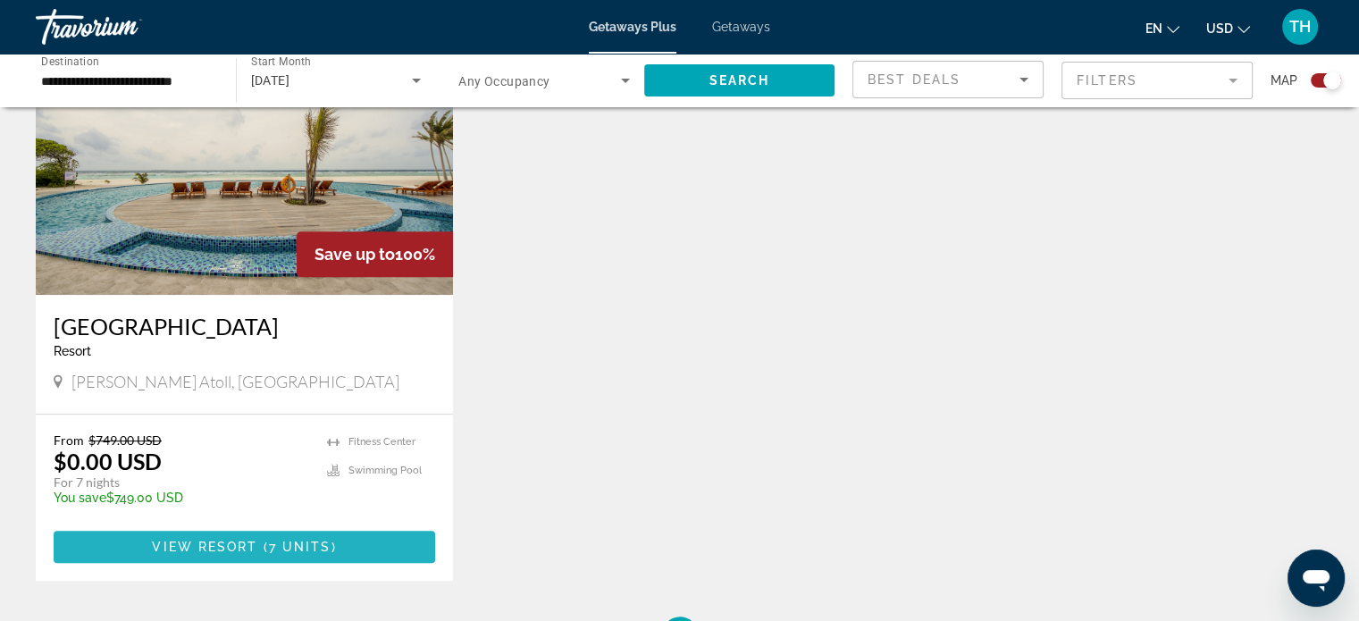
click at [242, 549] on span "View Resort" at bounding box center [204, 547] width 105 height 14
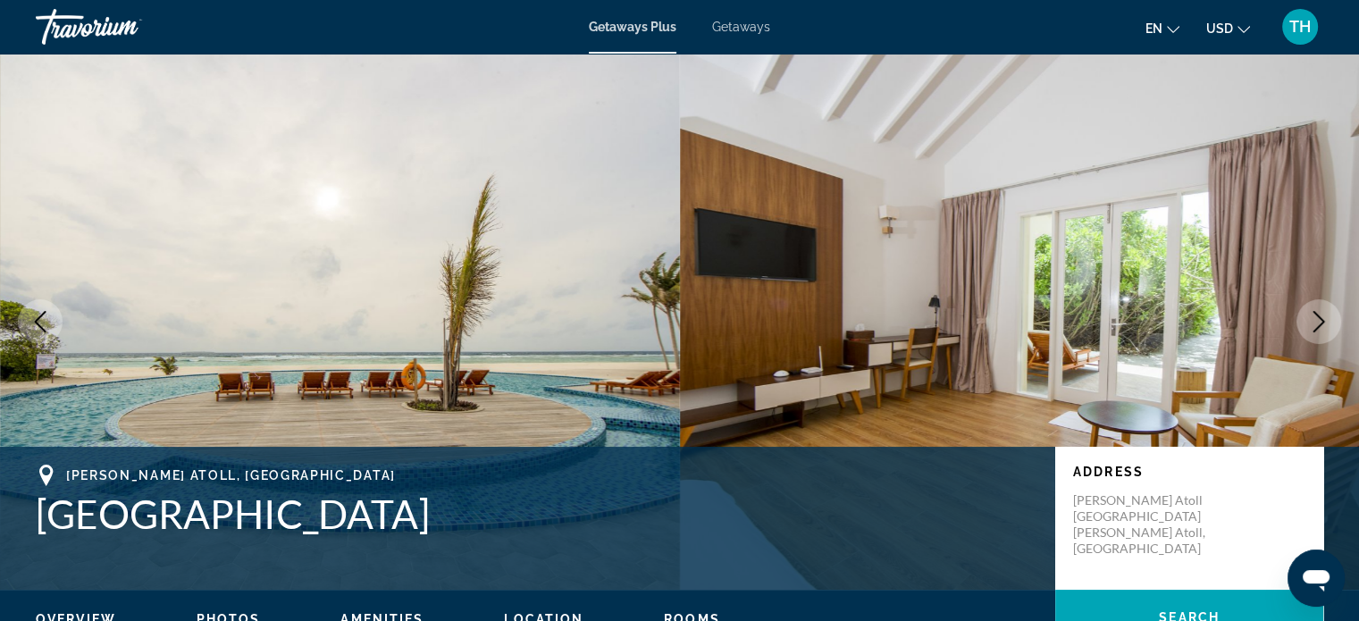
click at [731, 31] on span "Getaways" at bounding box center [741, 27] width 58 height 14
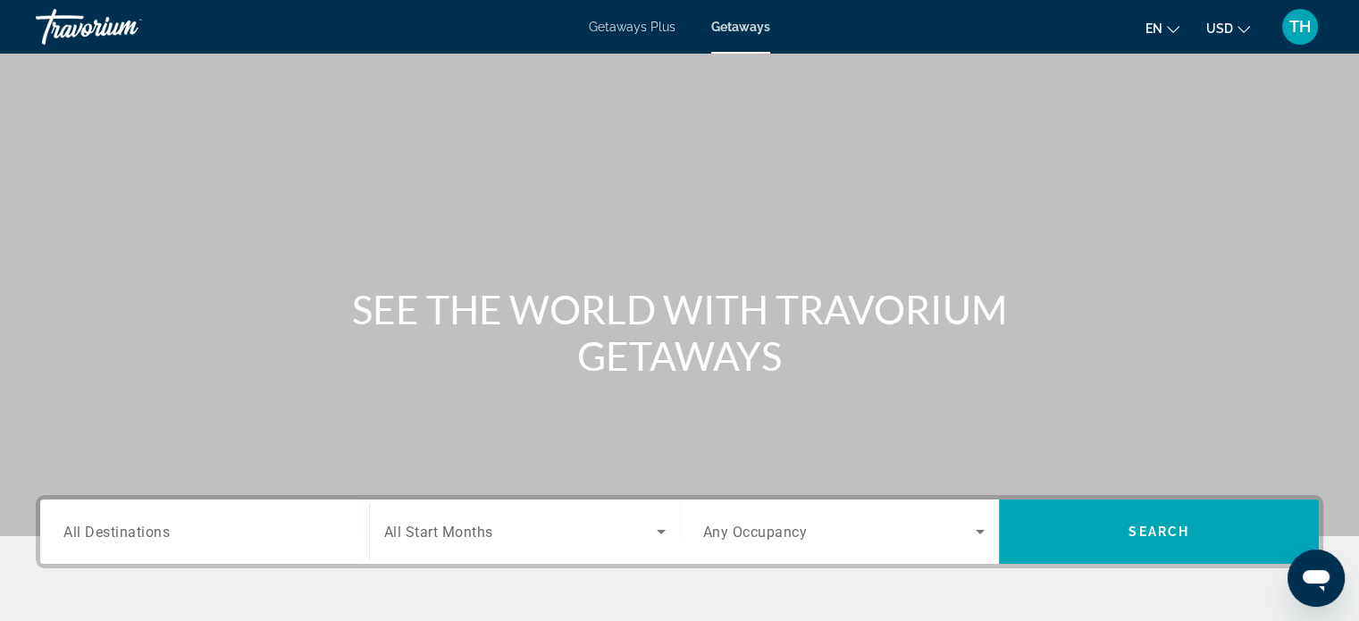
click at [611, 26] on span "Getaways Plus" at bounding box center [632, 27] width 87 height 14
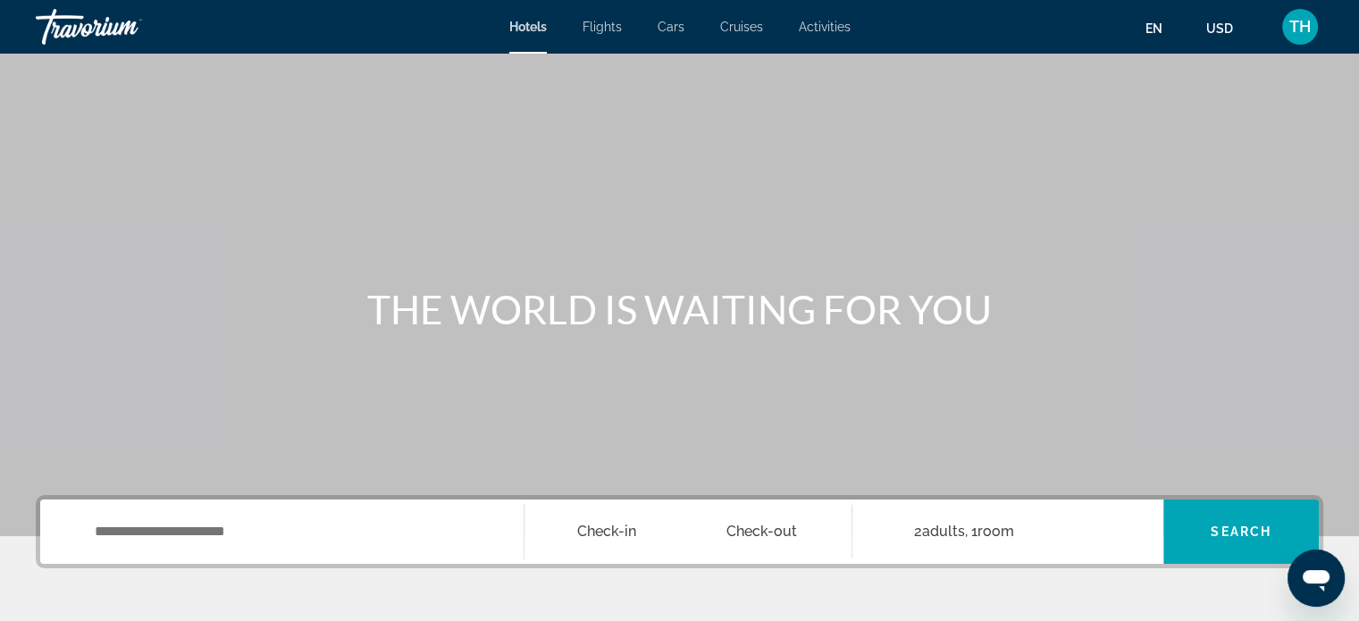
scroll to position [179, 0]
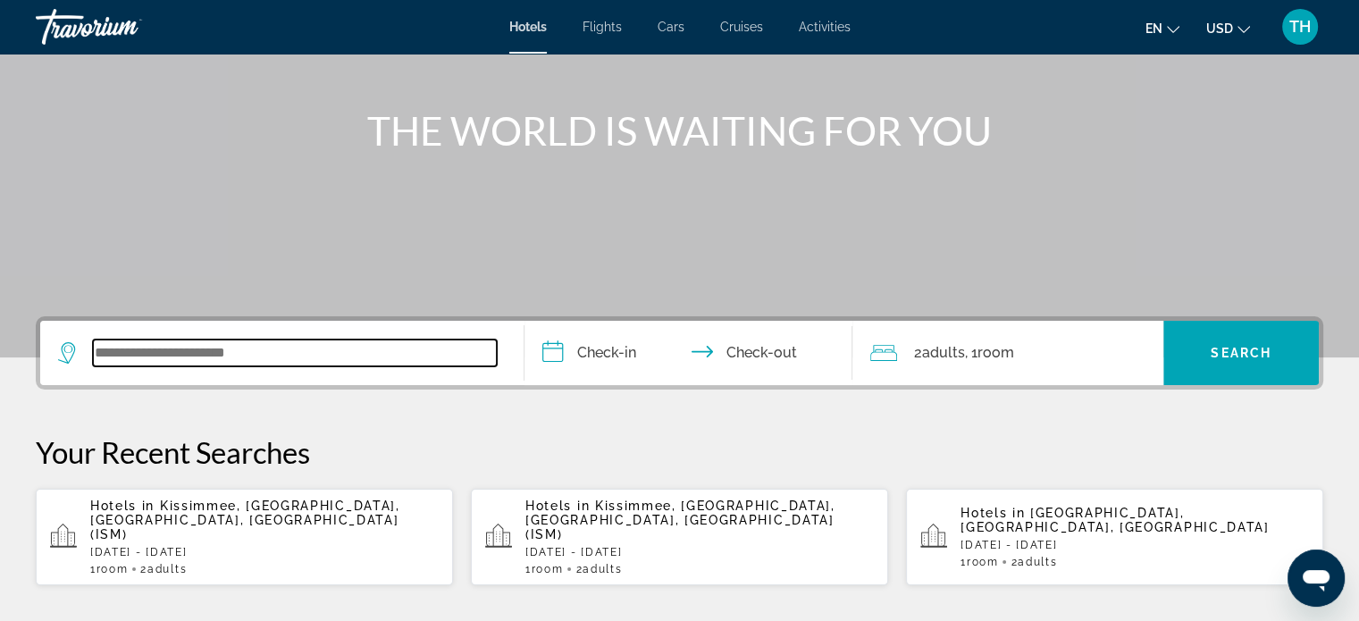
click at [226, 347] on input "Search widget" at bounding box center [295, 352] width 404 height 27
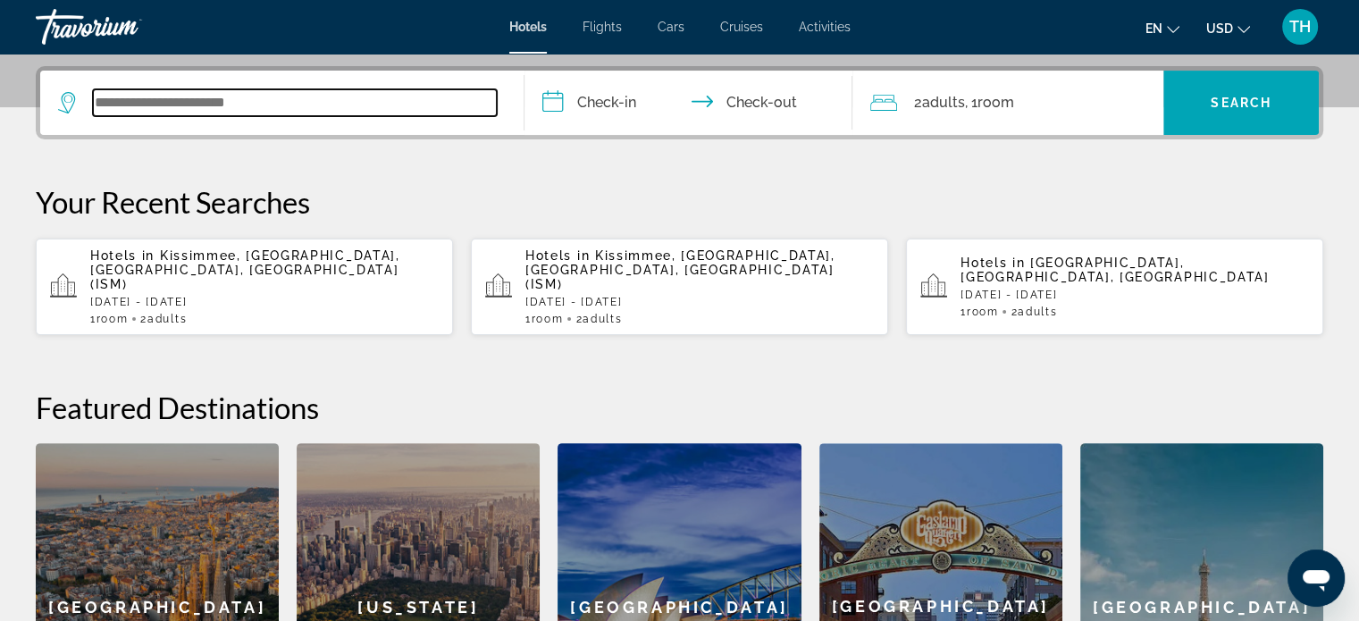
scroll to position [436, 0]
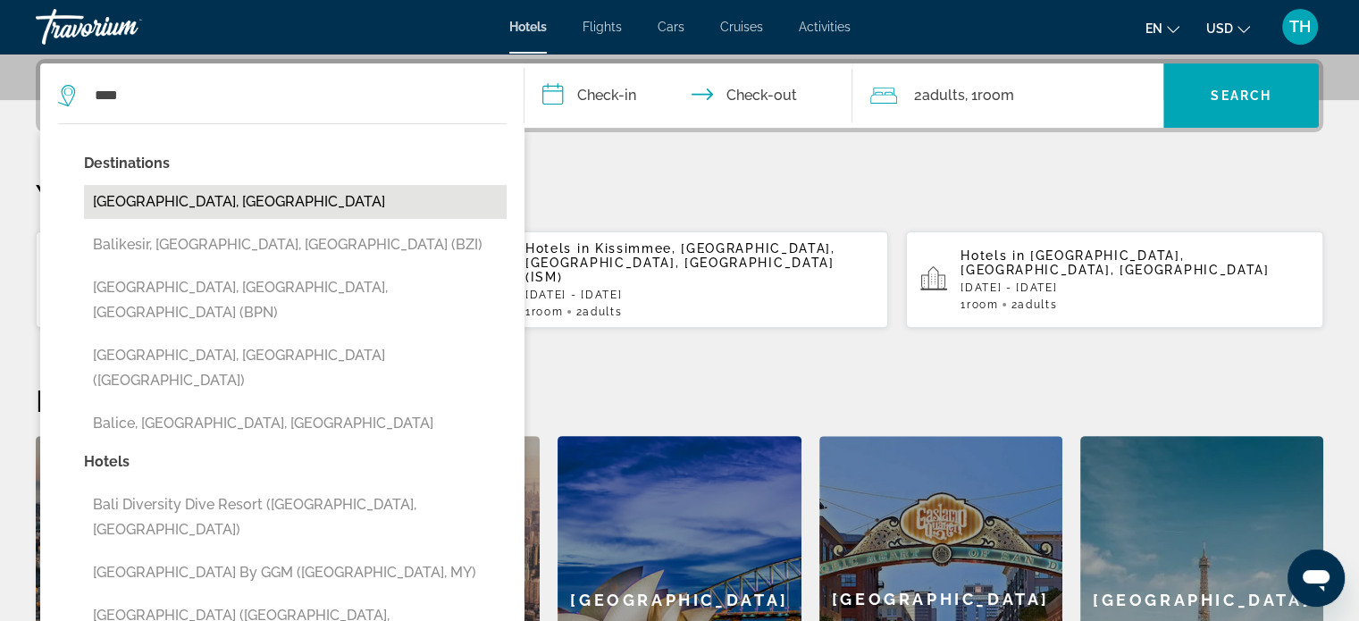
click at [166, 203] on button "Bali Island, Indonesia" at bounding box center [295, 202] width 423 height 34
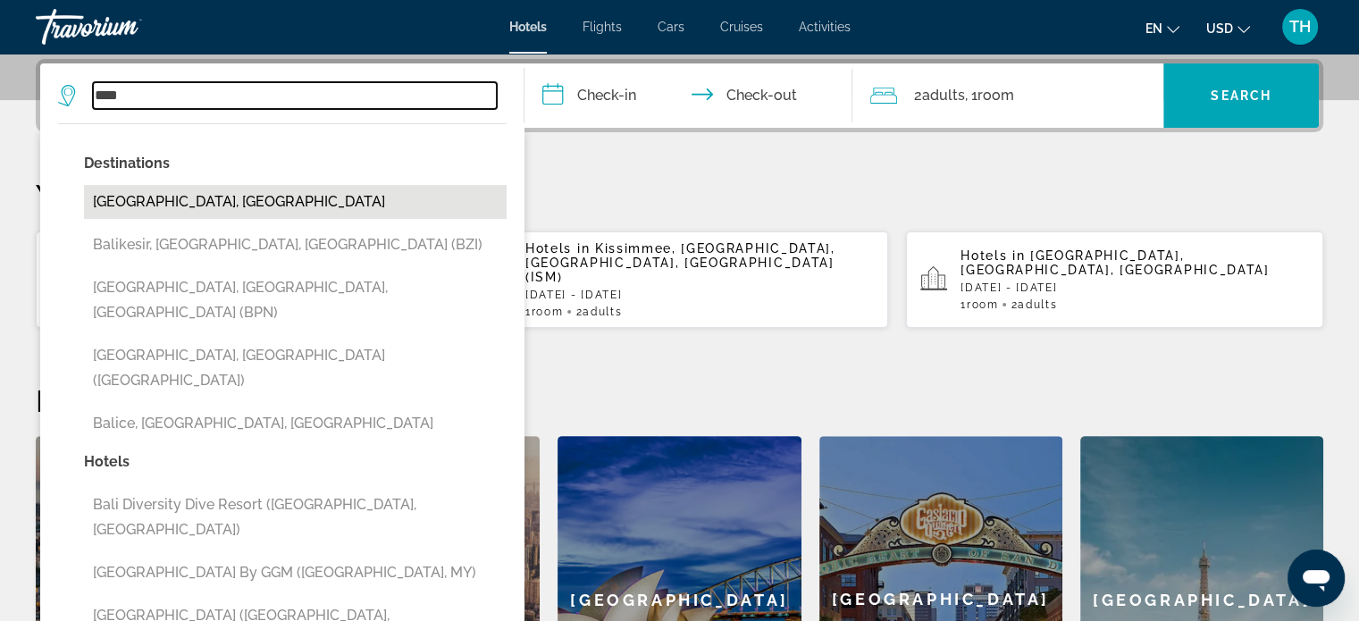
type input "**********"
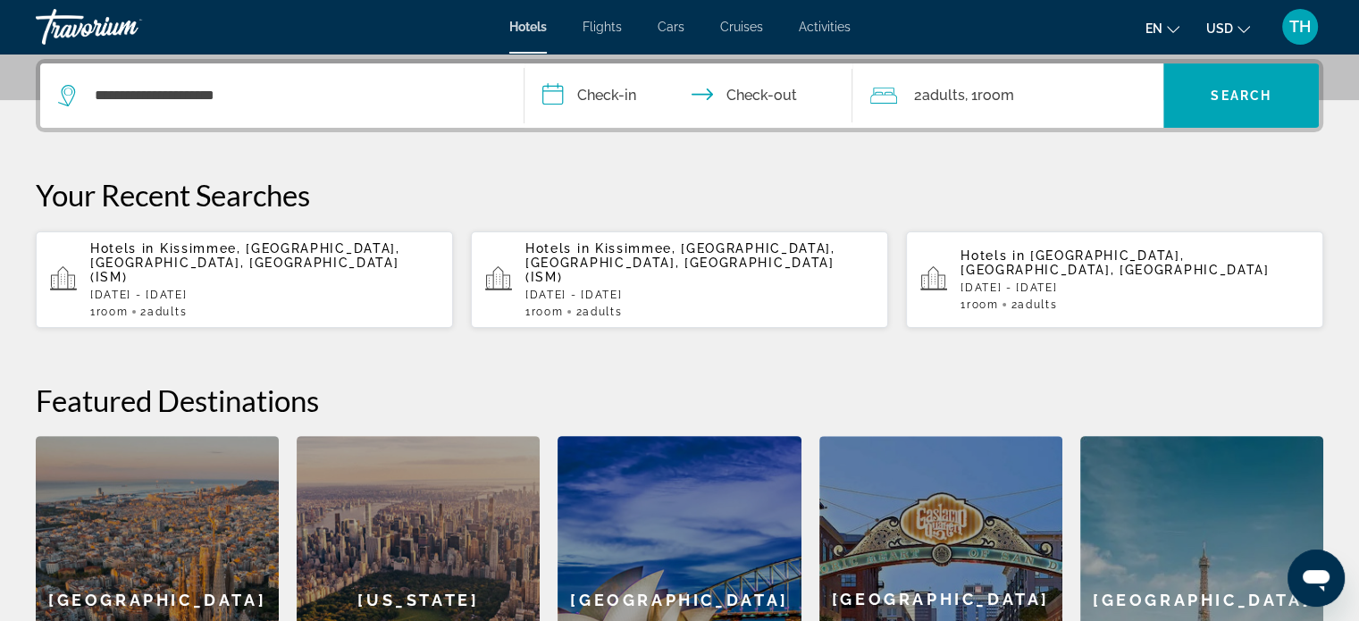
click at [548, 94] on input "**********" at bounding box center [692, 98] width 336 height 70
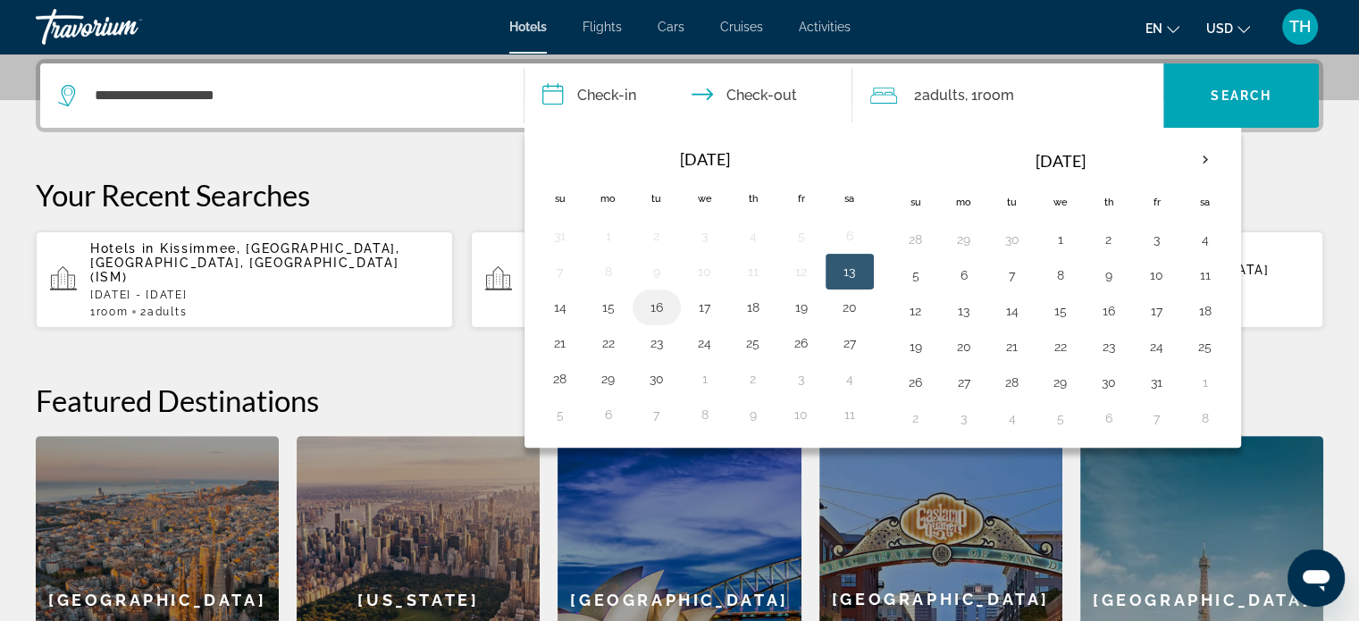
click at [654, 306] on button "16" at bounding box center [656, 307] width 29 height 25
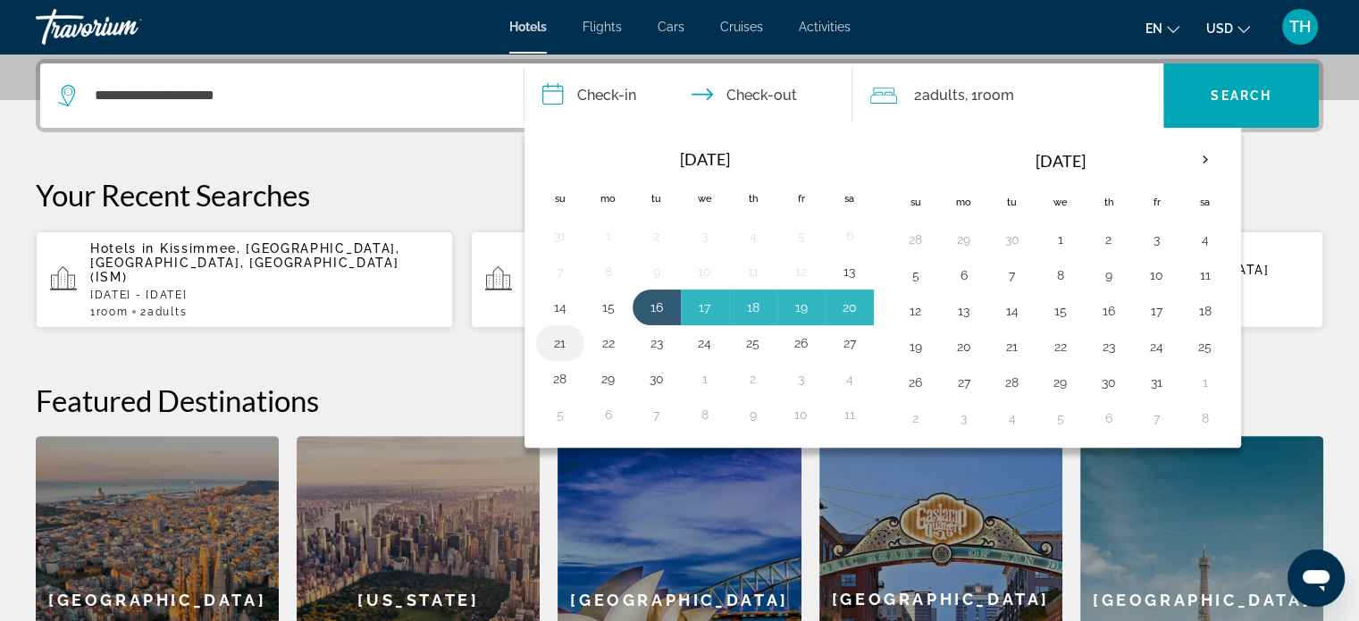
click at [556, 339] on button "21" at bounding box center [560, 343] width 29 height 25
type input "**********"
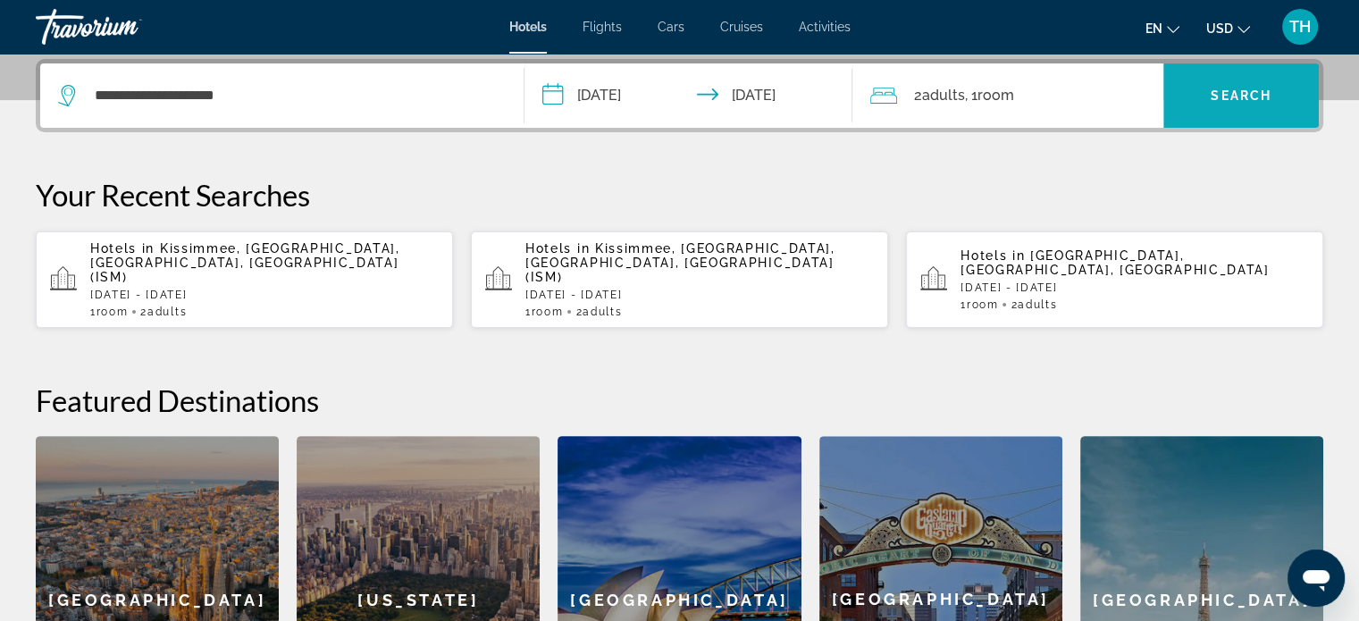
drag, startPoint x: 1242, startPoint y: 95, endPoint x: 1248, endPoint y: 88, distance: 9.5
click at [1248, 88] on span "Search" at bounding box center [1240, 95] width 61 height 14
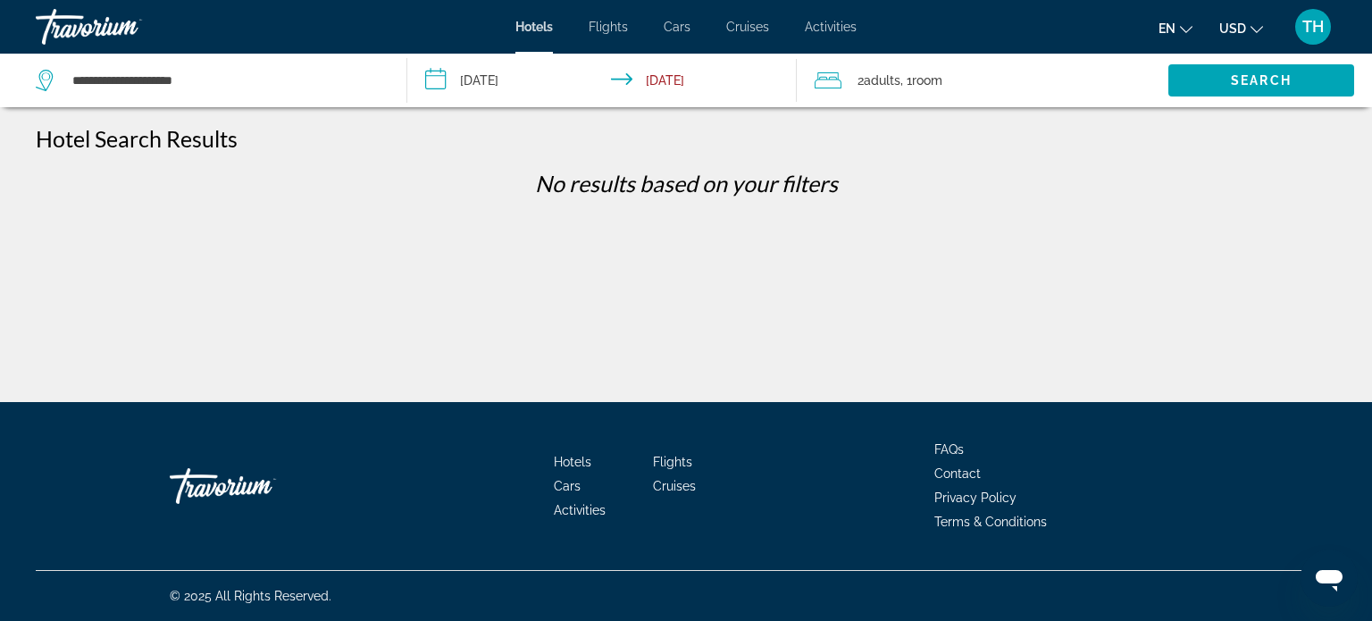
click at [443, 71] on input "**********" at bounding box center [605, 83] width 397 height 59
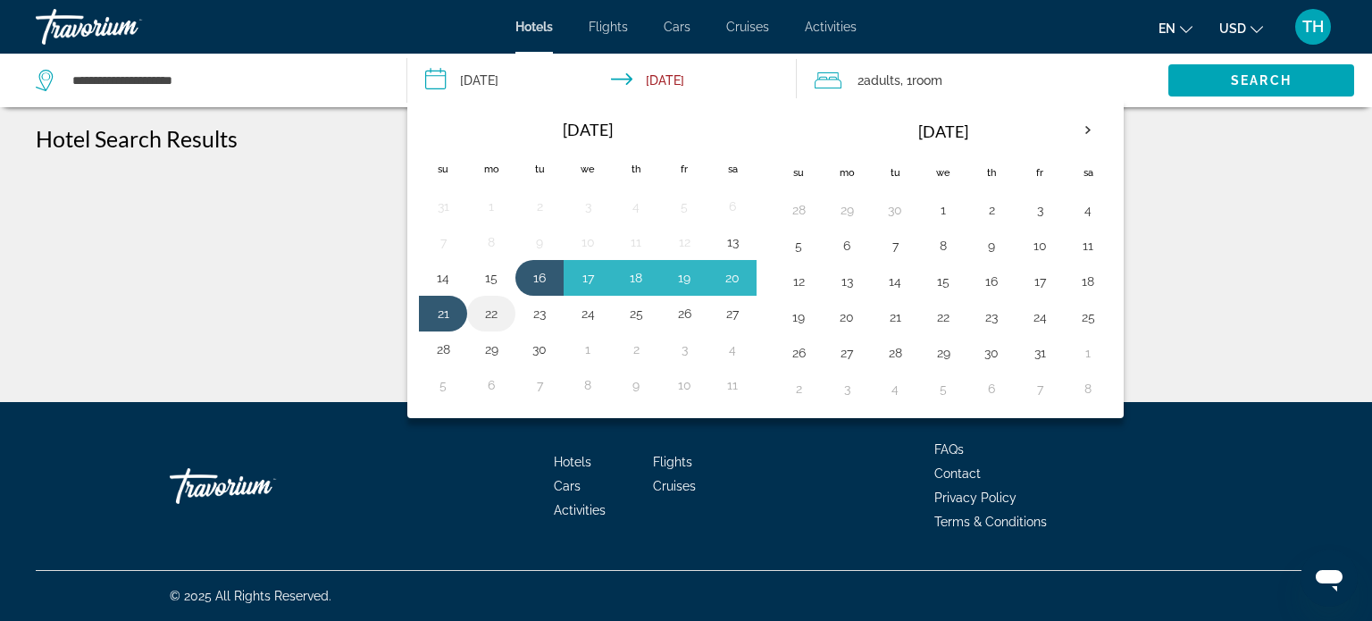
click at [494, 311] on button "22" at bounding box center [491, 313] width 29 height 25
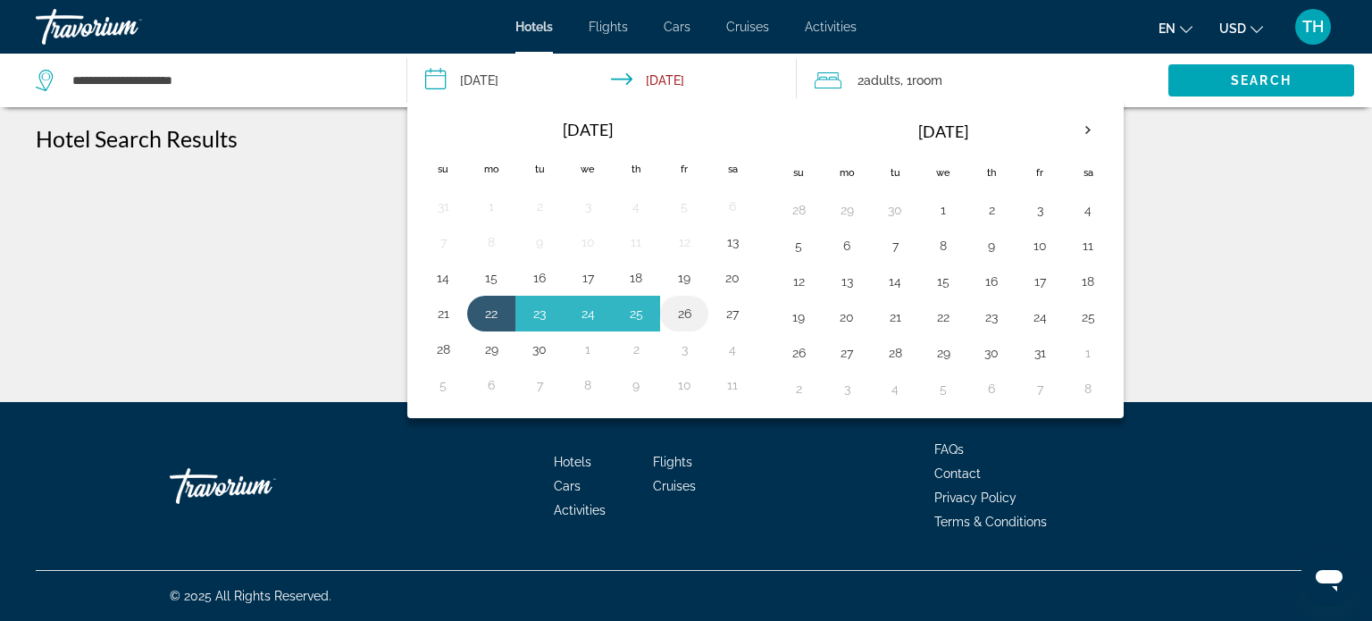
click at [685, 311] on button "26" at bounding box center [684, 313] width 29 height 25
type input "**********"
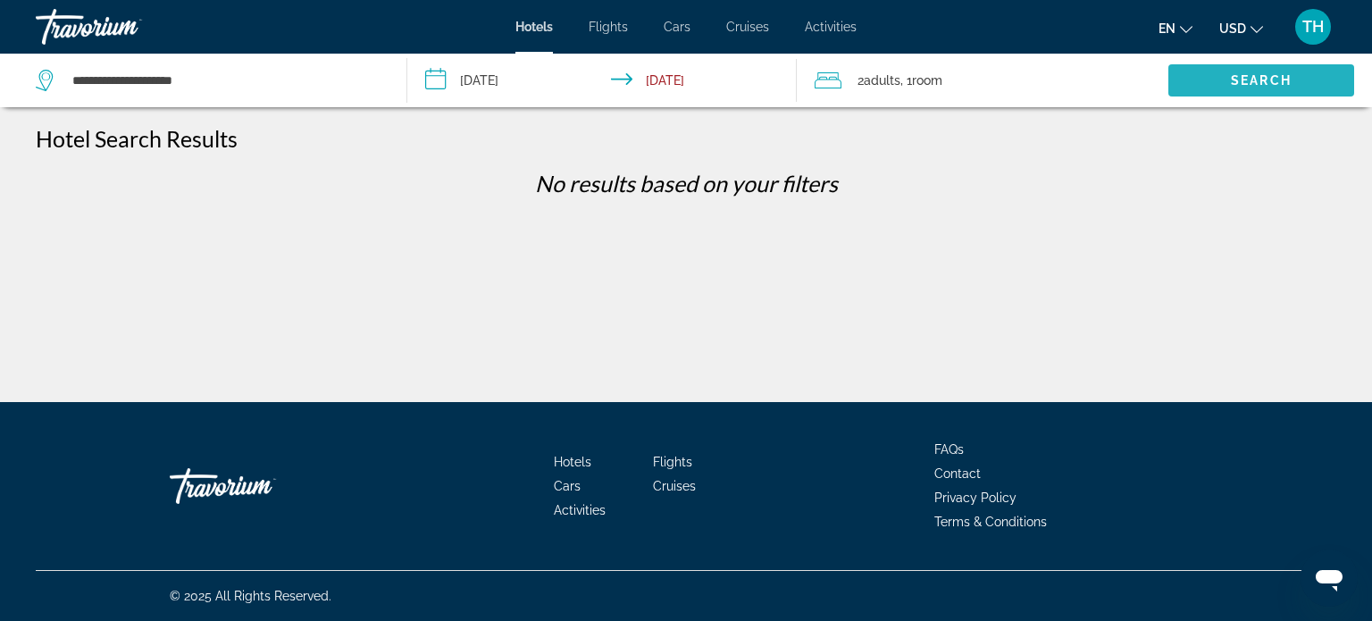
click at [1277, 77] on span "Search" at bounding box center [1261, 80] width 61 height 14
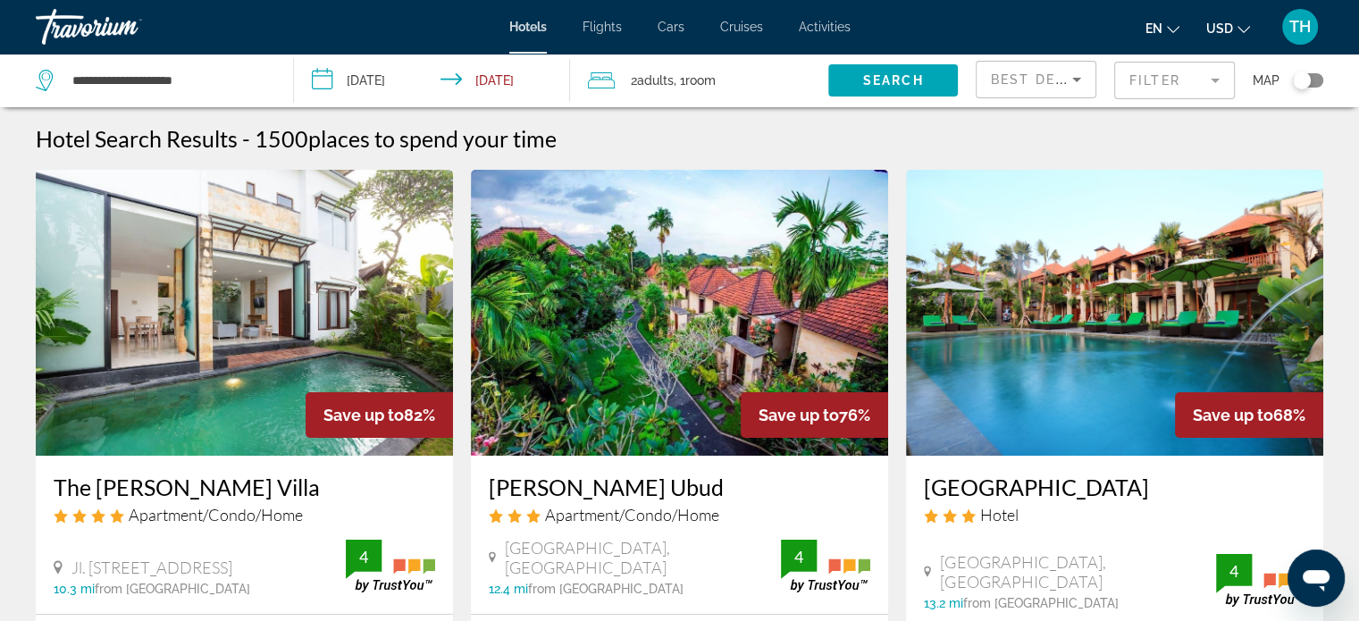
click at [1178, 79] on mat-form-field "Filter" at bounding box center [1174, 81] width 121 height 38
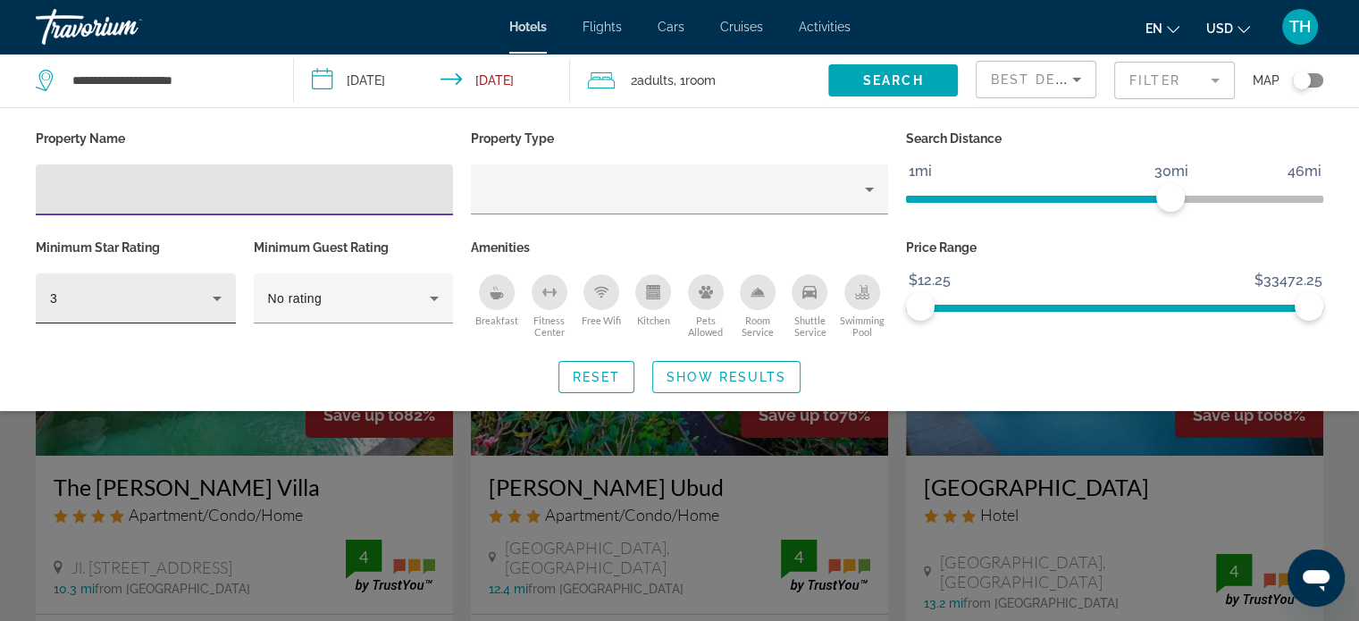
click at [193, 297] on div "3" at bounding box center [131, 298] width 163 height 21
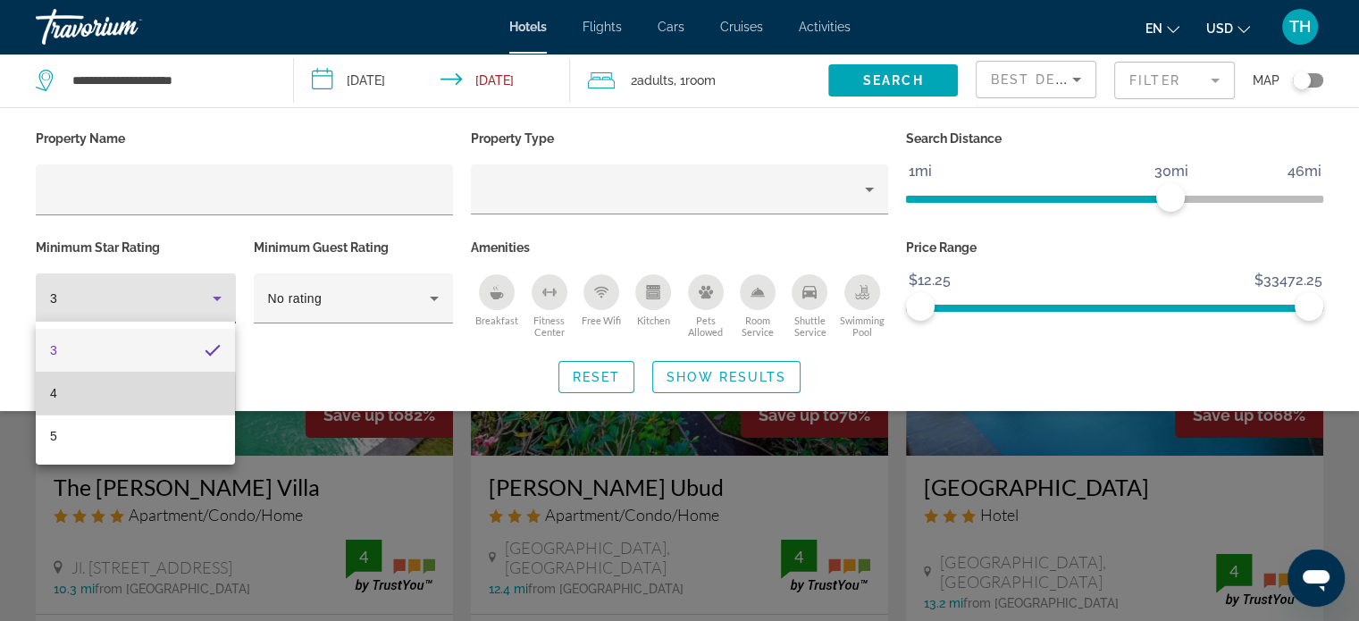
click at [46, 395] on mat-option "4" at bounding box center [135, 393] width 199 height 43
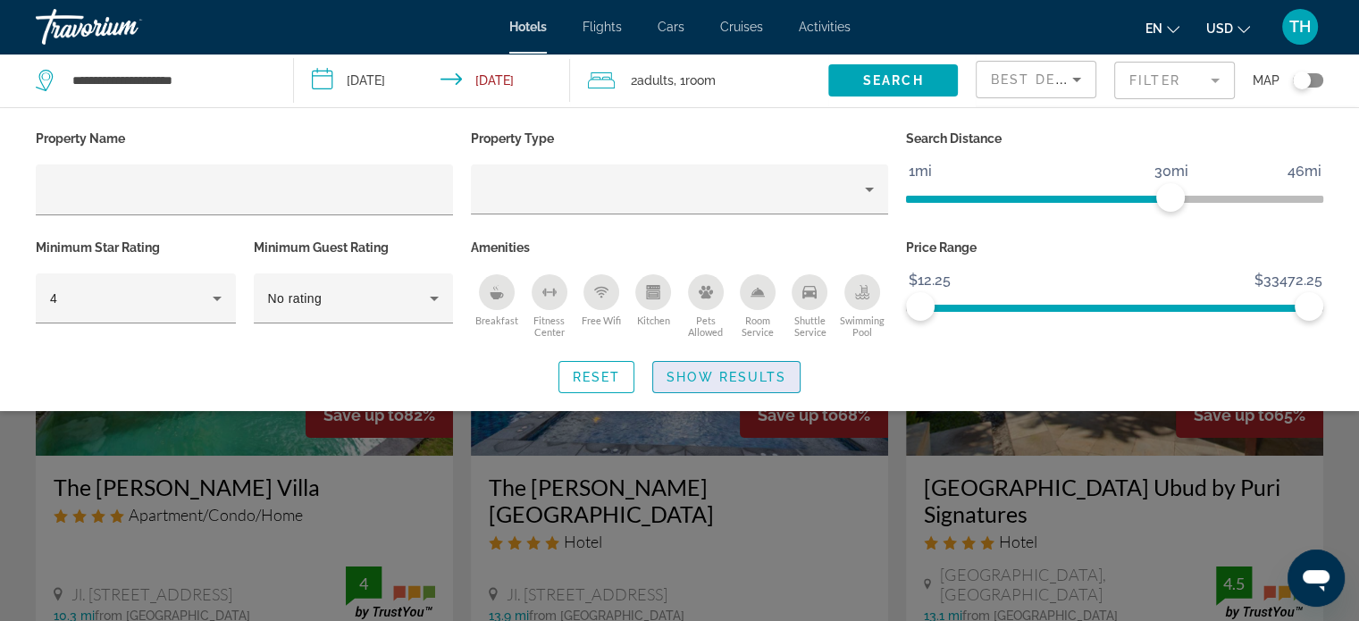
click at [765, 371] on span "Show Results" at bounding box center [726, 377] width 120 height 14
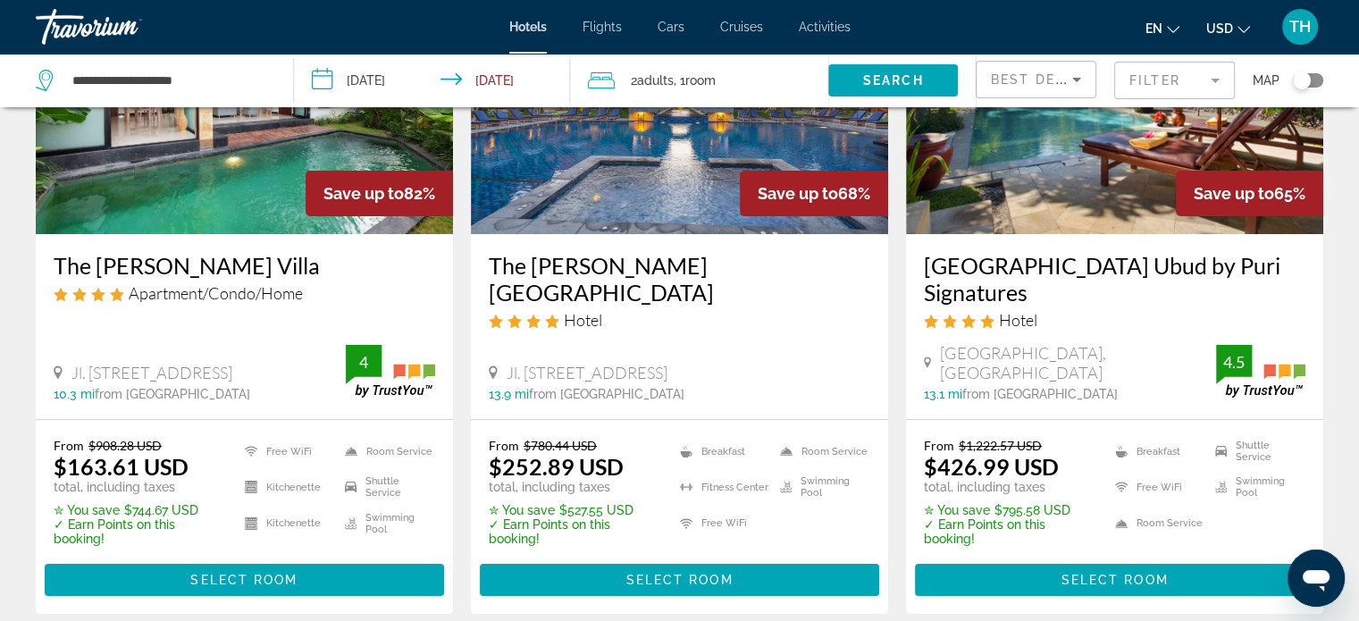
scroll to position [179, 0]
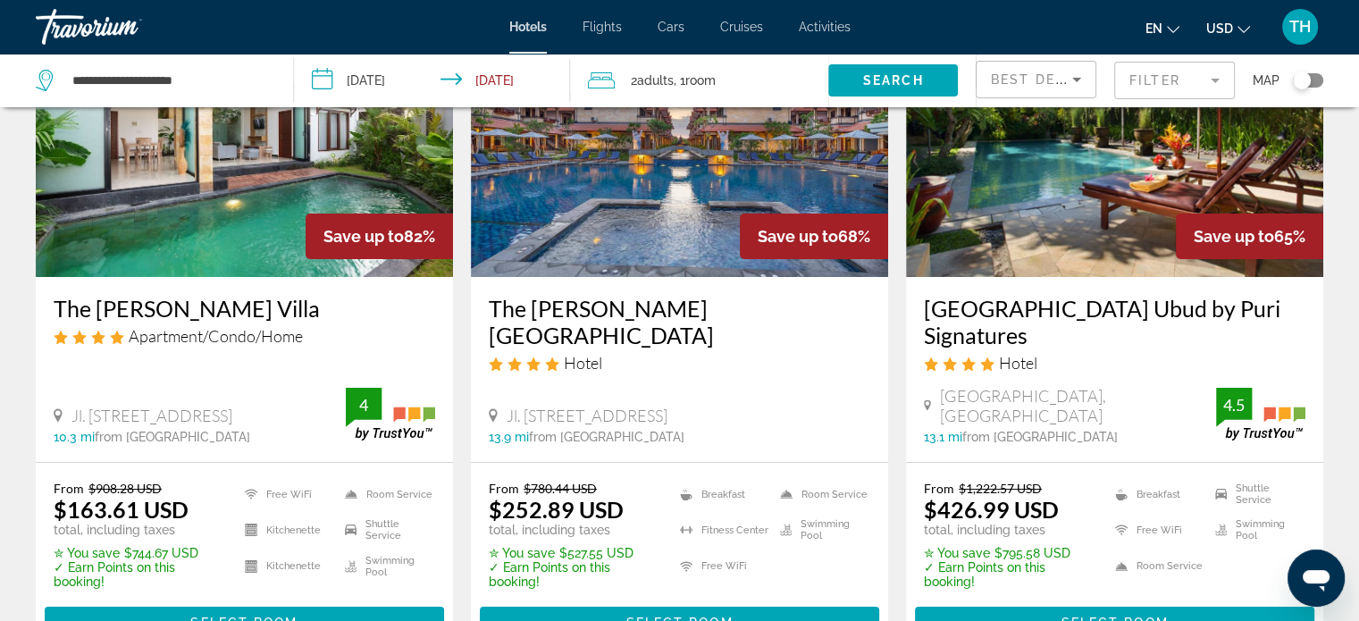
click at [215, 182] on img "Main content" at bounding box center [244, 134] width 417 height 286
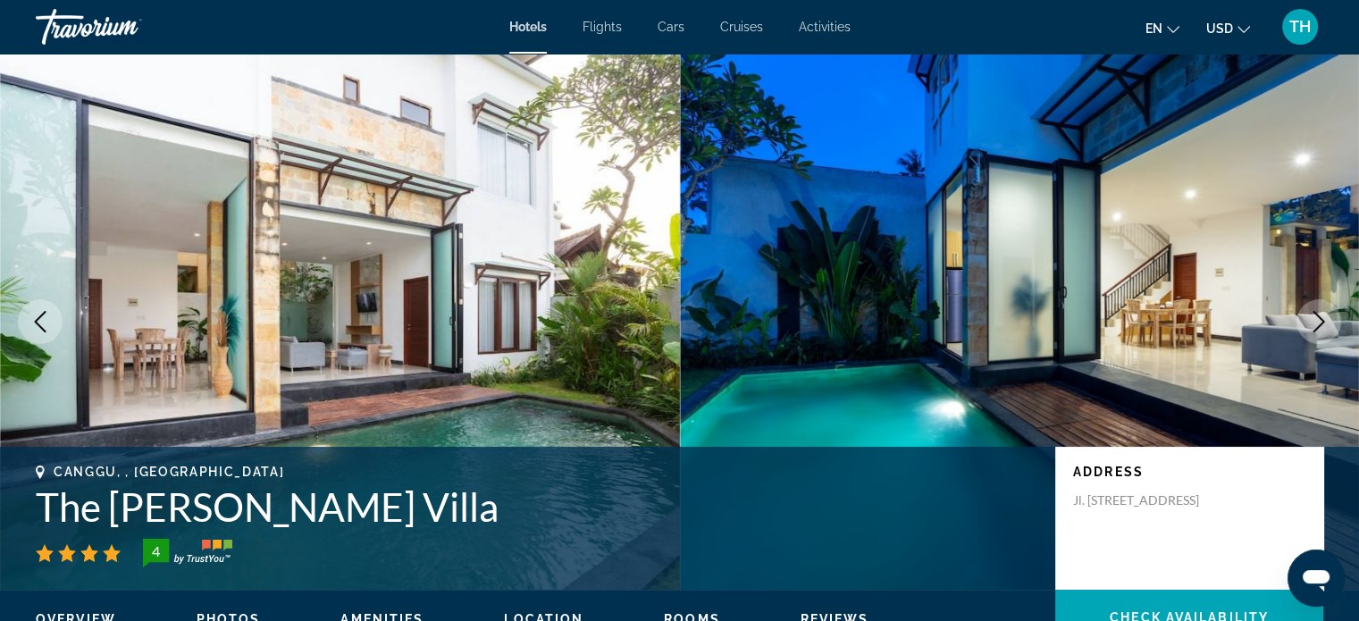
click at [1318, 322] on icon "Next image" at bounding box center [1318, 321] width 21 height 21
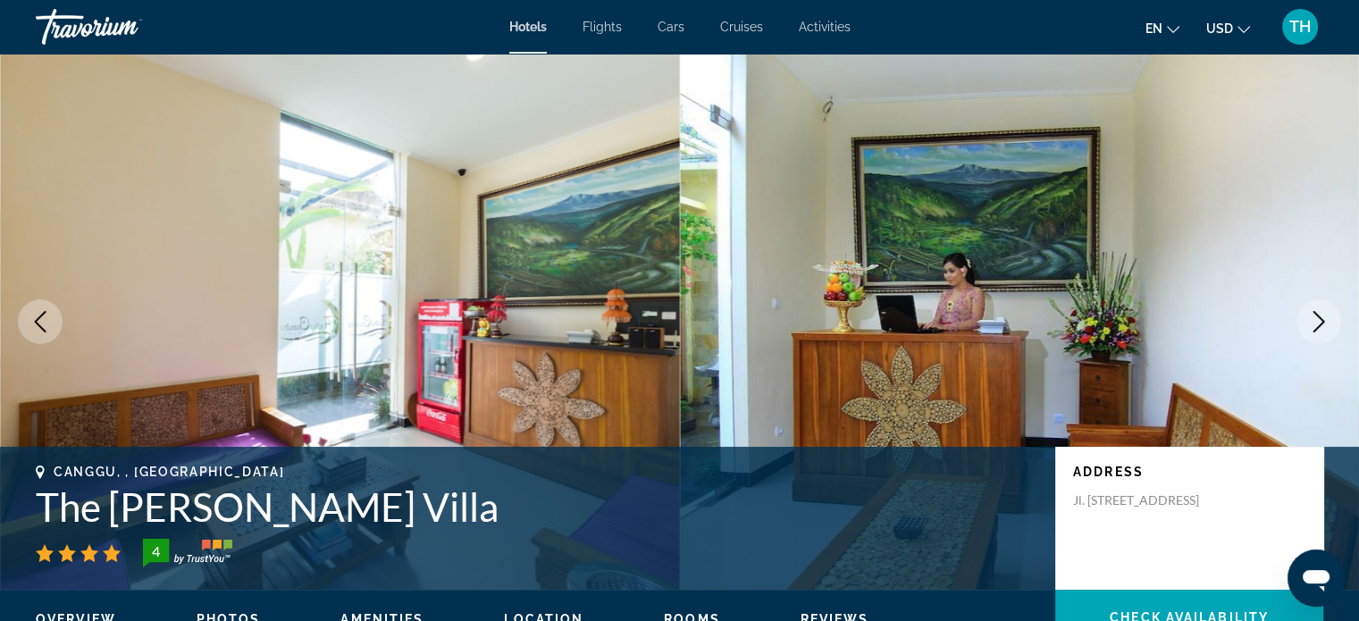
click at [1317, 313] on icon "Next image" at bounding box center [1318, 321] width 21 height 21
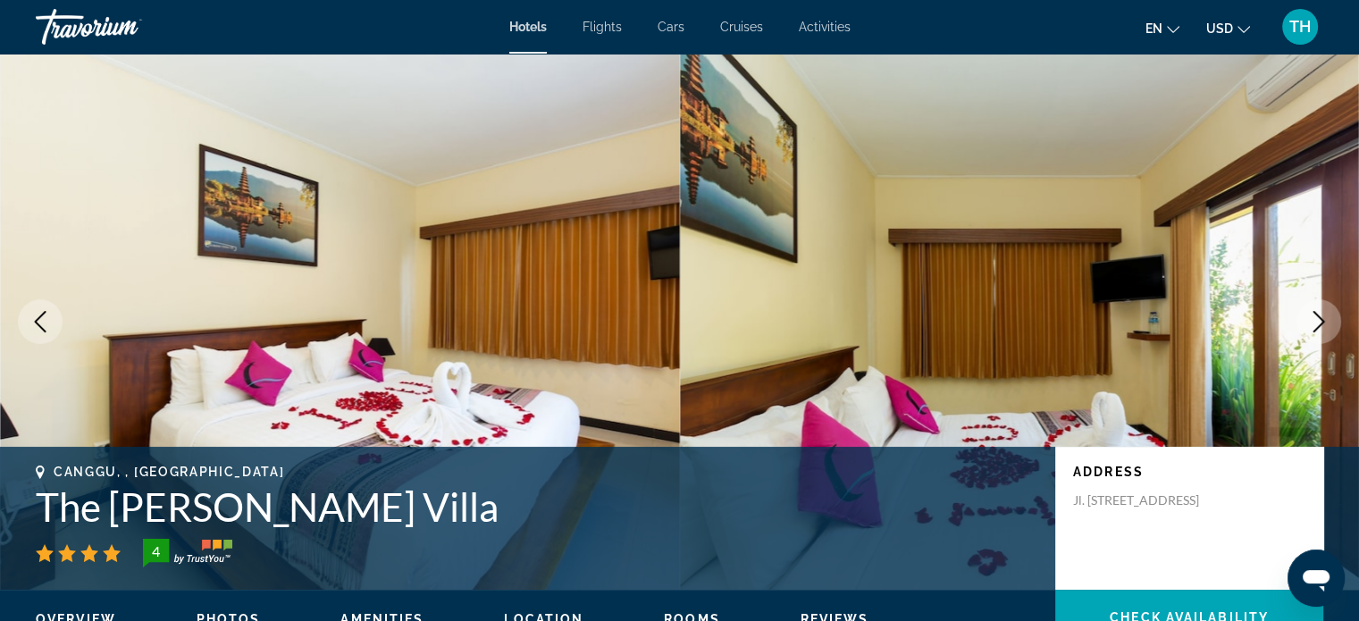
click at [1316, 313] on icon "Next image" at bounding box center [1318, 321] width 21 height 21
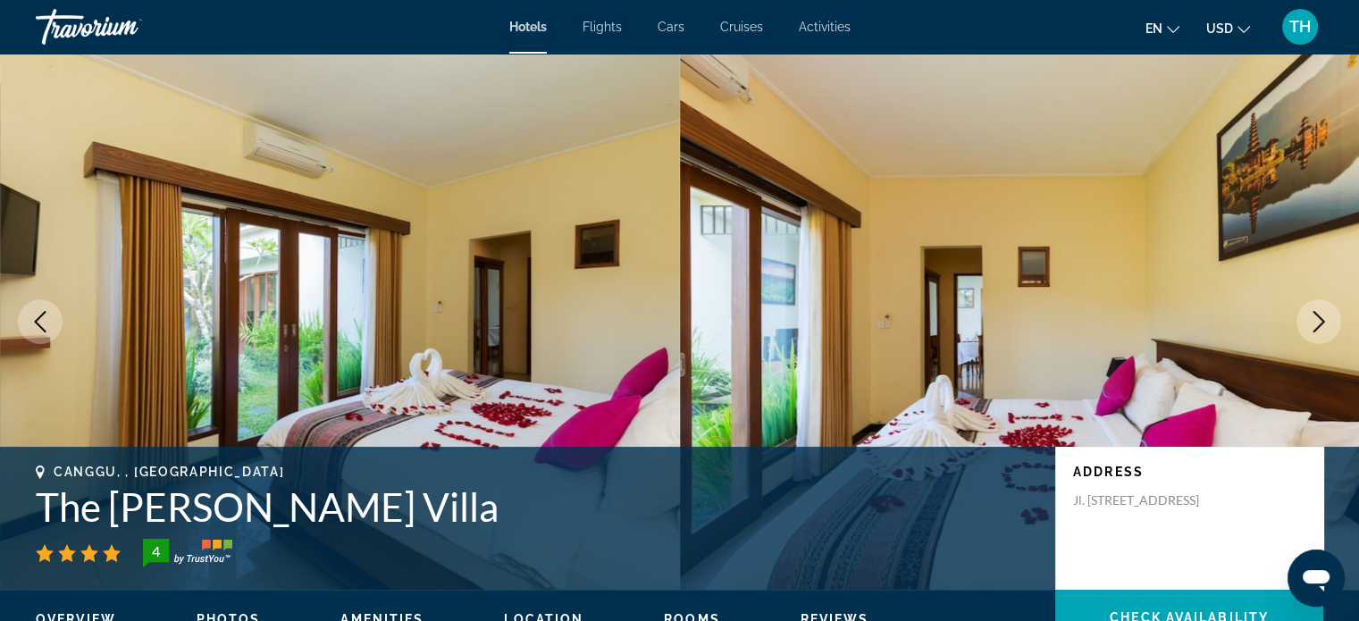
click at [1316, 313] on icon "Next image" at bounding box center [1318, 321] width 21 height 21
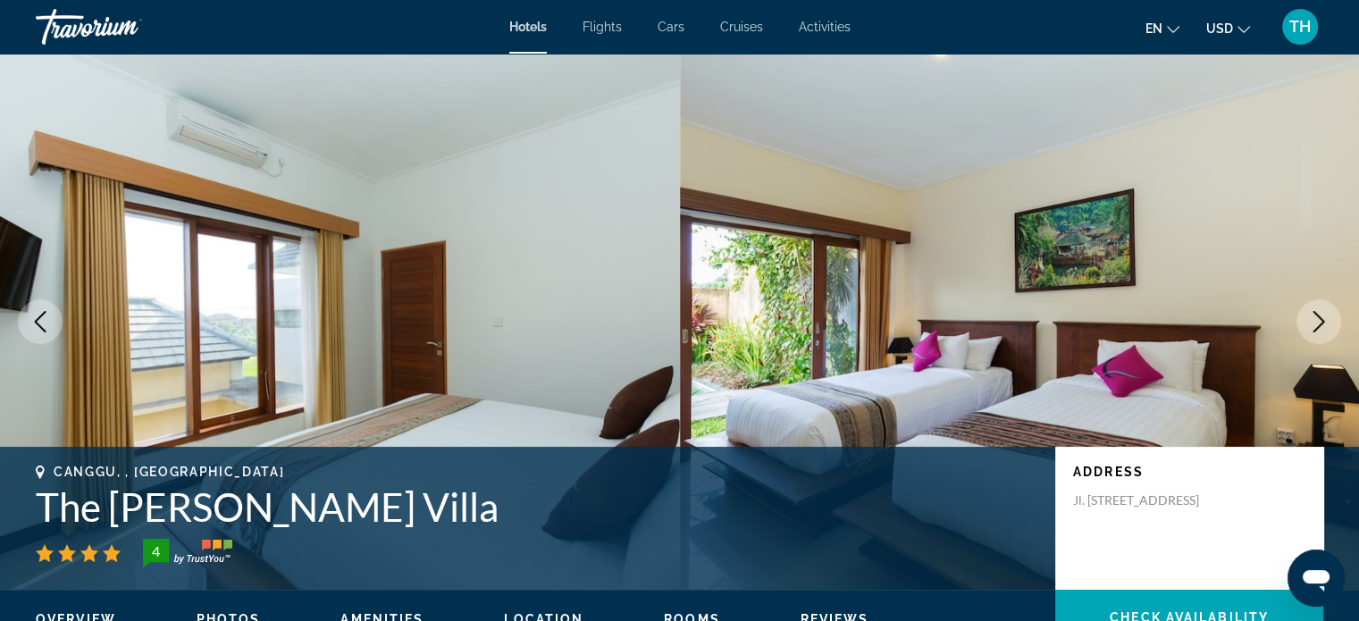
click at [1316, 313] on icon "Next image" at bounding box center [1318, 321] width 21 height 21
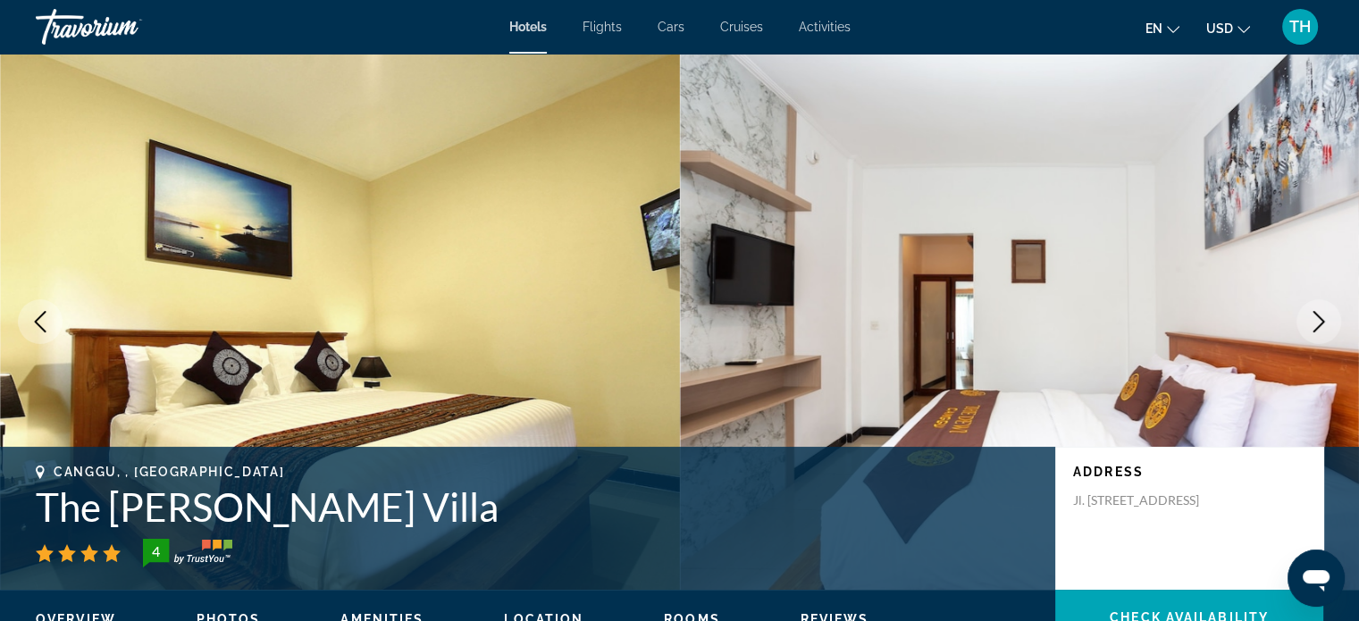
click at [1316, 313] on icon "Next image" at bounding box center [1318, 321] width 21 height 21
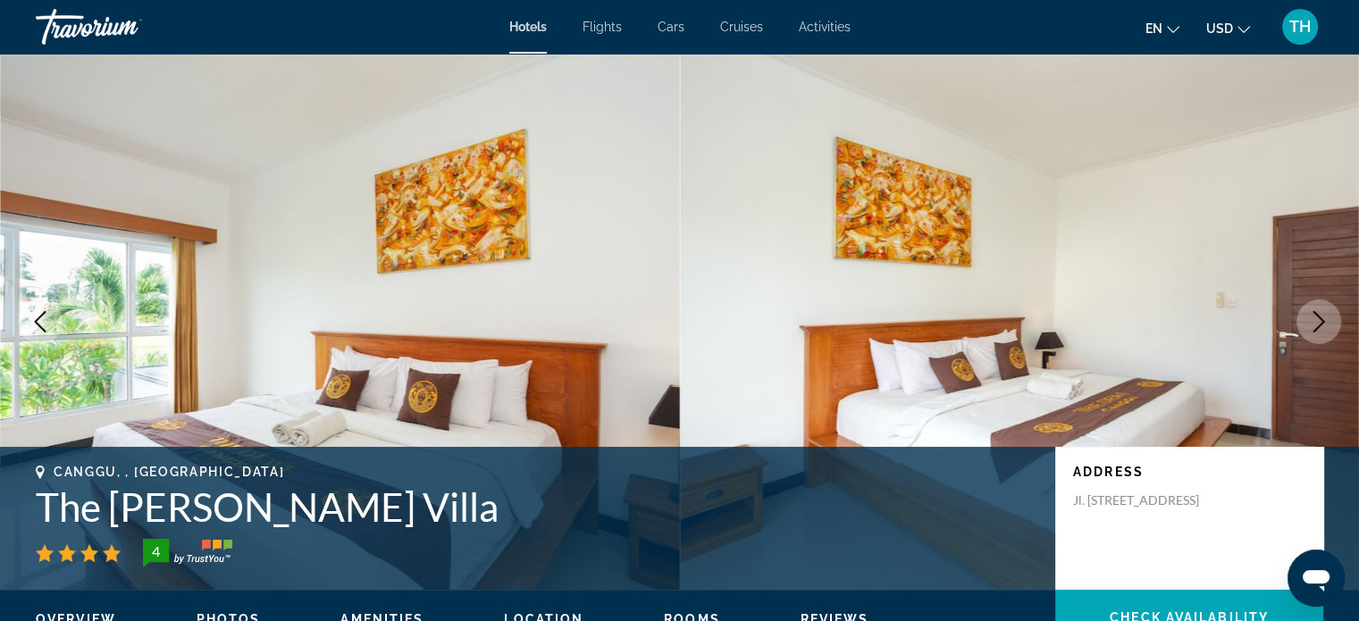
click at [1315, 313] on icon "Next image" at bounding box center [1319, 321] width 12 height 21
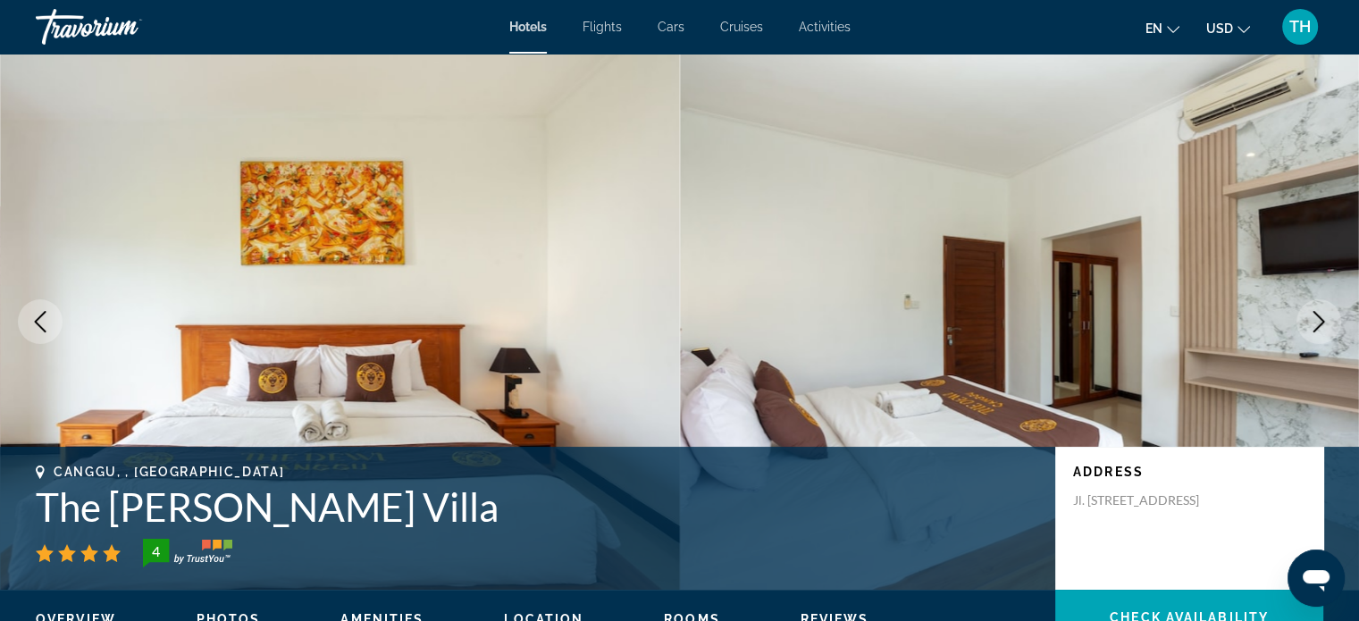
click at [1309, 321] on icon "Next image" at bounding box center [1318, 321] width 21 height 21
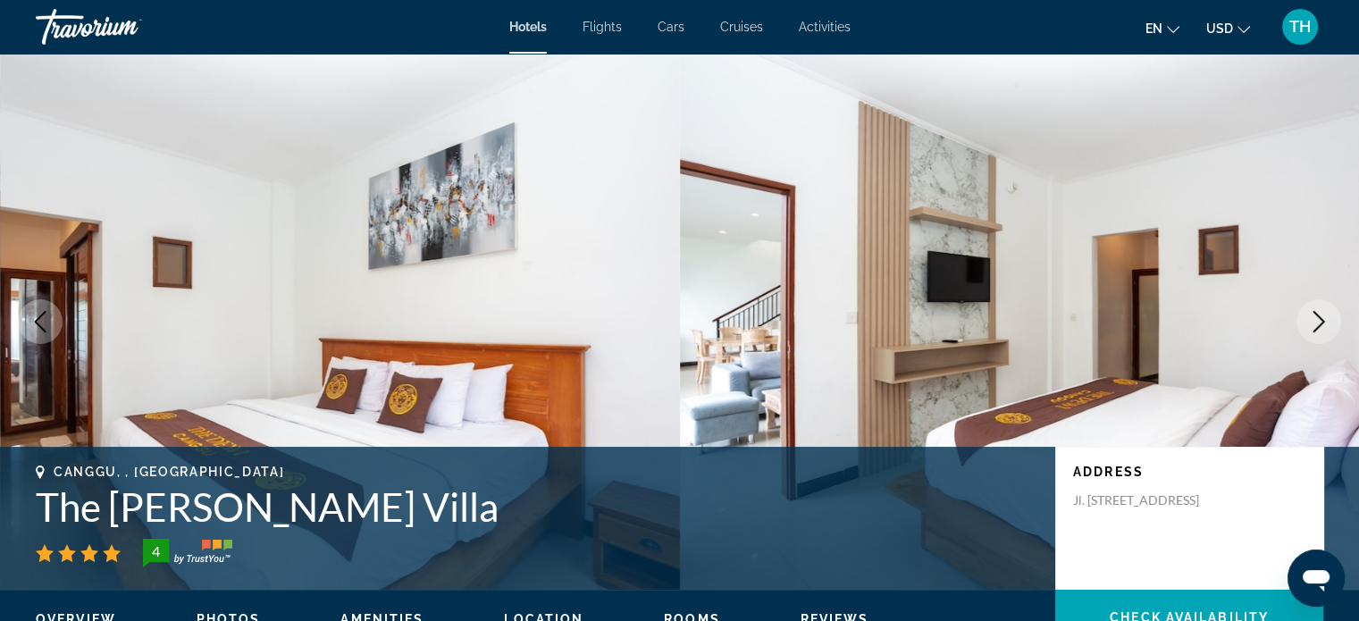
click at [1315, 314] on icon "Next image" at bounding box center [1319, 321] width 12 height 21
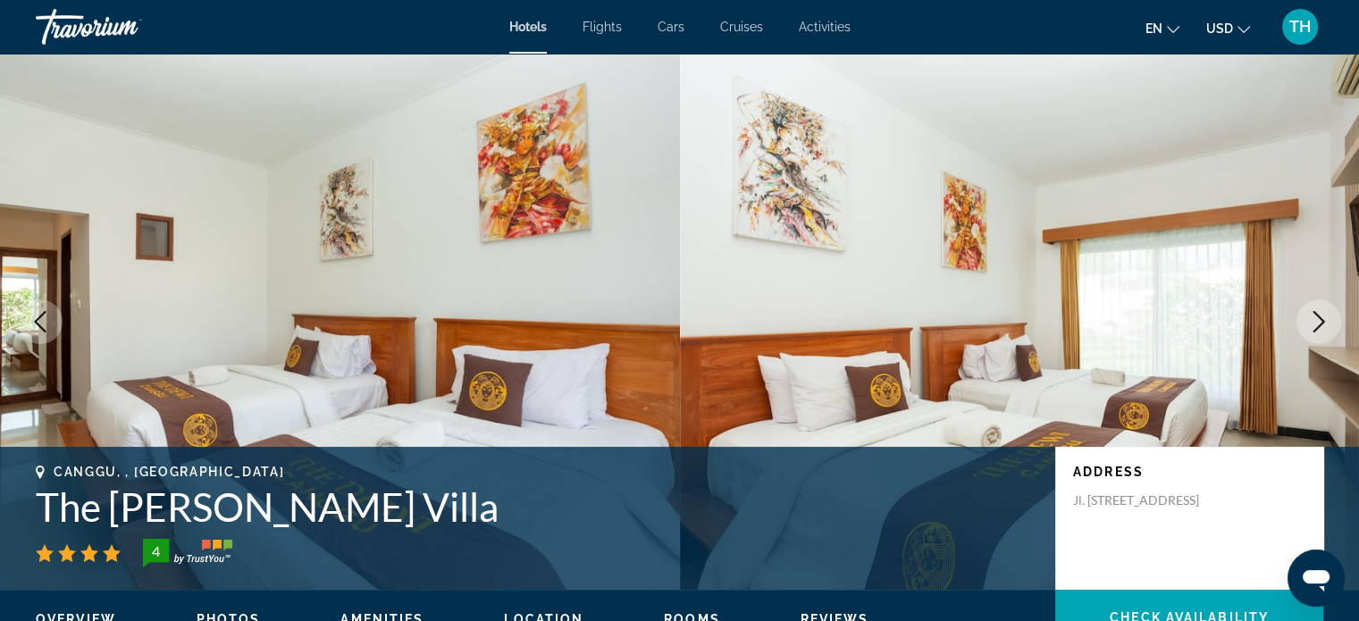
click at [1321, 314] on icon "Next image" at bounding box center [1318, 321] width 21 height 21
